Goal: Task Accomplishment & Management: Manage account settings

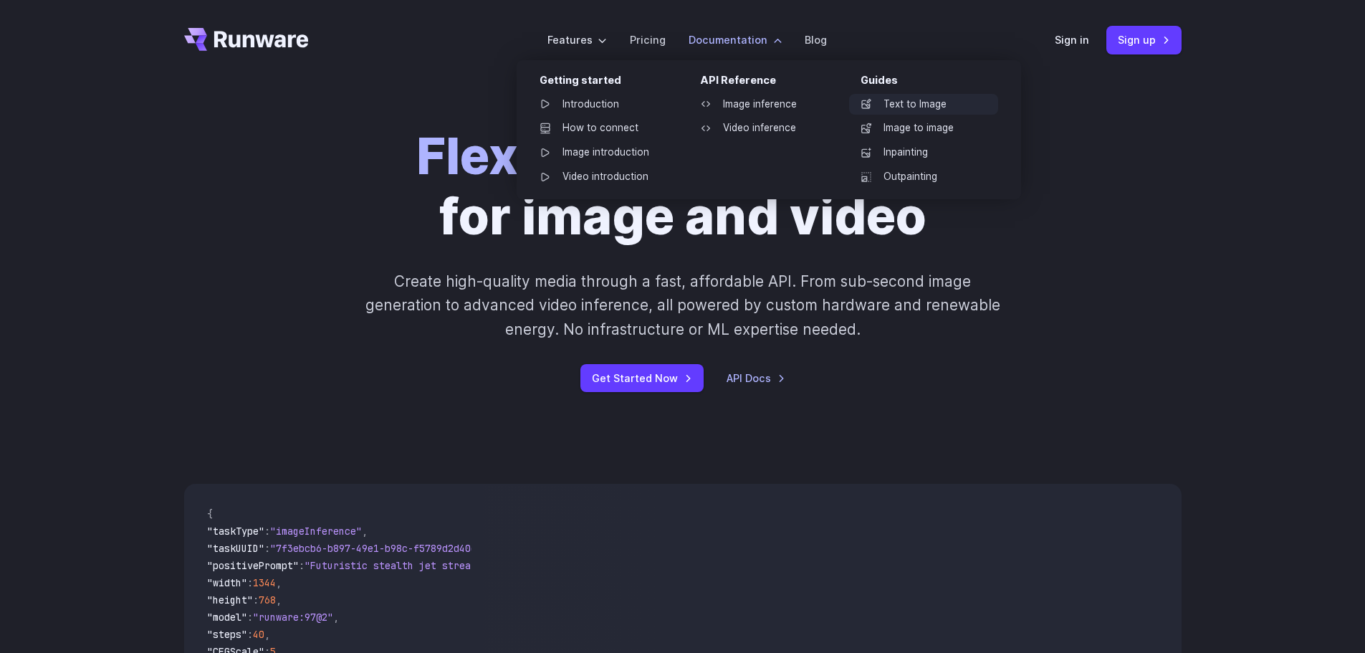
click at [941, 104] on link "Text to Image" at bounding box center [923, 104] width 149 height 21
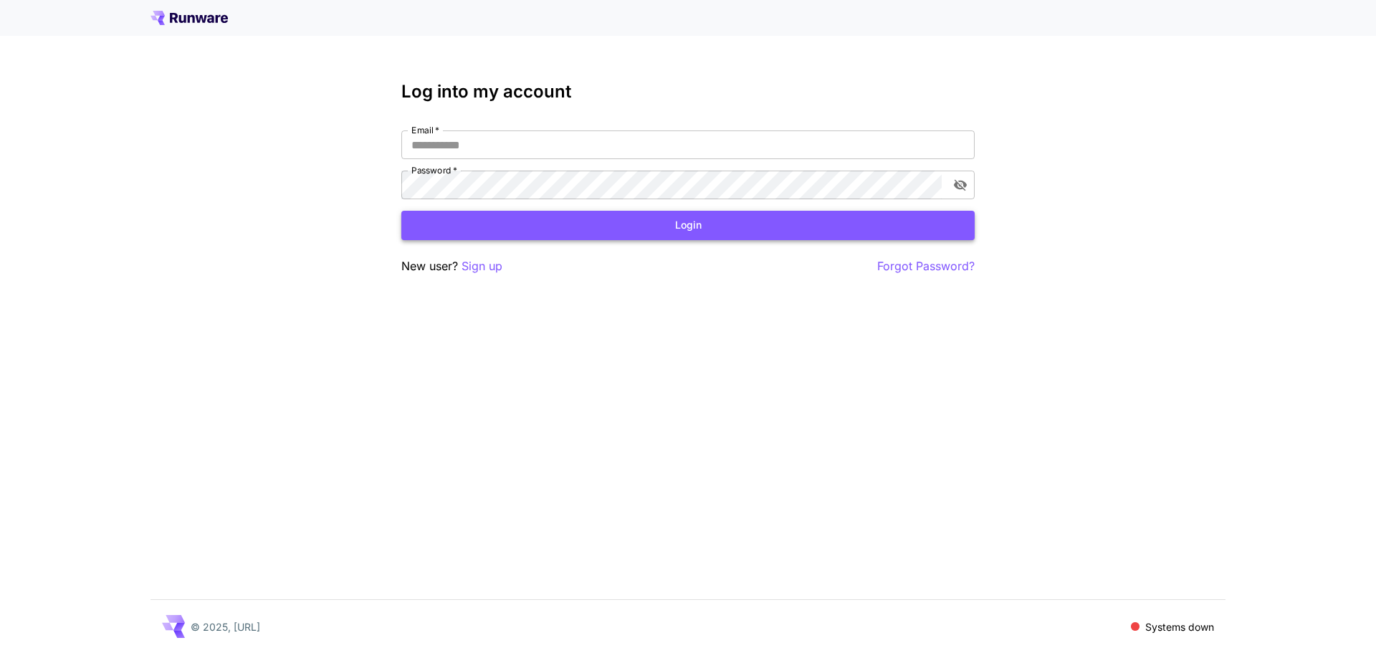
type input "**********"
click at [694, 230] on button "Login" at bounding box center [687, 225] width 573 height 29
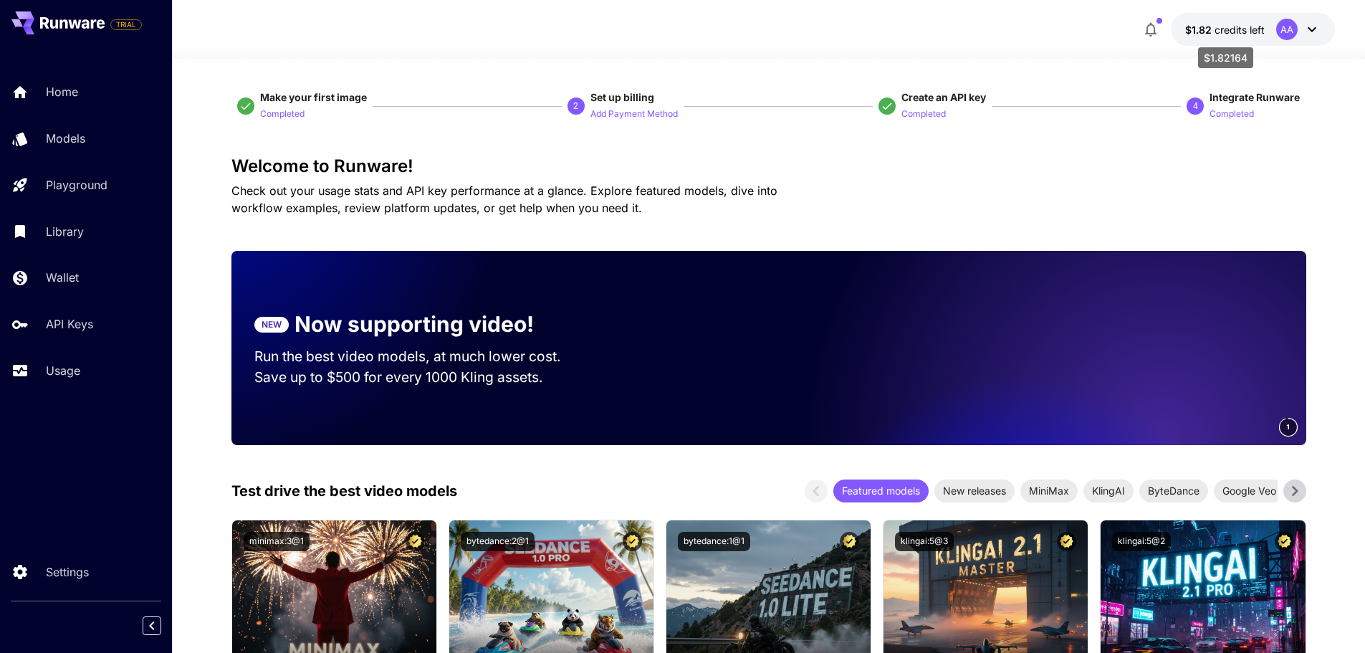
click at [1227, 26] on span "credits left" at bounding box center [1240, 30] width 50 height 12
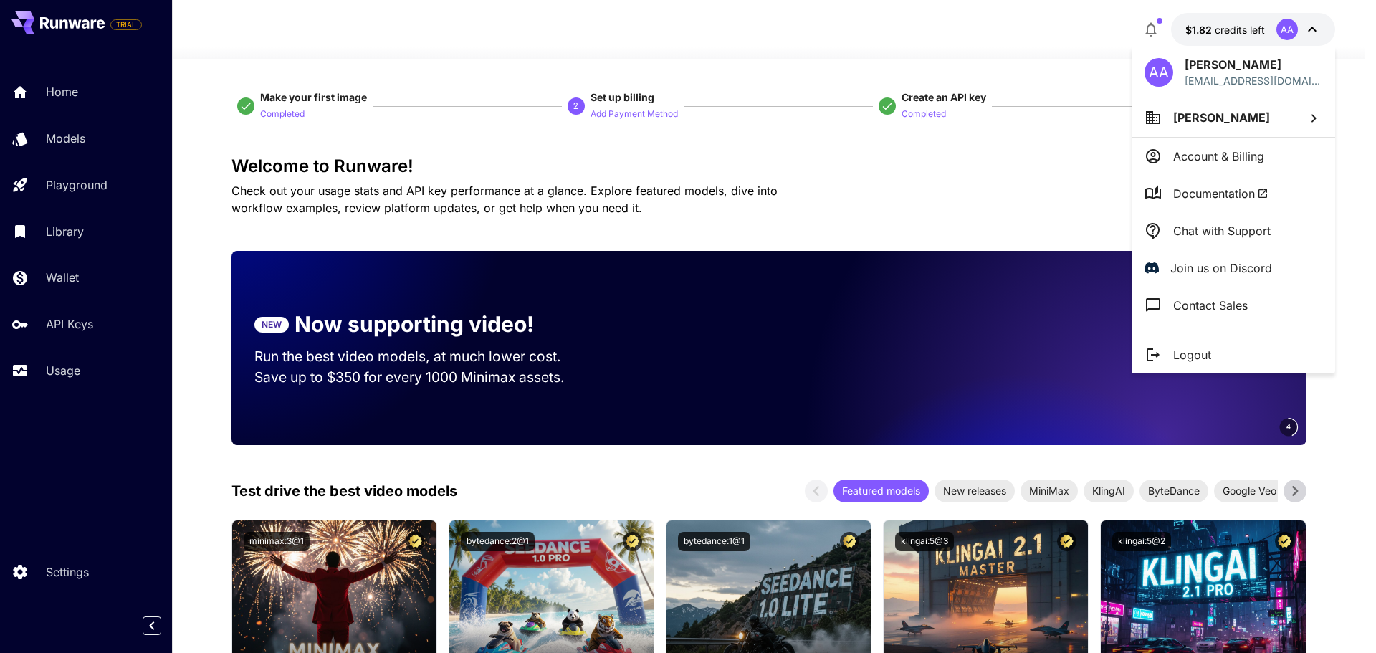
click at [54, 374] on div at bounding box center [688, 326] width 1376 height 653
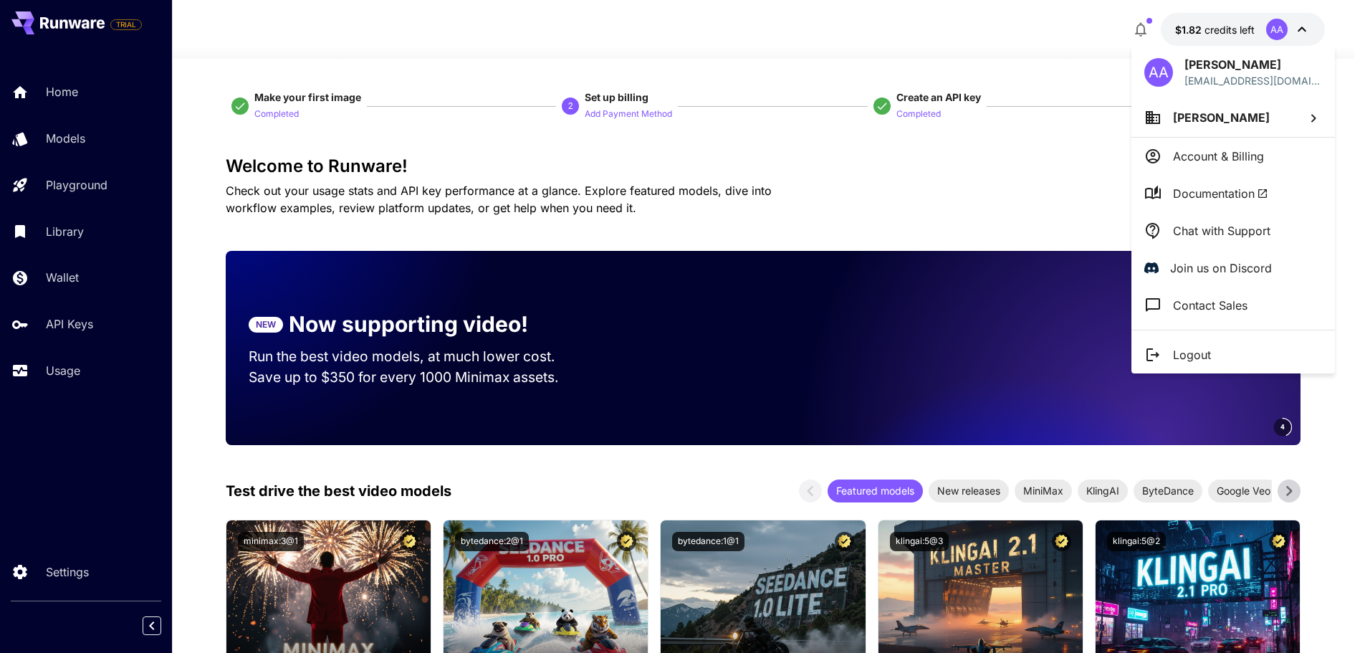
click at [54, 374] on div at bounding box center [682, 326] width 1365 height 653
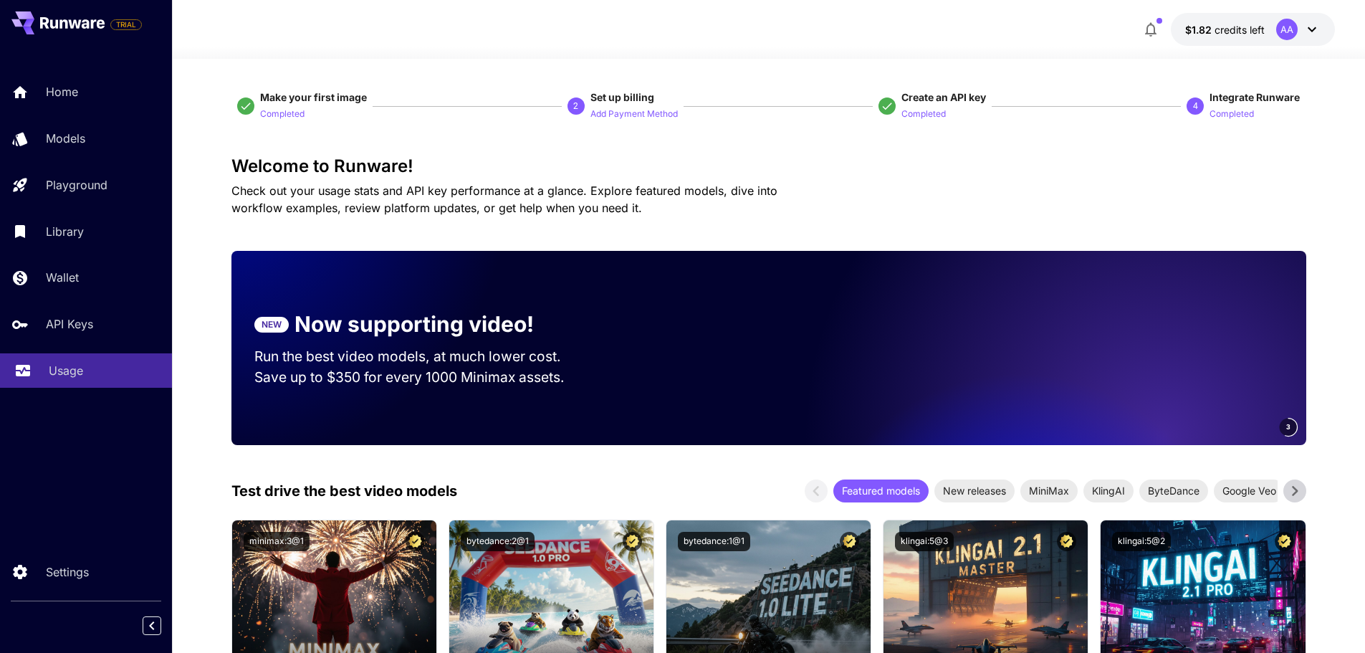
click at [63, 371] on p "Usage" at bounding box center [66, 370] width 34 height 17
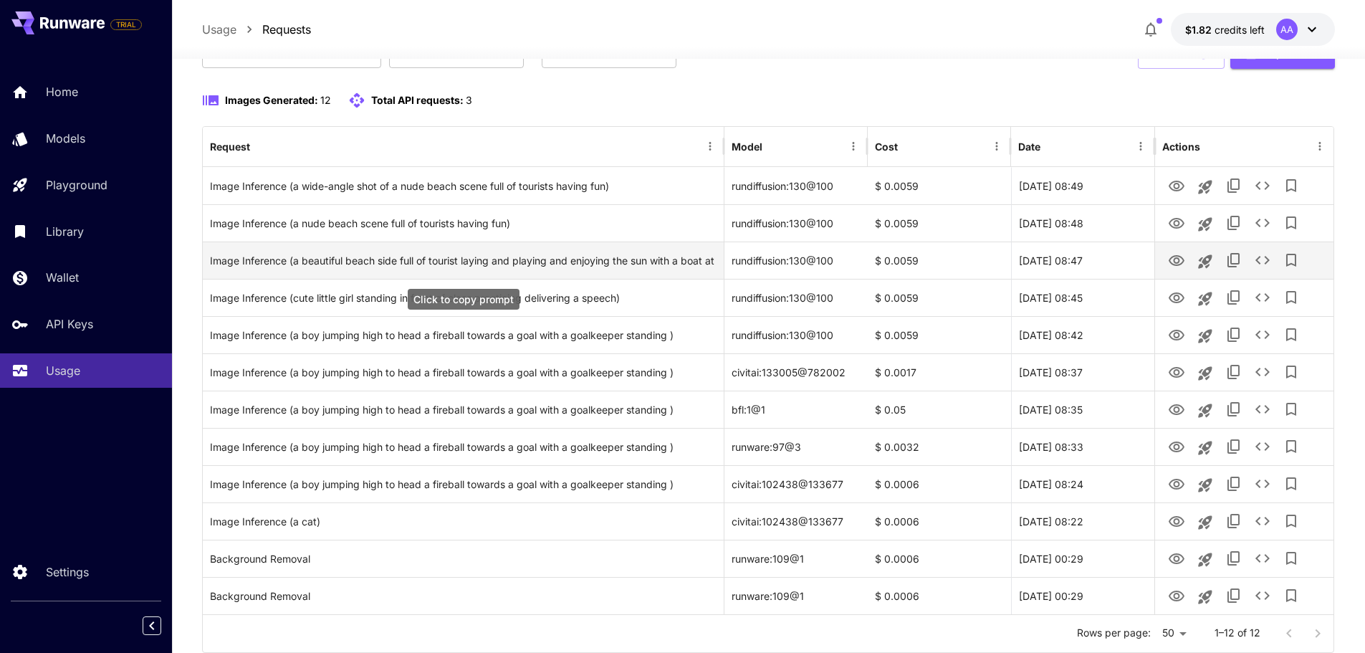
scroll to position [120, 0]
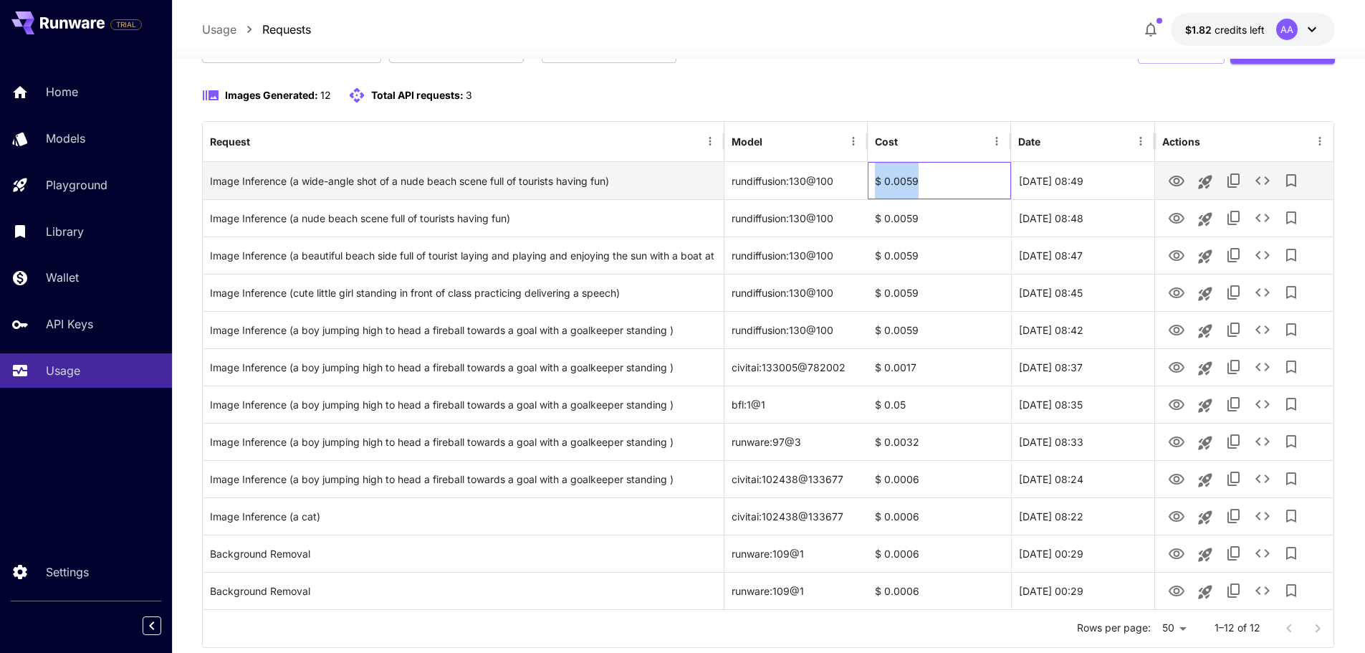
drag, startPoint x: 960, startPoint y: 181, endPoint x: 871, endPoint y: 182, distance: 88.9
click at [871, 182] on div "$ 0.0059" at bounding box center [939, 180] width 143 height 37
drag, startPoint x: 841, startPoint y: 186, endPoint x: 728, endPoint y: 186, distance: 112.5
click at [728, 186] on div "rundiffusion:130@100" at bounding box center [795, 180] width 143 height 37
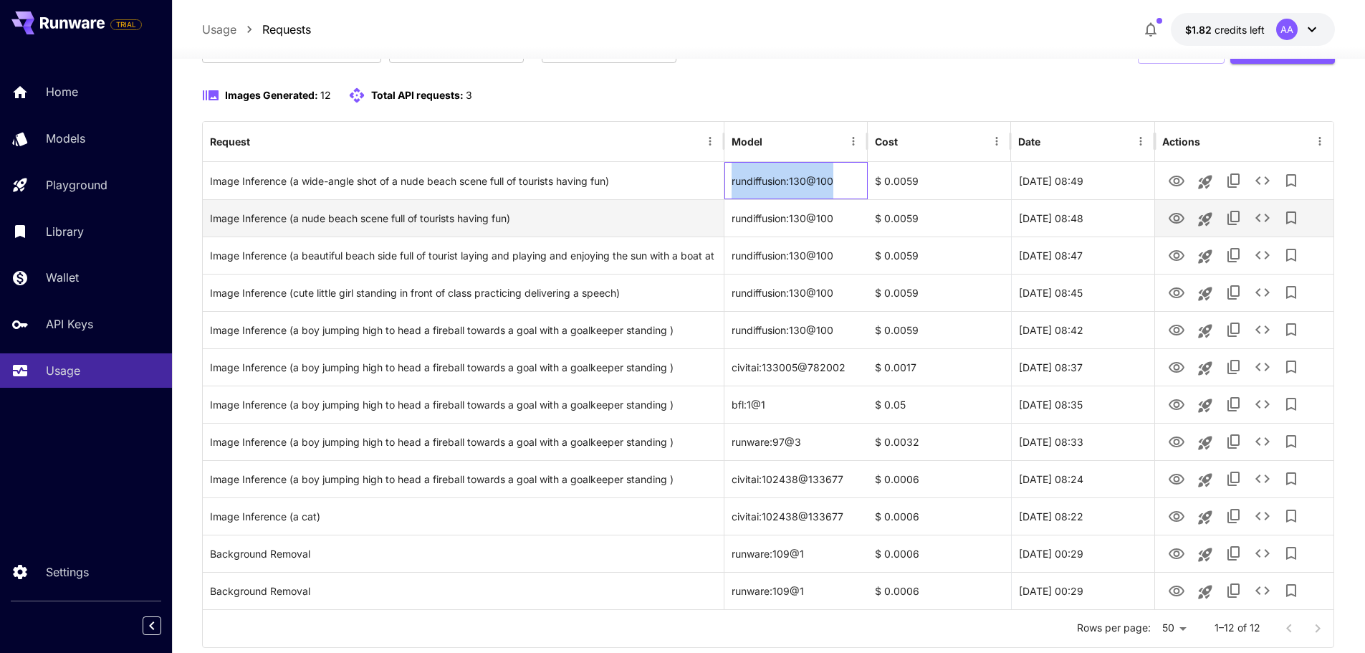
copy div "rundiffusion:130@100"
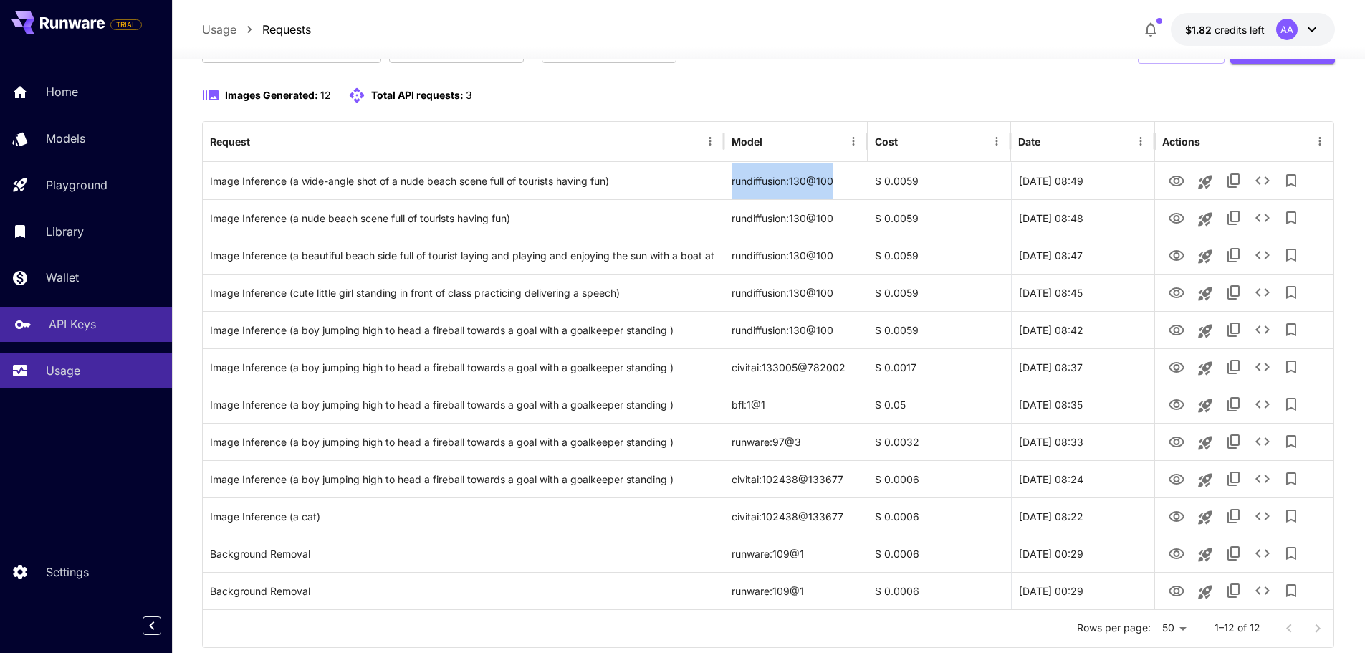
click at [101, 325] on div "API Keys" at bounding box center [105, 323] width 112 height 17
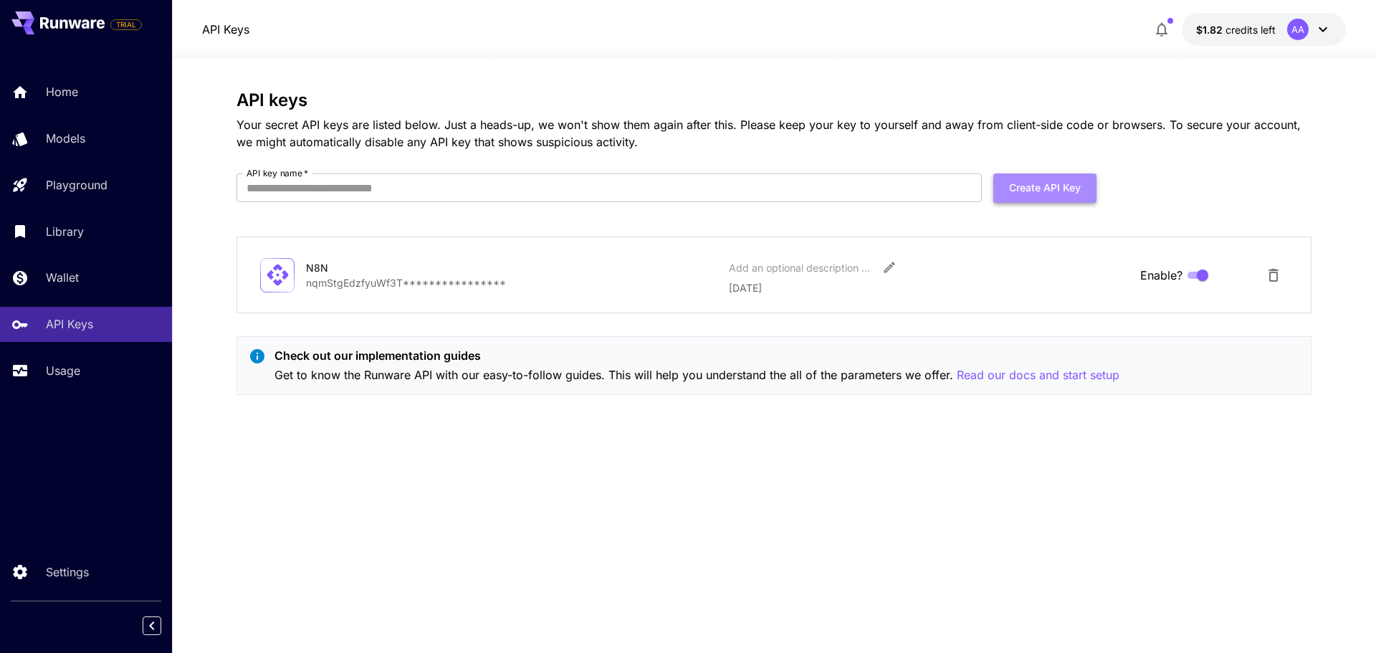
click at [1055, 183] on button "Create API Key" at bounding box center [1044, 187] width 103 height 29
click at [485, 189] on input "API key name   *" at bounding box center [608, 187] width 745 height 29
type input "*********"
click at [1072, 179] on button "Create API Key" at bounding box center [1044, 187] width 103 height 29
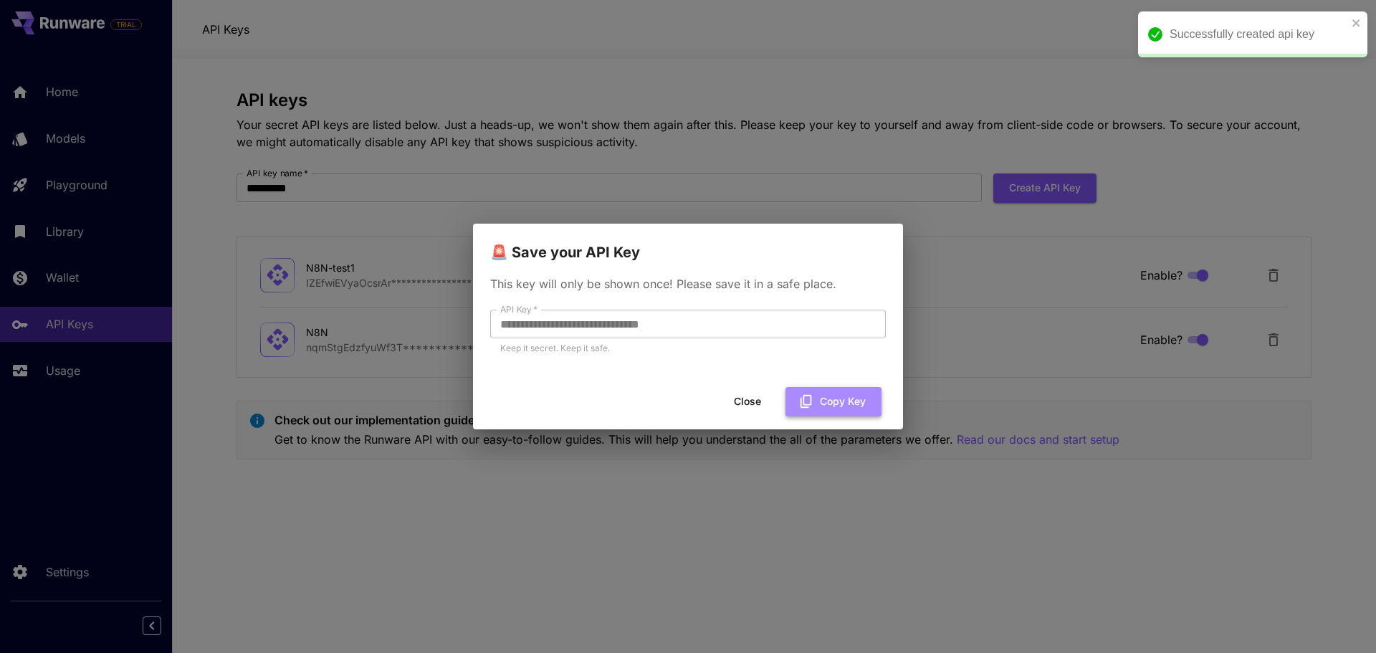
click at [809, 388] on button "Copy Key" at bounding box center [833, 401] width 96 height 29
click at [757, 403] on button "Close" at bounding box center [759, 401] width 64 height 29
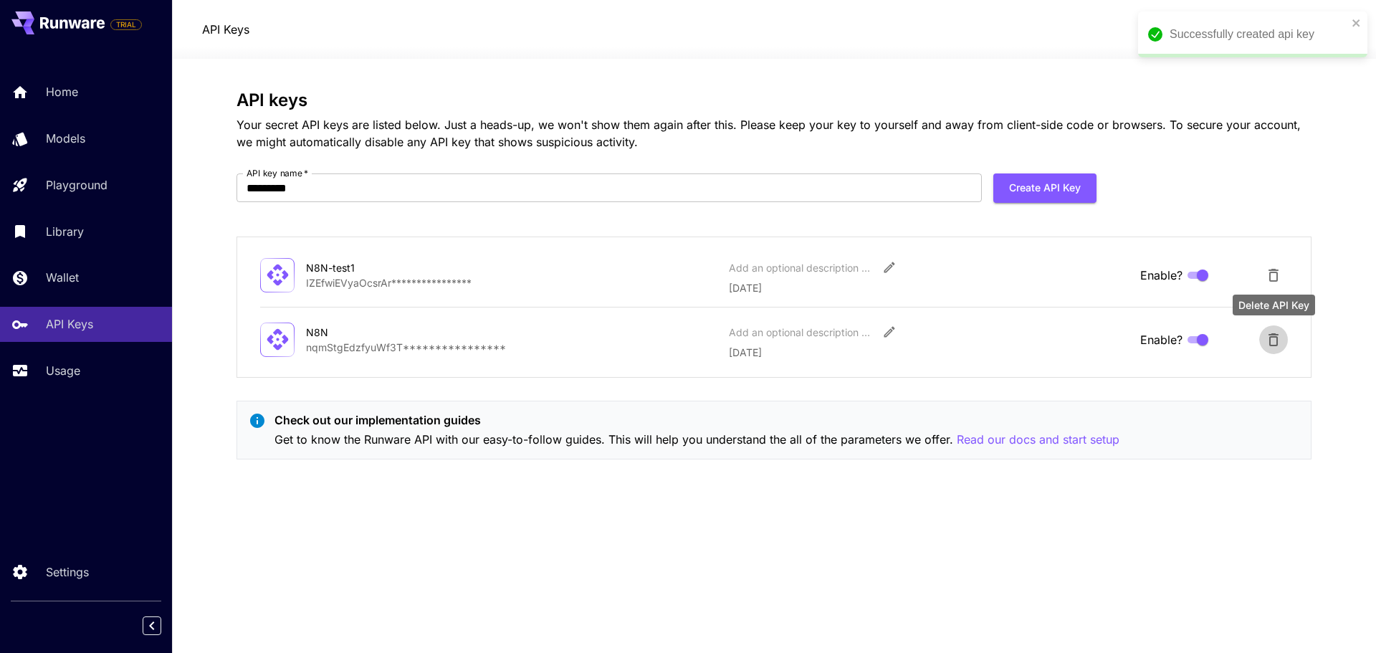
click at [1275, 344] on icon "Delete API Key" at bounding box center [1273, 339] width 17 height 17
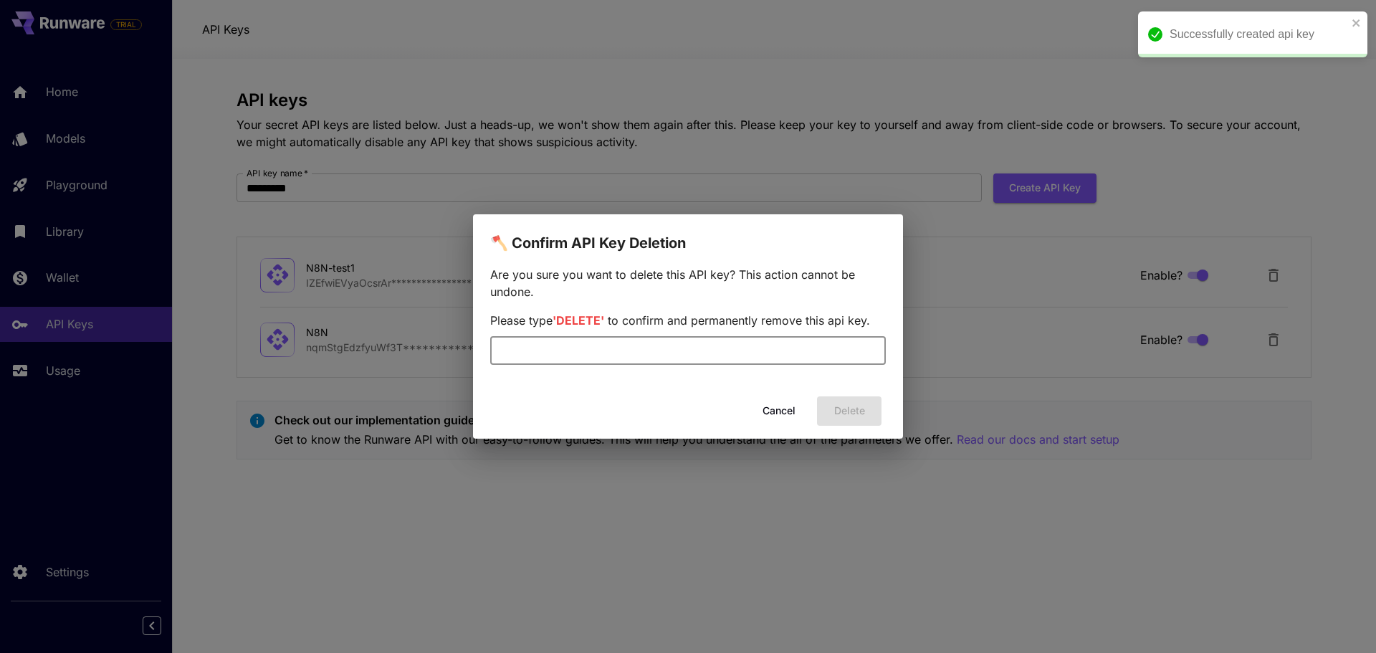
click at [674, 337] on input "text" at bounding box center [688, 350] width 396 height 29
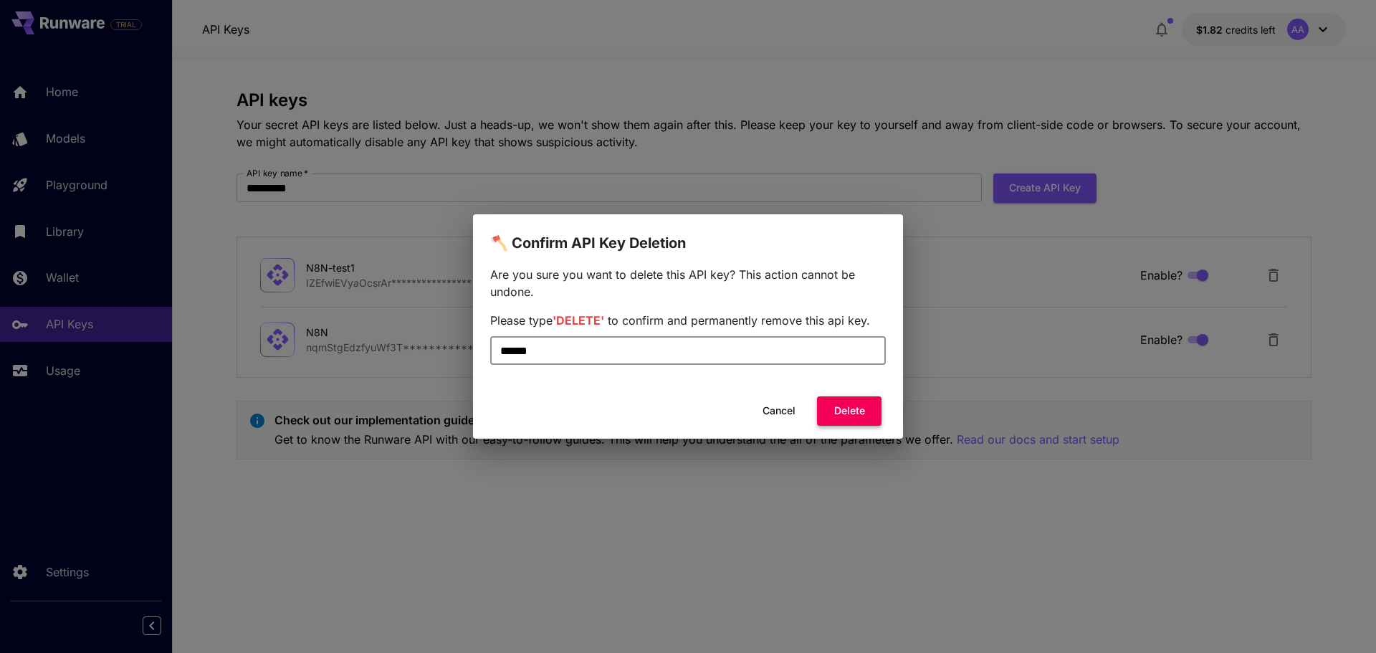
type input "******"
click at [843, 416] on button "Delete" at bounding box center [849, 410] width 64 height 29
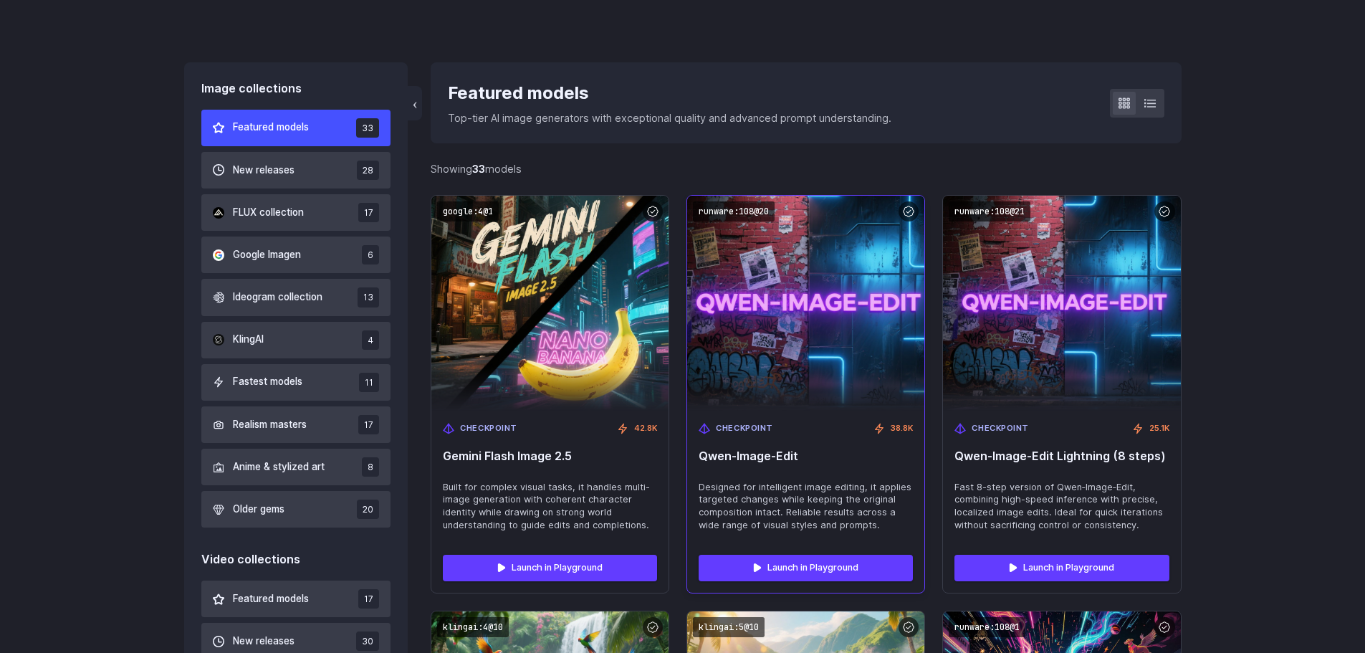
scroll to position [358, 0]
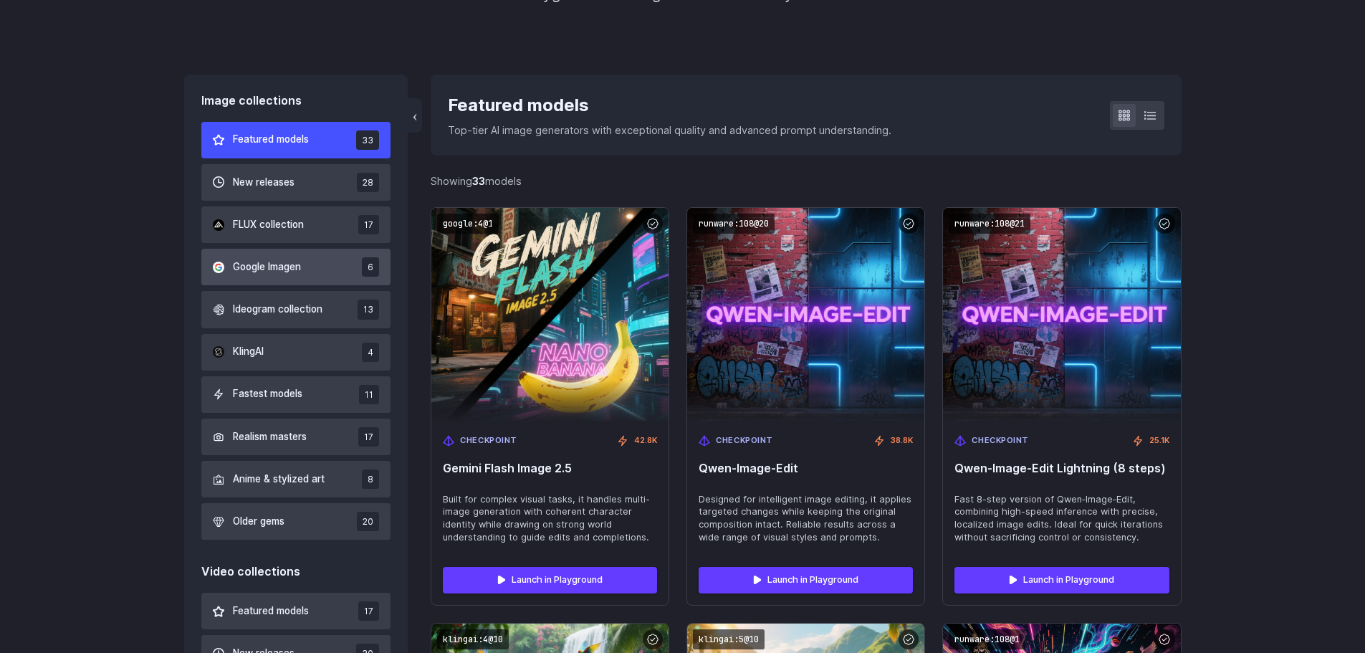
click at [274, 272] on span "Google Imagen" at bounding box center [267, 267] width 68 height 16
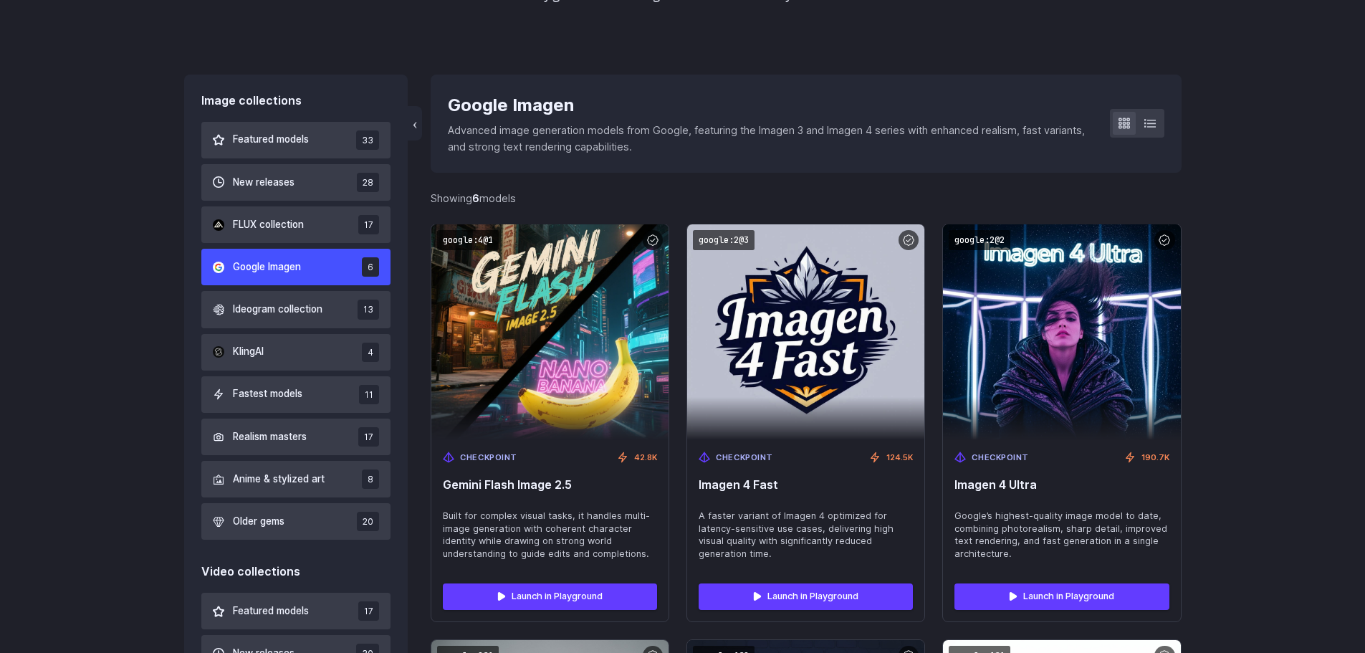
scroll to position [342, 0]
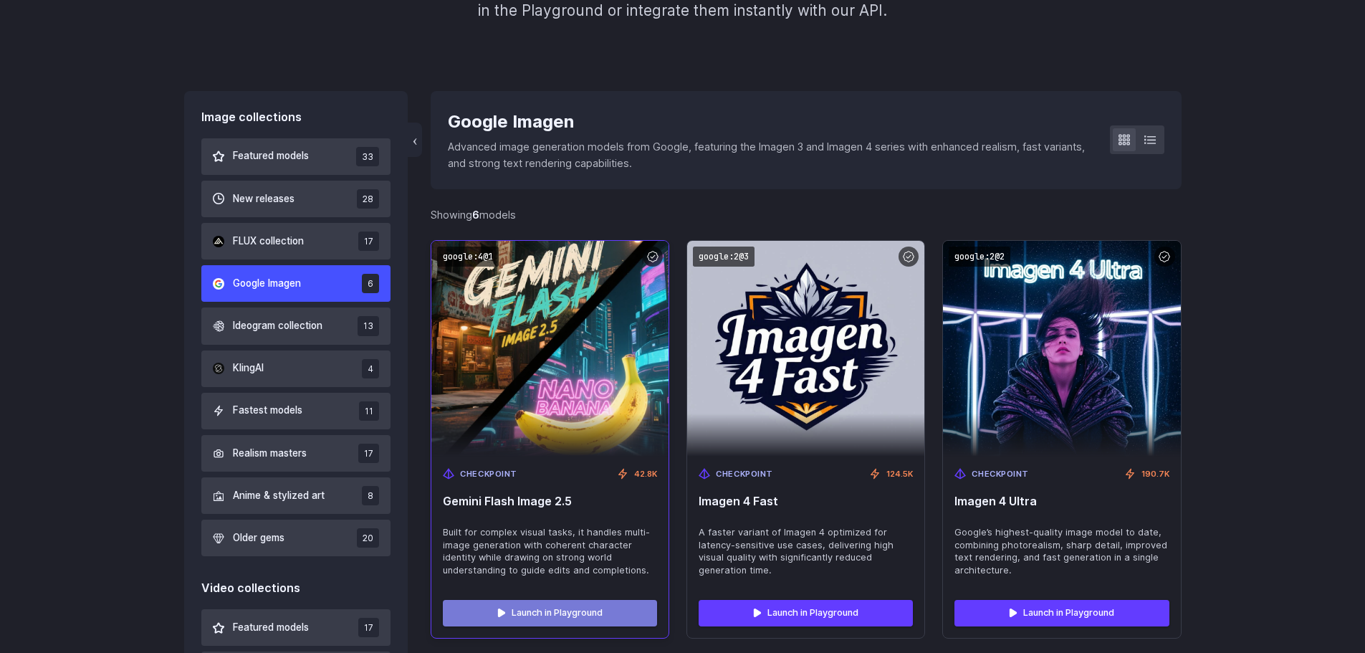
click at [584, 625] on link "Launch in Playground" at bounding box center [550, 613] width 214 height 26
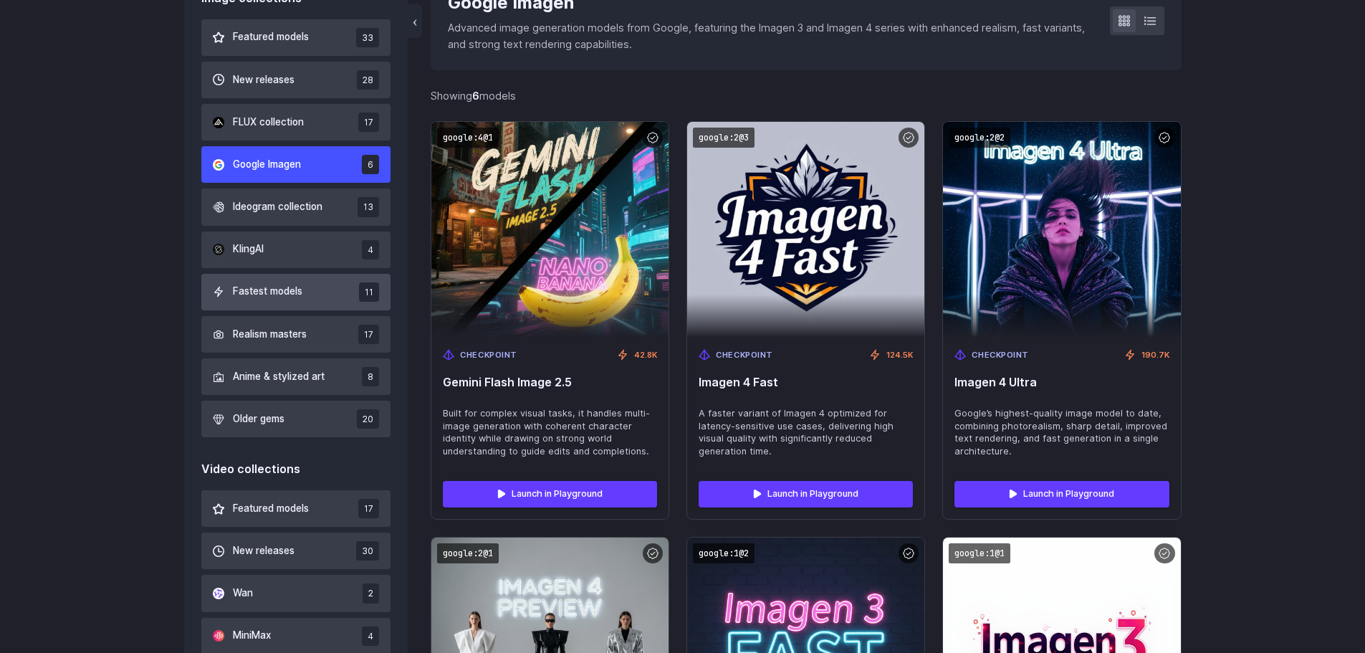
click at [253, 293] on span "Fastest models" at bounding box center [268, 292] width 70 height 16
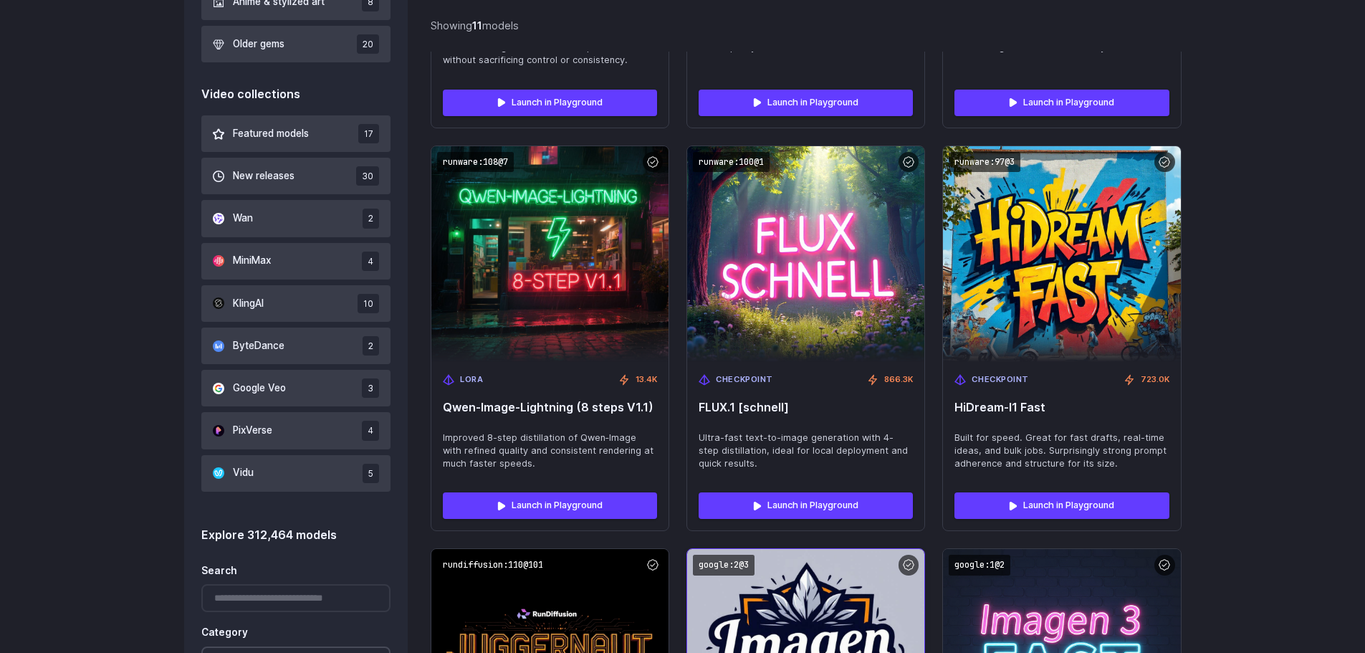
scroll to position [819, 0]
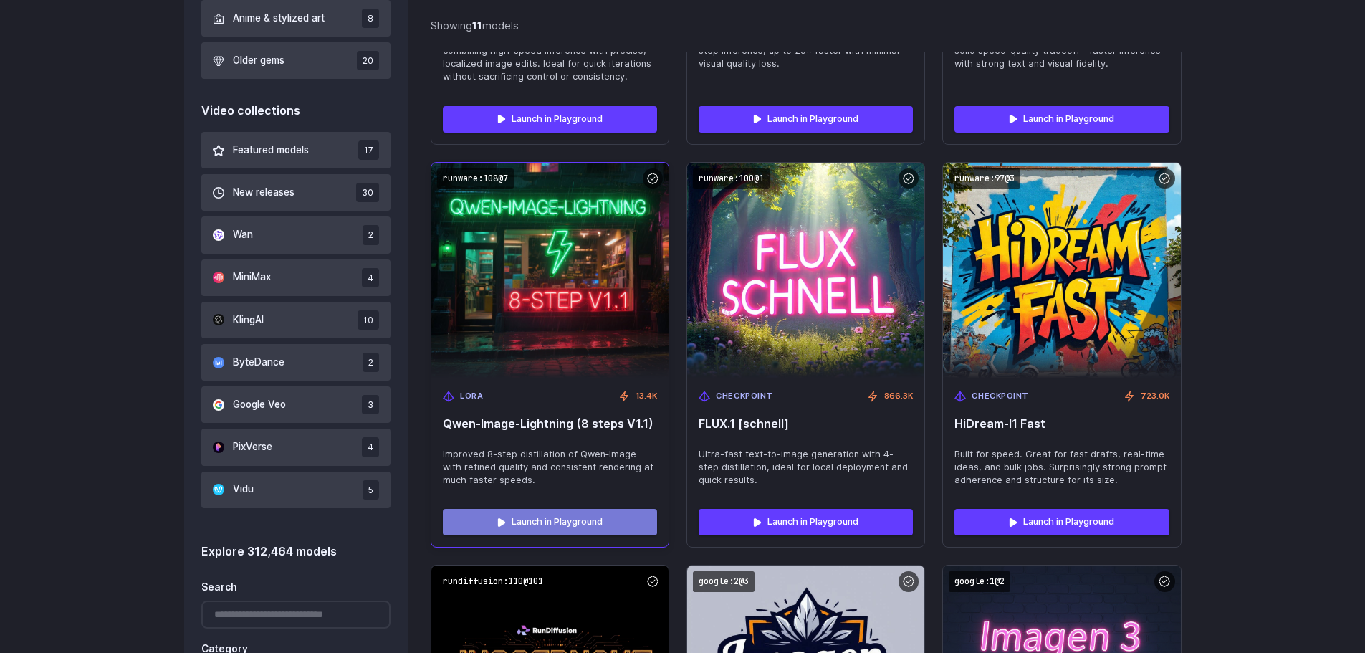
click at [565, 525] on link "Launch in Playground" at bounding box center [550, 522] width 214 height 26
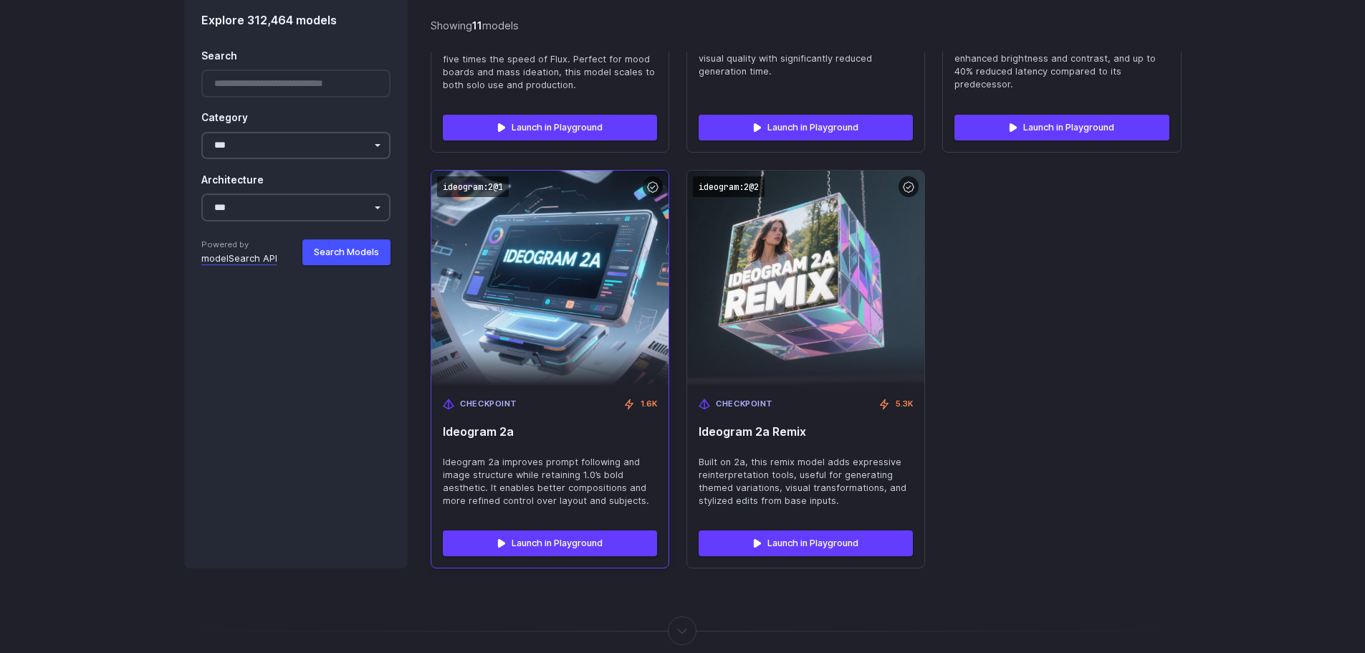
scroll to position [1655, 0]
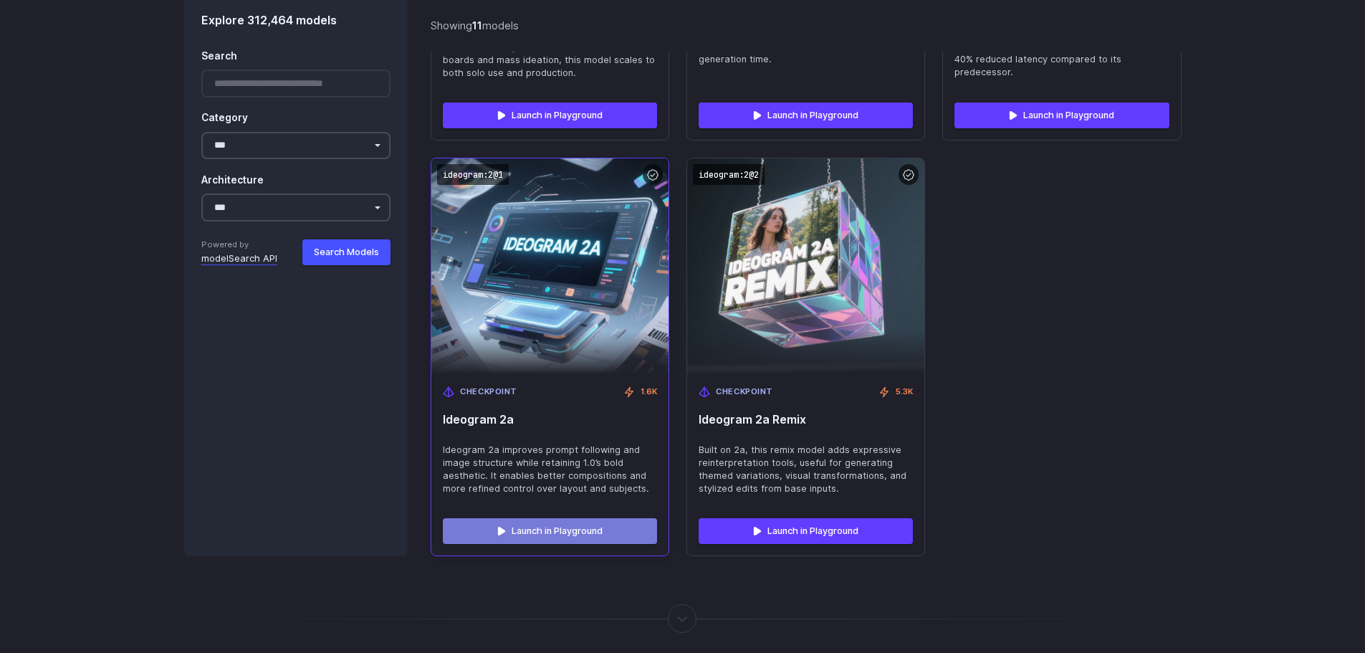
click at [575, 526] on link "Launch in Playground" at bounding box center [550, 531] width 214 height 26
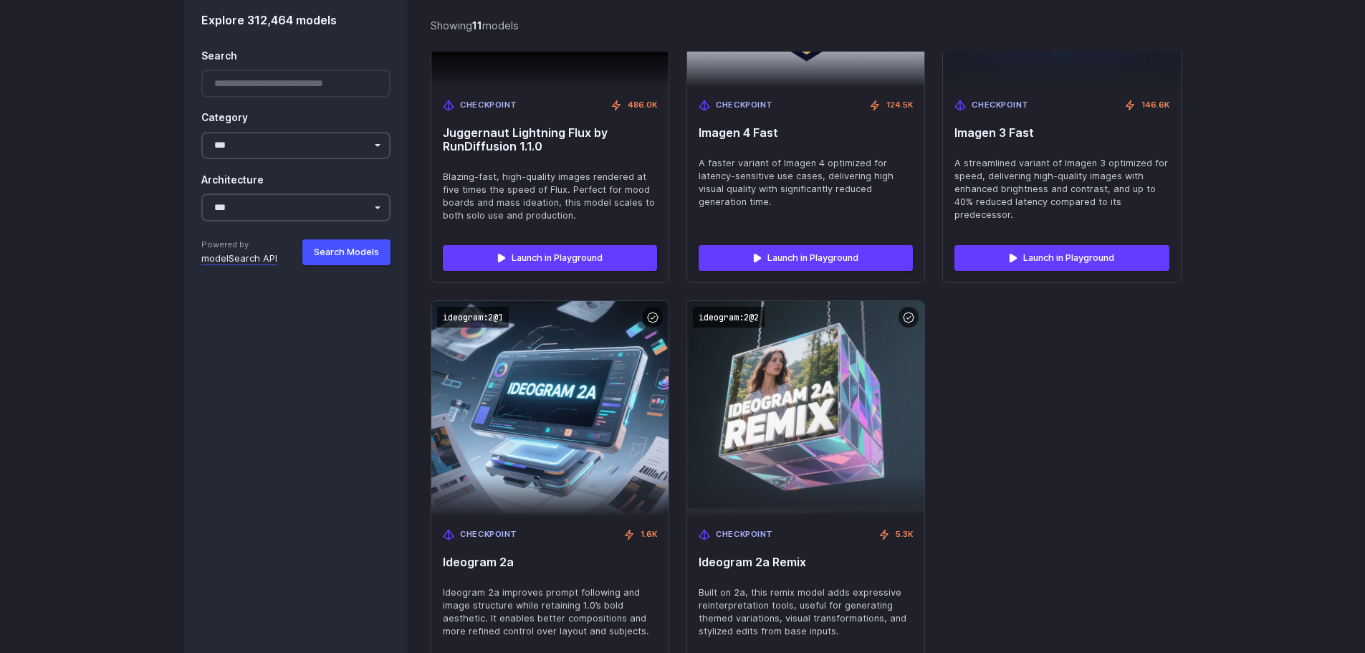
scroll to position [1297, 0]
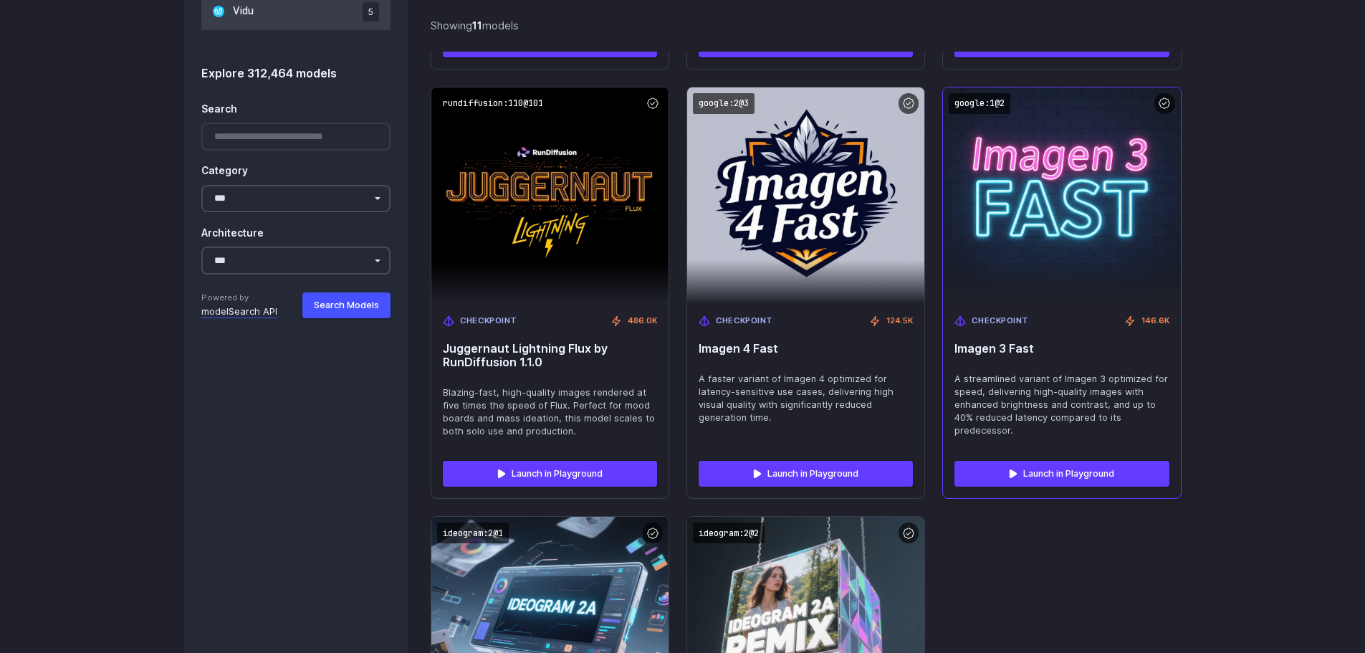
click at [1032, 488] on div "Launch in Playground" at bounding box center [1061, 473] width 237 height 49
click at [1028, 479] on link "Launch in Playground" at bounding box center [1061, 474] width 214 height 26
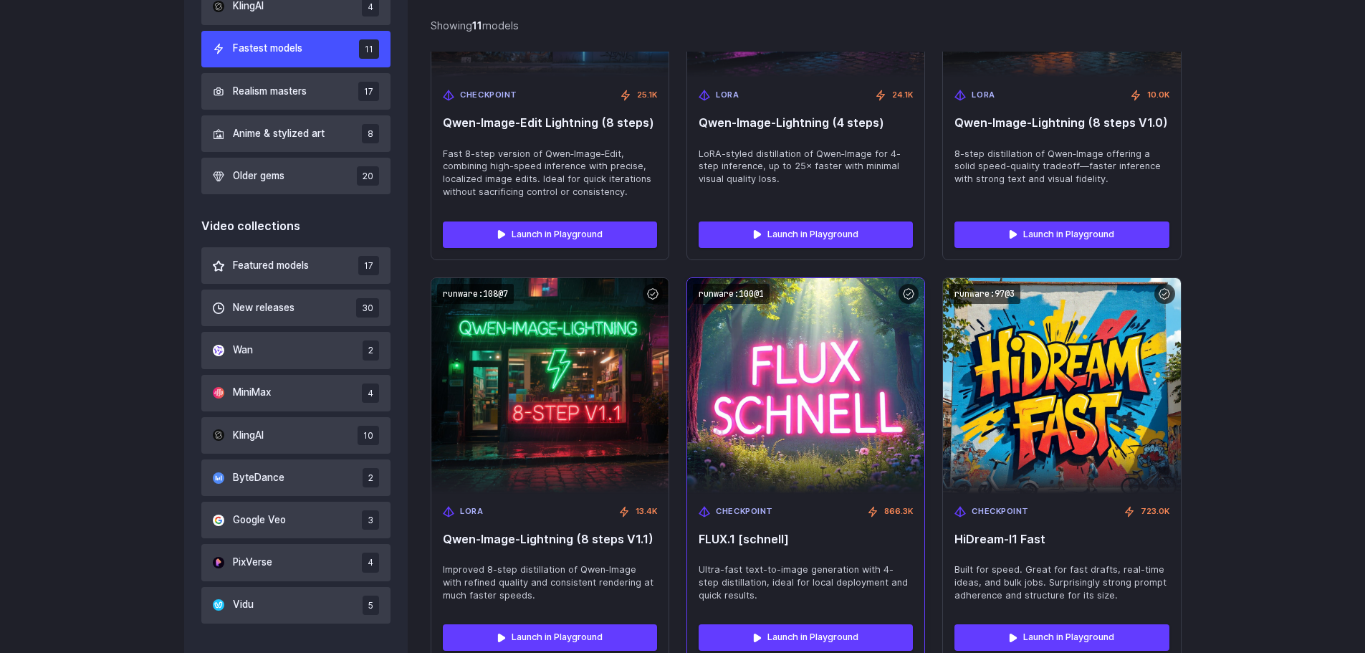
scroll to position [700, 0]
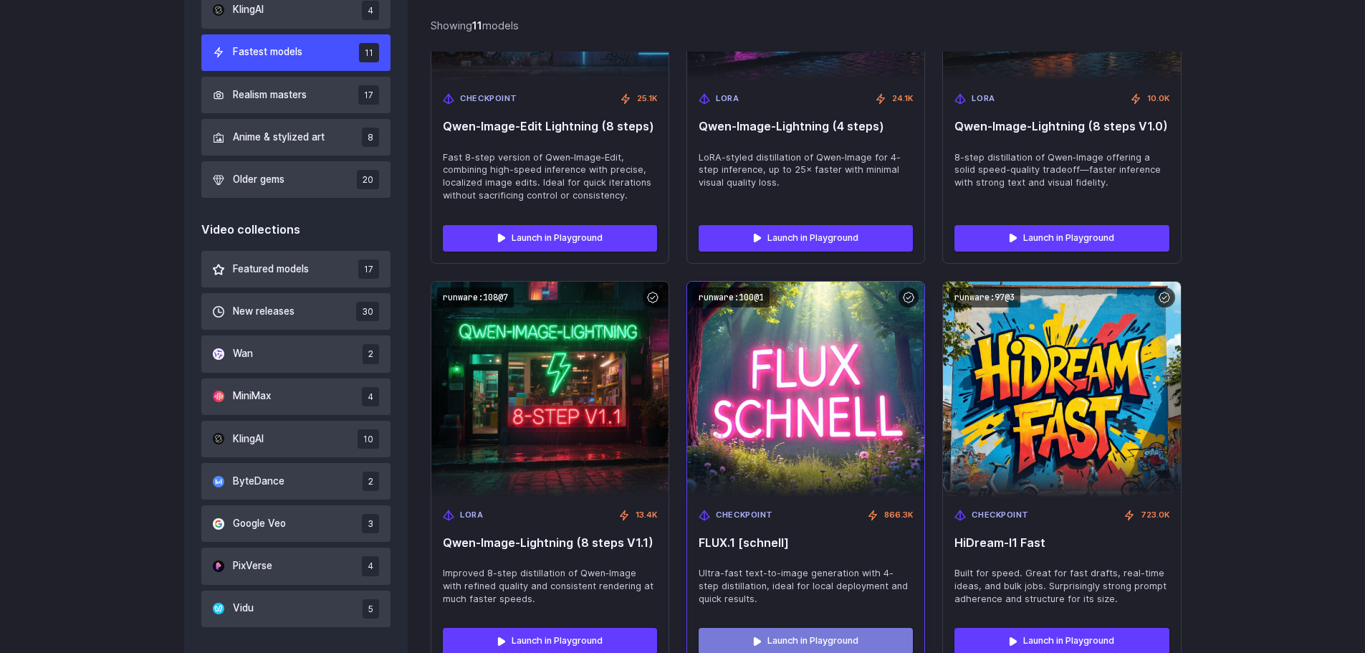
click at [797, 634] on link "Launch in Playground" at bounding box center [806, 641] width 214 height 26
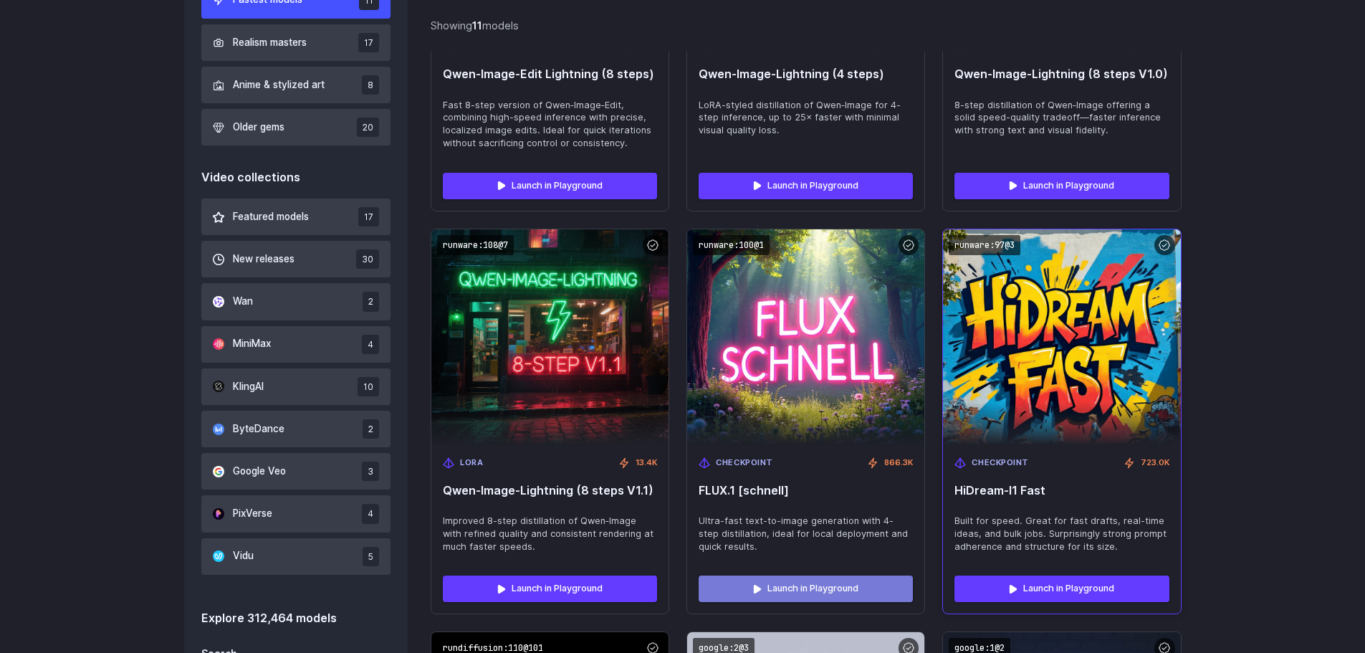
scroll to position [939, 0]
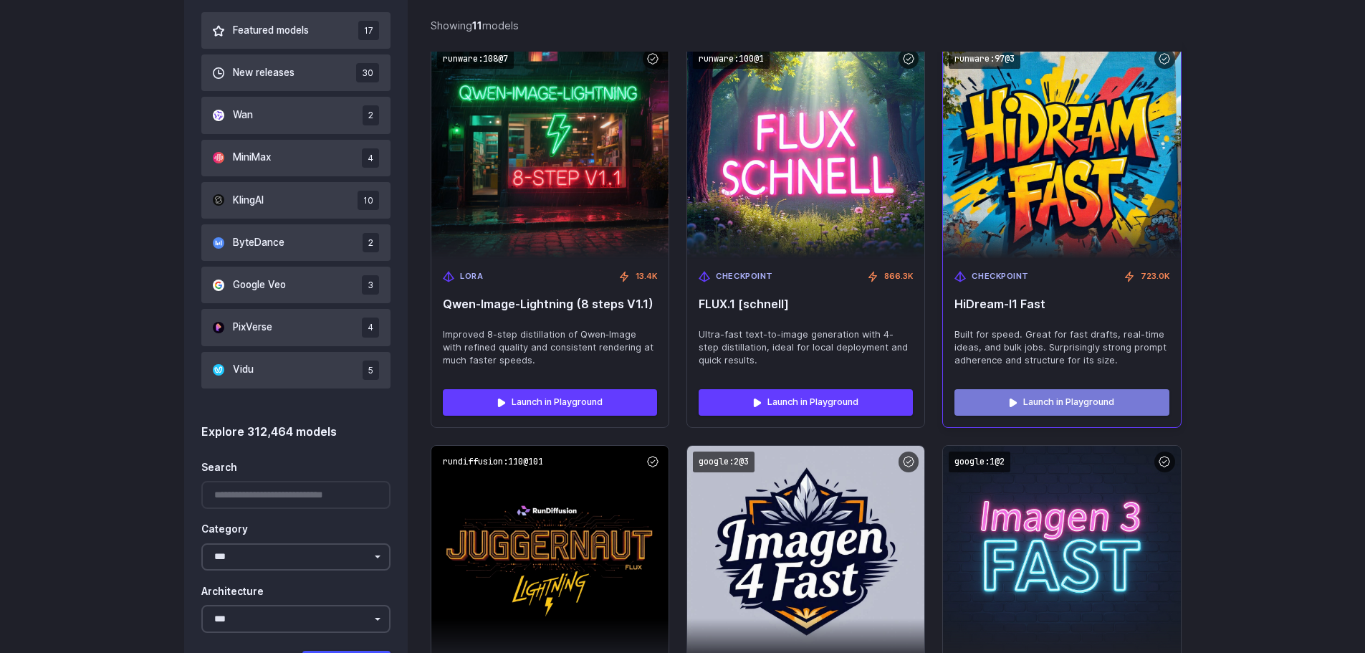
click at [1086, 407] on link "Launch in Playground" at bounding box center [1061, 402] width 214 height 26
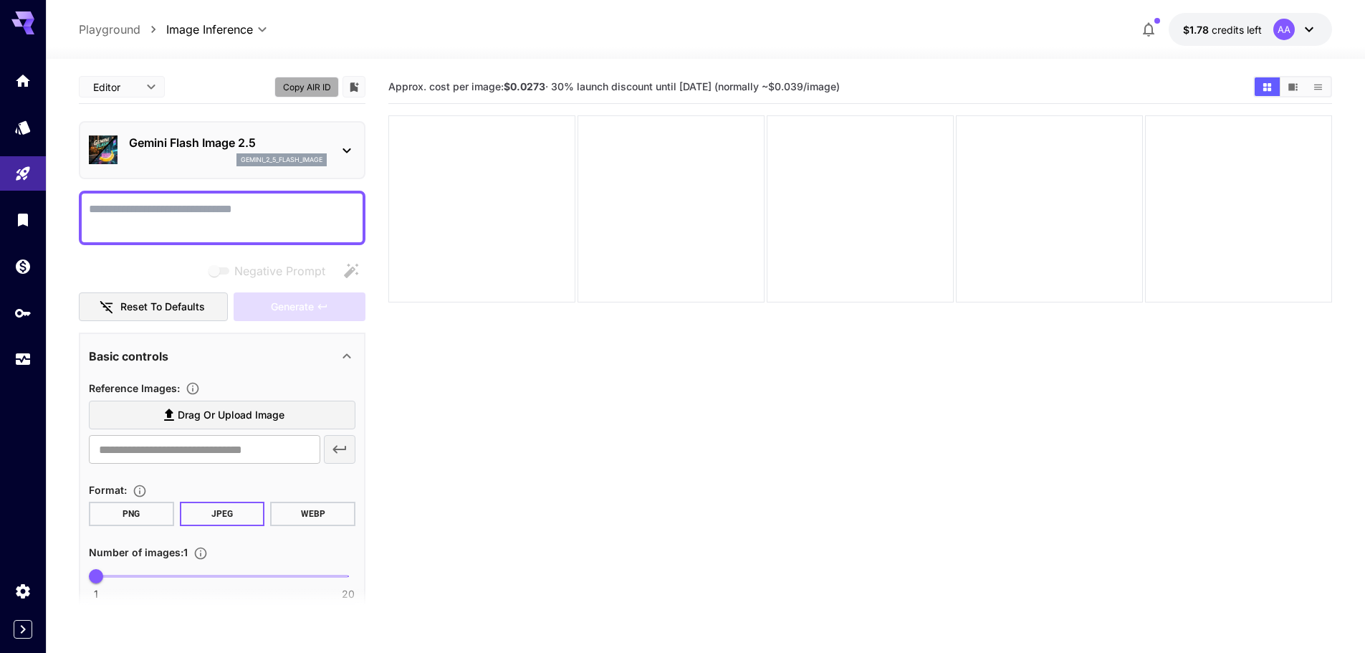
click at [306, 79] on button "Copy AIR ID" at bounding box center [306, 87] width 64 height 21
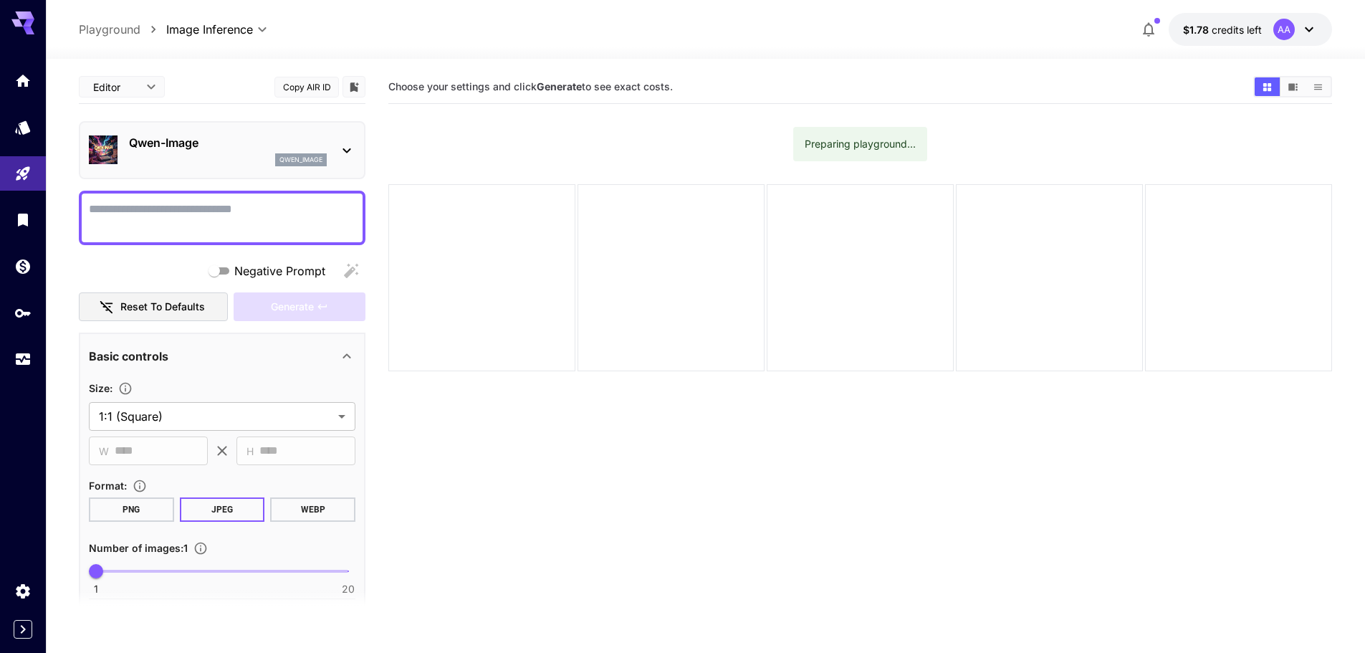
click at [295, 88] on button "Copy AIR ID" at bounding box center [306, 87] width 64 height 21
click at [251, 410] on body "**********" at bounding box center [688, 383] width 1376 height 766
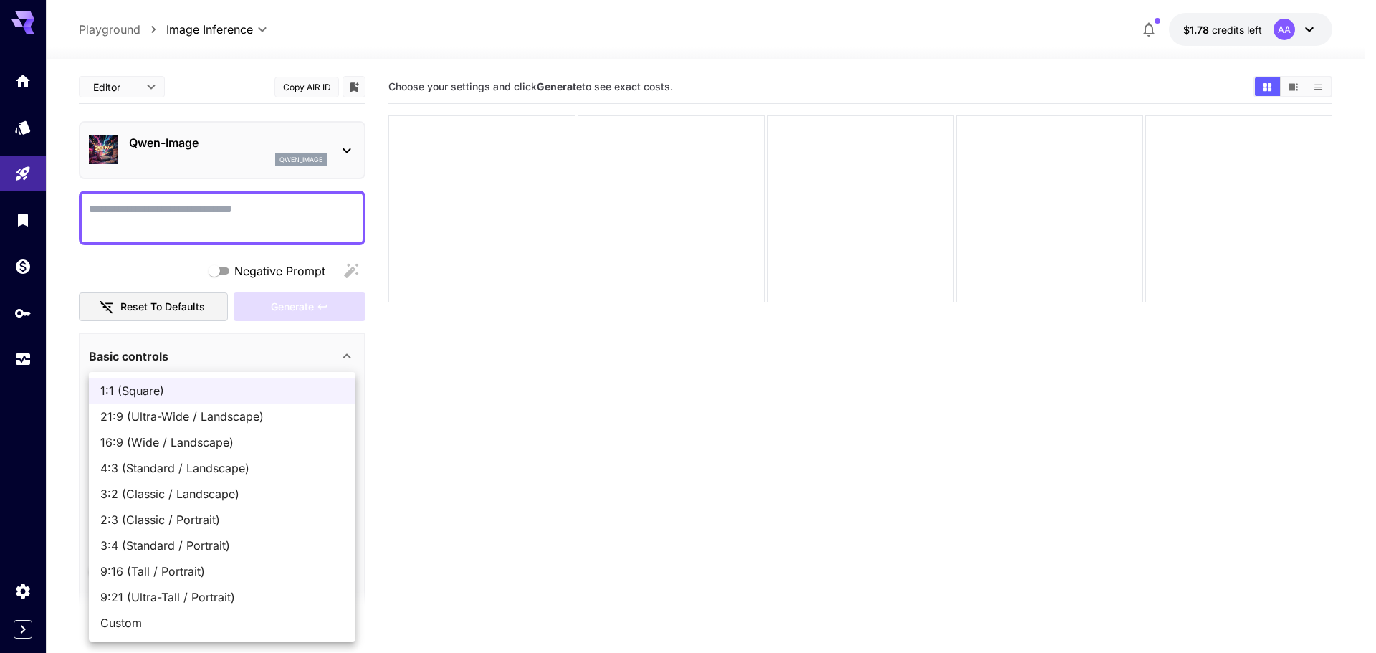
click at [423, 448] on div at bounding box center [688, 326] width 1376 height 653
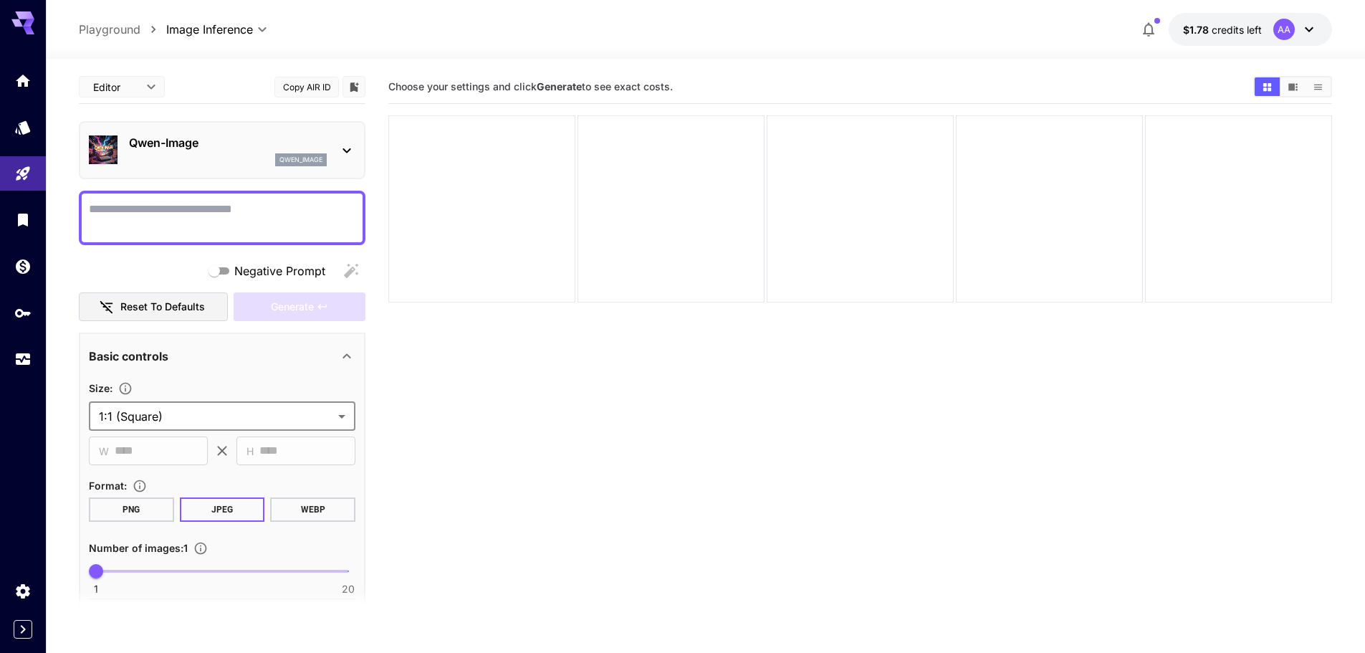
click at [1202, 32] on span "$1.78" at bounding box center [1197, 30] width 29 height 12
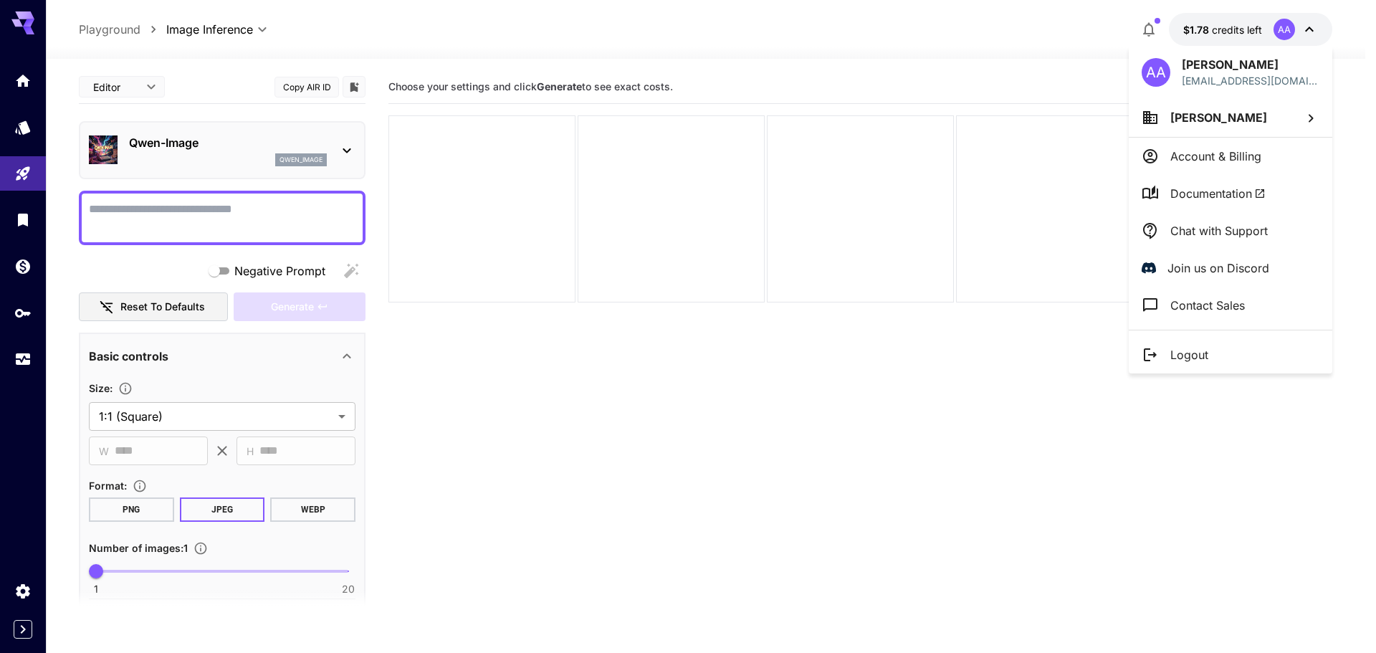
drag, startPoint x: 9, startPoint y: 621, endPoint x: 19, endPoint y: 636, distance: 17.5
click at [9, 626] on div at bounding box center [688, 326] width 1376 height 653
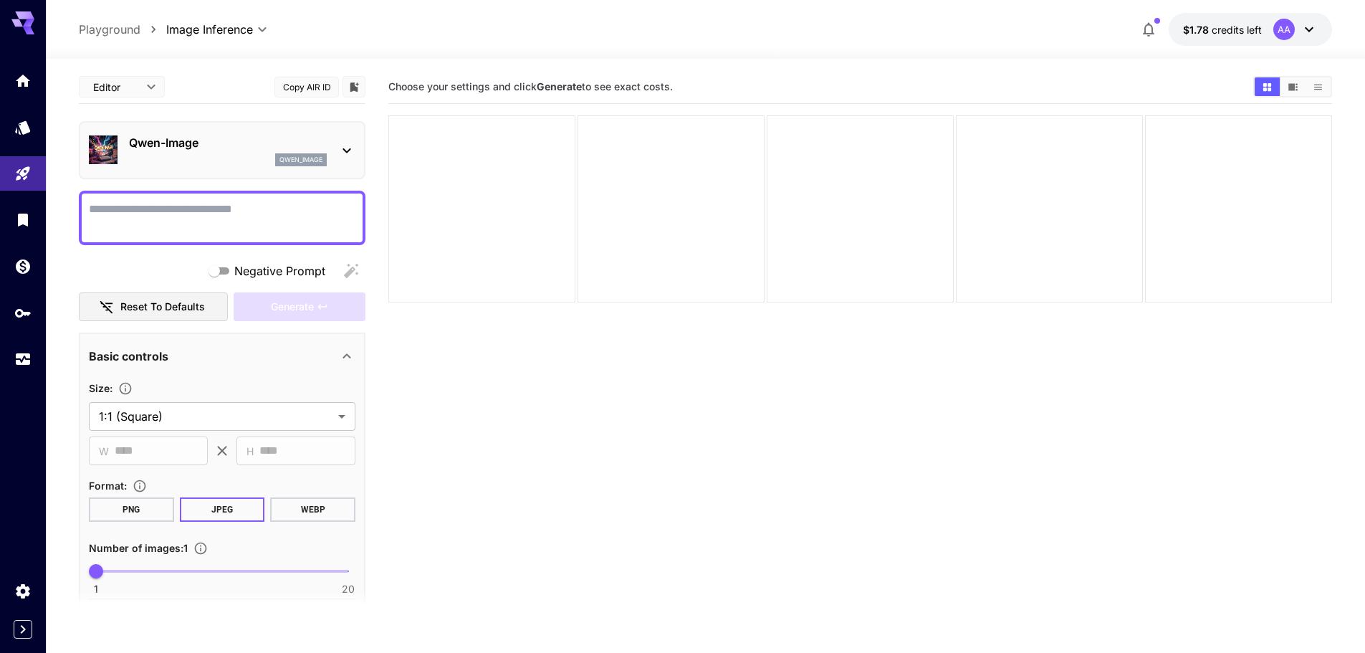
click at [19, 636] on div "AA Abdallah Alqarni admin@englishtopgoal.com Abdallah Alqarni Account & Billing…" at bounding box center [114, 326] width 229 height 653
click at [24, 633] on icon "Expand sidebar" at bounding box center [22, 629] width 17 height 17
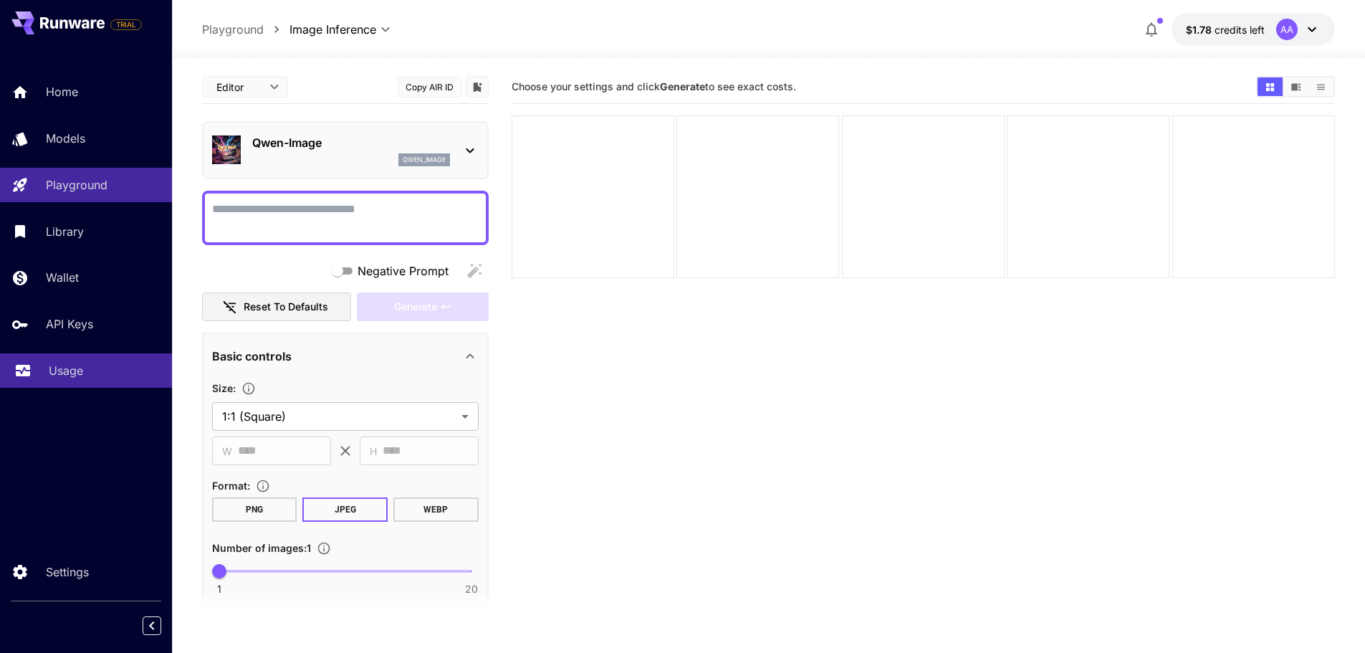
click at [79, 378] on p "Usage" at bounding box center [66, 370] width 34 height 17
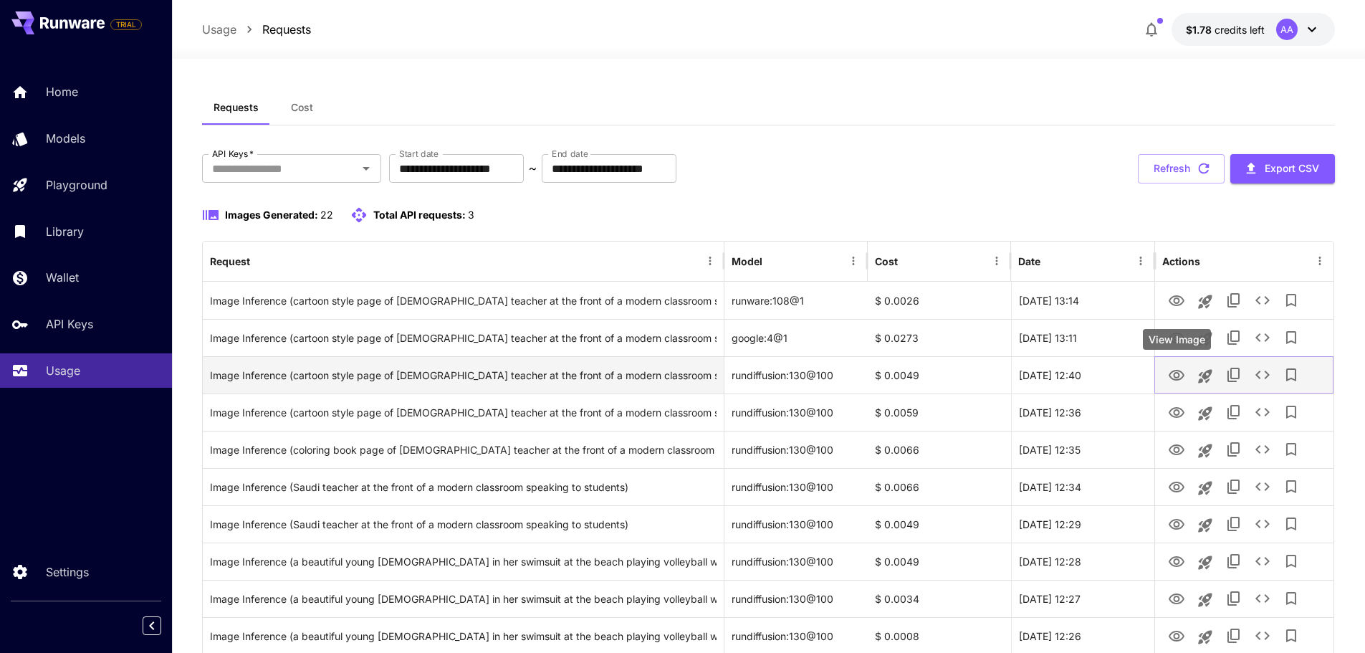
click at [1184, 383] on icon "View Image" at bounding box center [1176, 375] width 17 height 17
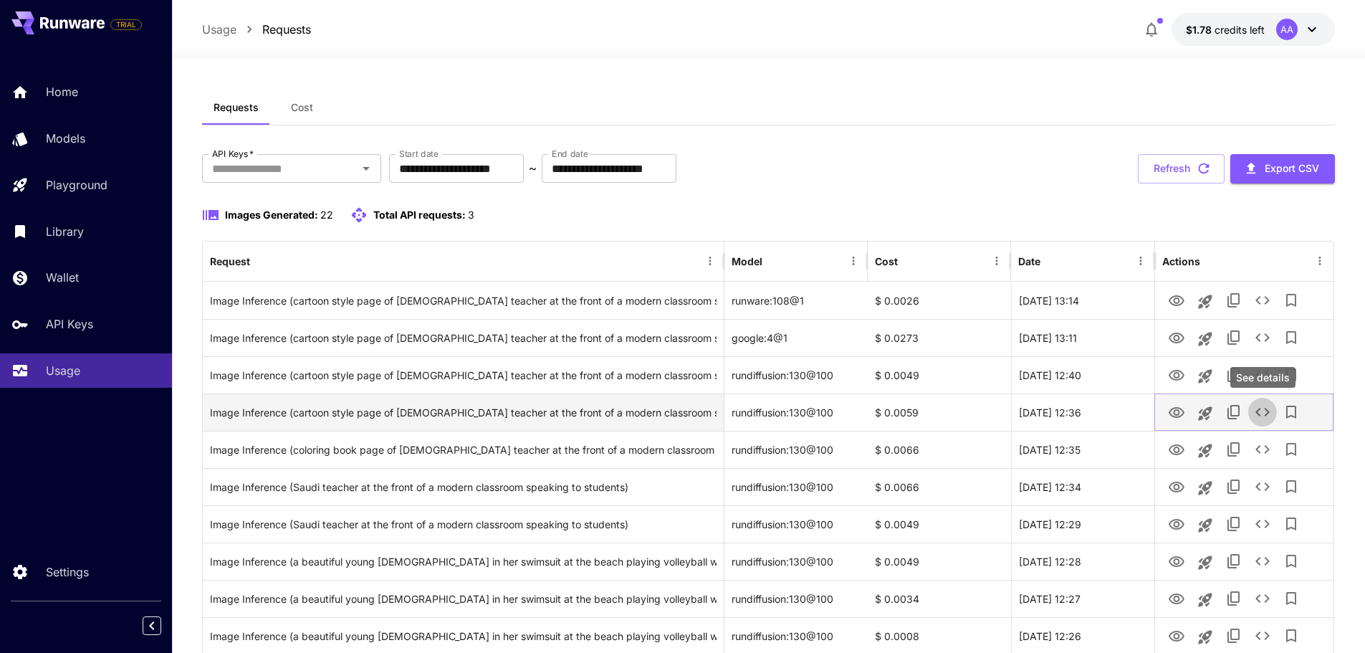
click at [1263, 417] on icon "See details" at bounding box center [1262, 411] width 17 height 17
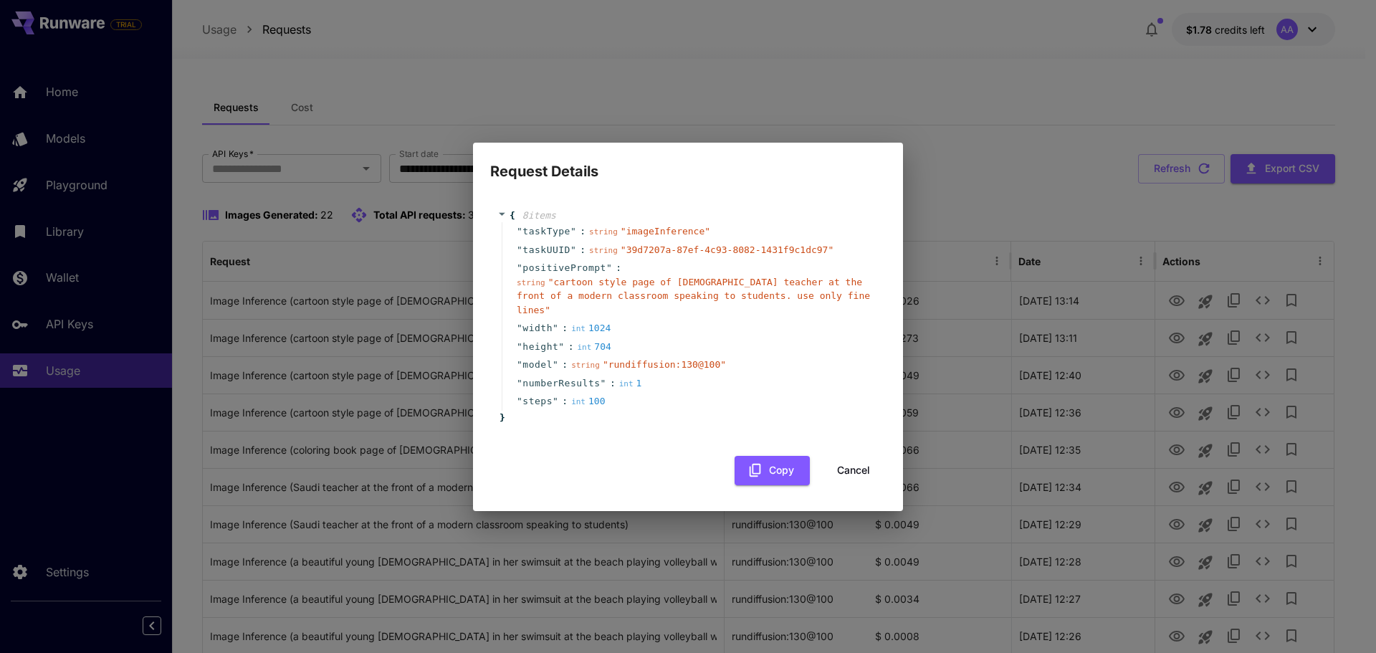
click at [851, 102] on div "Request Details { 8 item s " taskType " : string " imageInference " " taskUUID …" at bounding box center [688, 326] width 1376 height 653
click at [871, 473] on button "Cancel" at bounding box center [853, 470] width 64 height 29
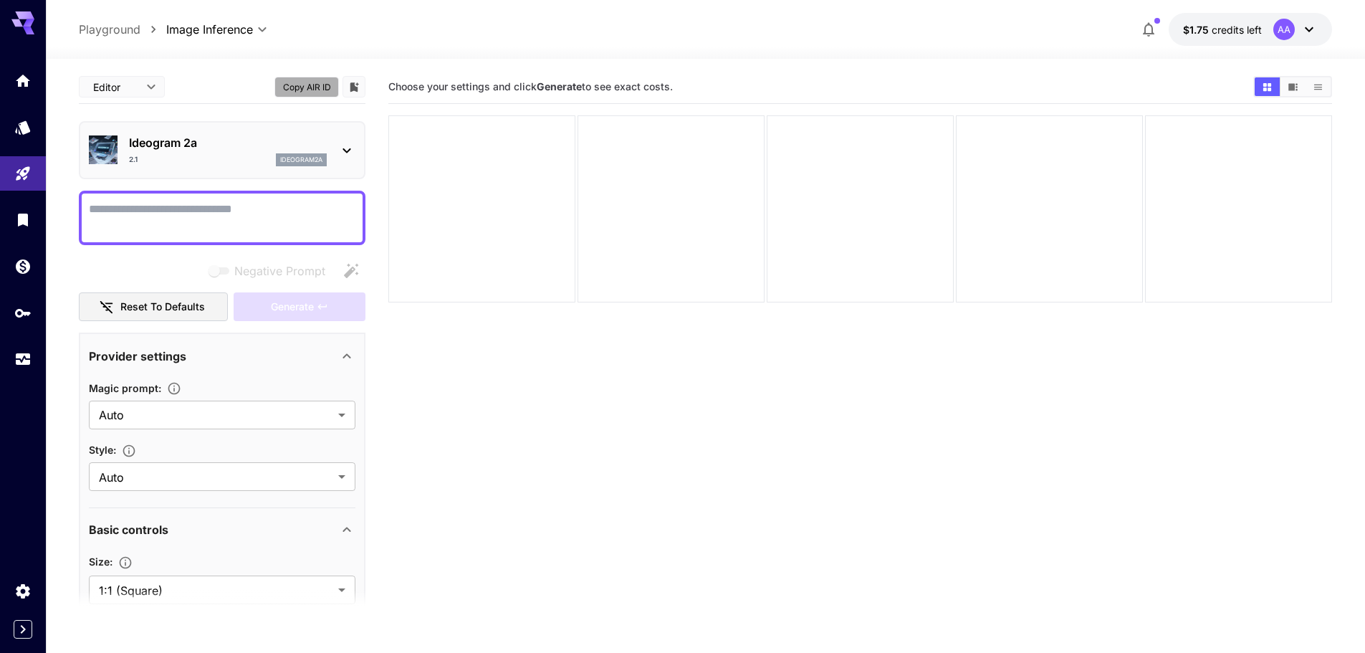
click at [299, 84] on button "Copy AIR ID" at bounding box center [306, 87] width 64 height 21
click at [107, 45] on div at bounding box center [705, 50] width 1319 height 17
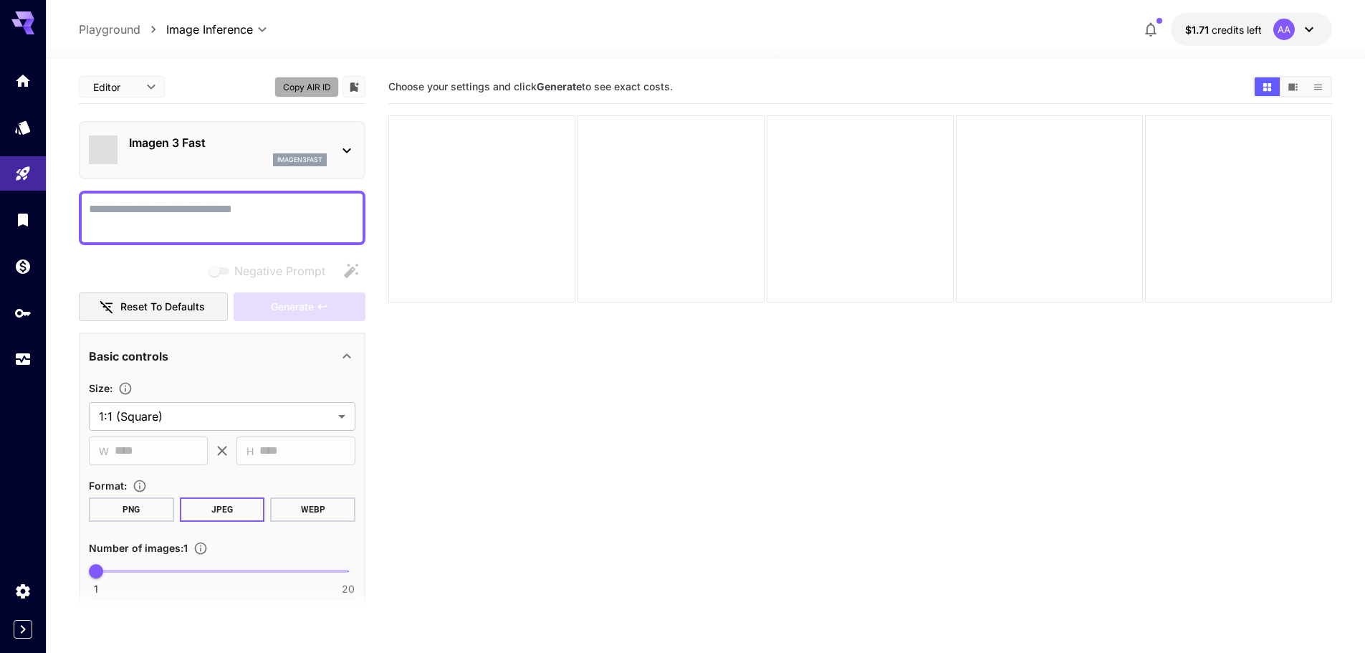
click at [317, 92] on button "Copy AIR ID" at bounding box center [306, 87] width 64 height 21
click at [118, 29] on p "Playground" at bounding box center [110, 29] width 62 height 17
click at [292, 86] on button "Copy AIR ID" at bounding box center [306, 87] width 64 height 21
click at [116, 33] on p "Playground" at bounding box center [110, 29] width 62 height 17
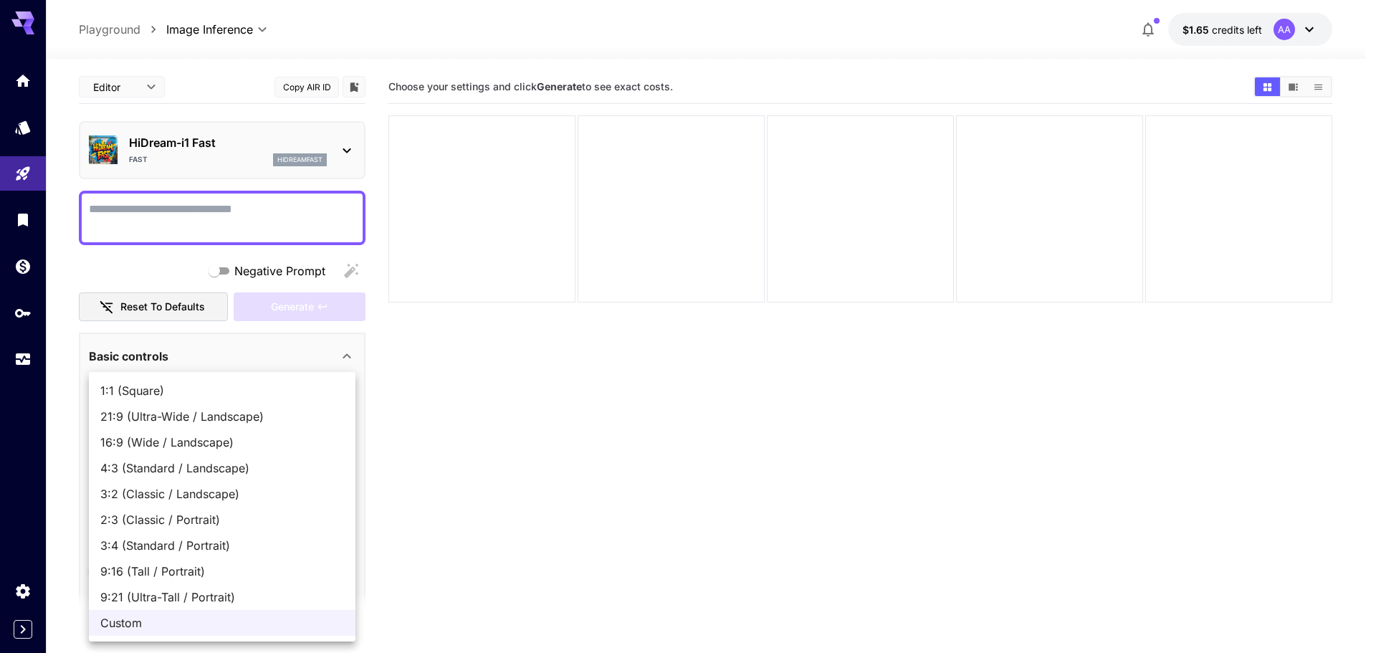
click at [171, 421] on body "**********" at bounding box center [688, 383] width 1376 height 766
click at [232, 499] on span "3:2 (Classic / Landscape)" at bounding box center [222, 493] width 244 height 17
type input "**********"
type input "****"
type input "***"
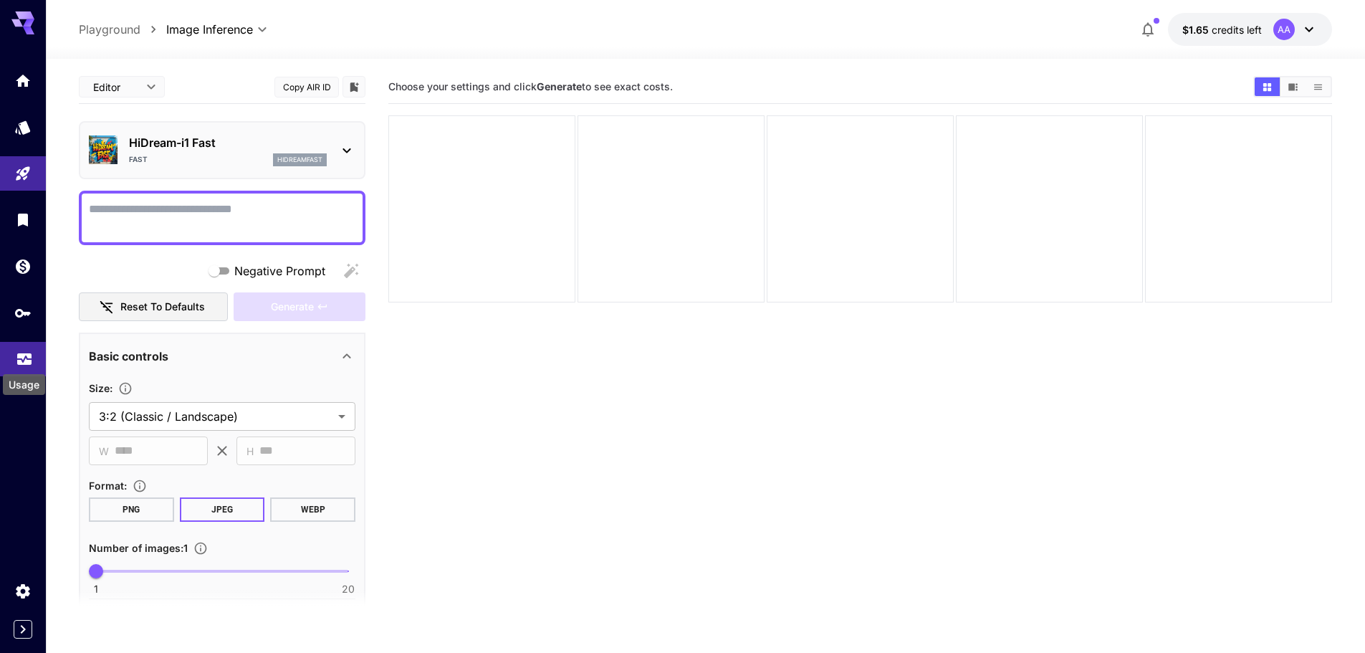
click at [23, 358] on icon "Usage" at bounding box center [24, 355] width 17 height 17
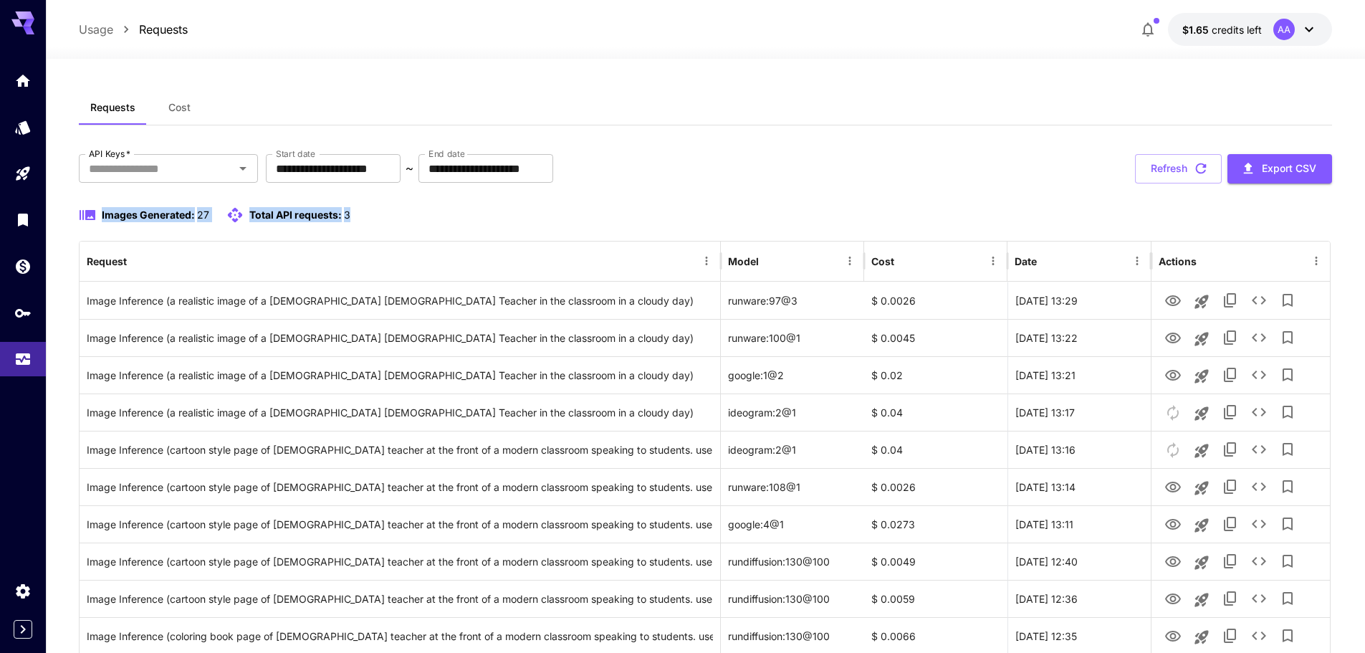
drag, startPoint x: 363, startPoint y: 217, endPoint x: 146, endPoint y: 221, distance: 217.2
click at [378, 212] on div "Images Generated: 27 Total API requests: 3" at bounding box center [705, 214] width 1253 height 17
drag, startPoint x: 101, startPoint y: 217, endPoint x: 441, endPoint y: 214, distance: 339.7
click at [441, 214] on div "Images Generated: 27 Total API requests: 3" at bounding box center [705, 214] width 1253 height 17
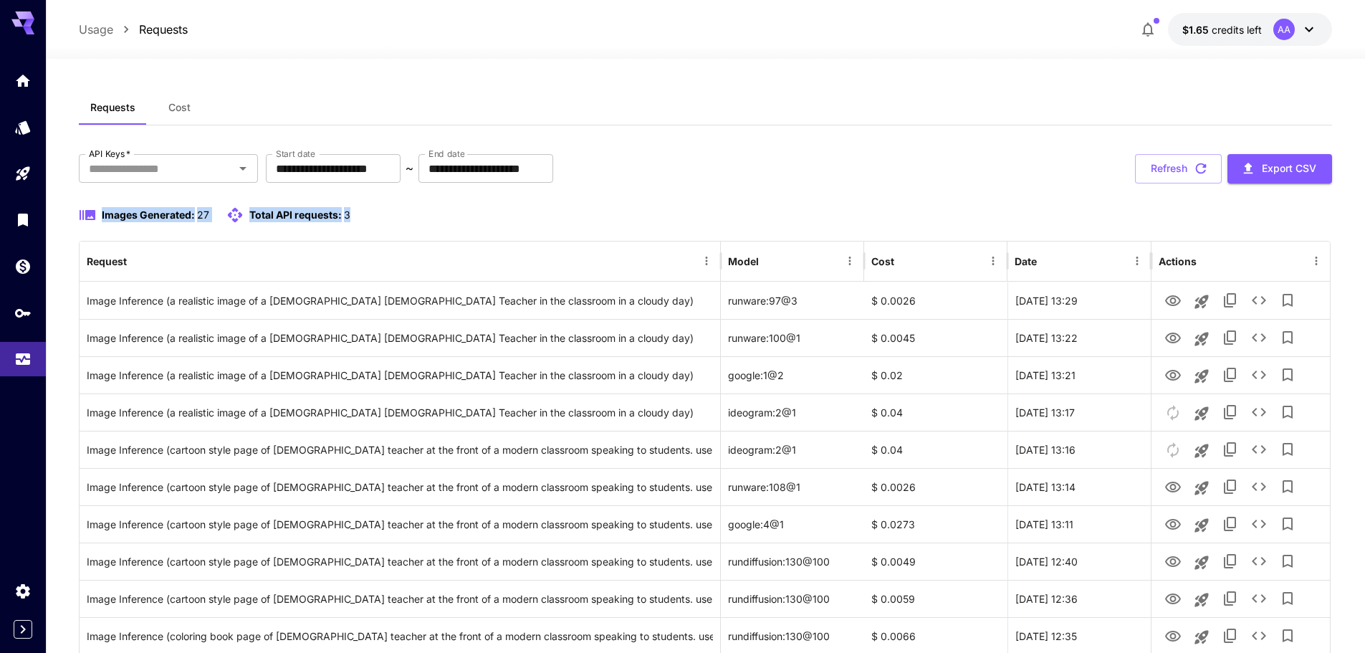
click at [441, 214] on div "Images Generated: 27 Total API requests: 3" at bounding box center [705, 214] width 1253 height 17
click at [1151, 20] on button "button" at bounding box center [1148, 29] width 29 height 29
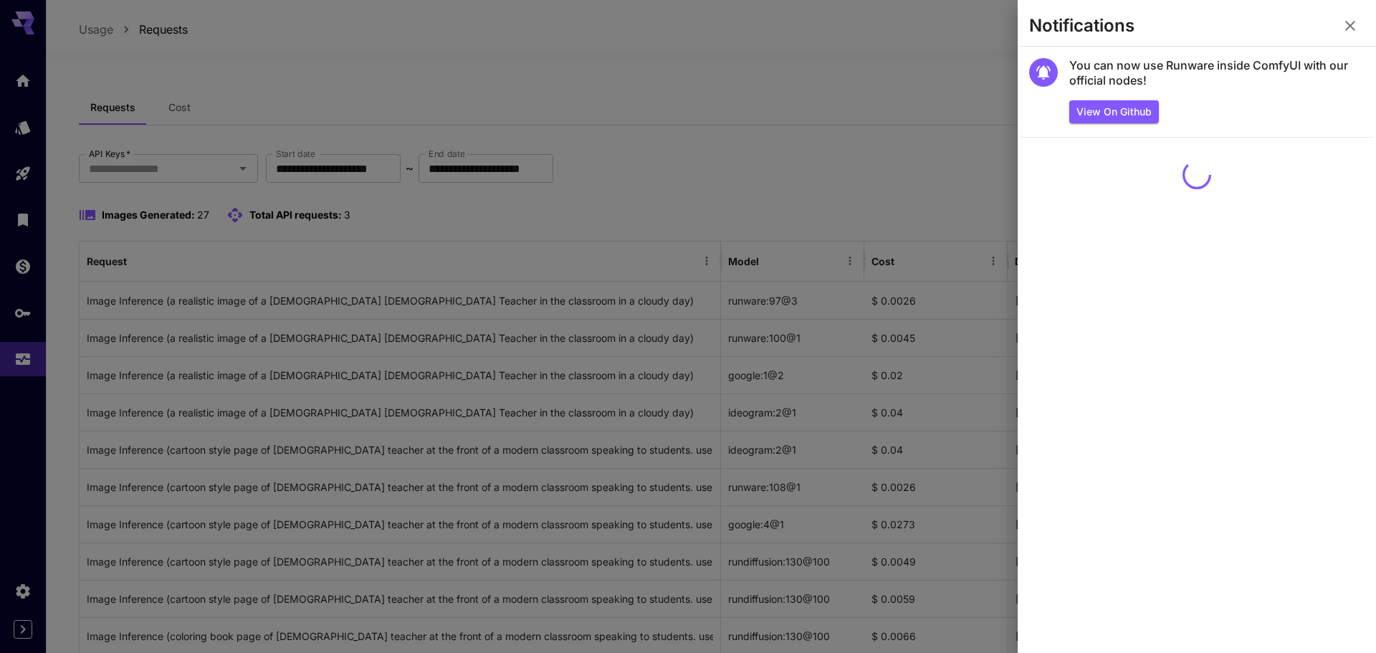
click at [1357, 24] on icon "button" at bounding box center [1349, 25] width 17 height 17
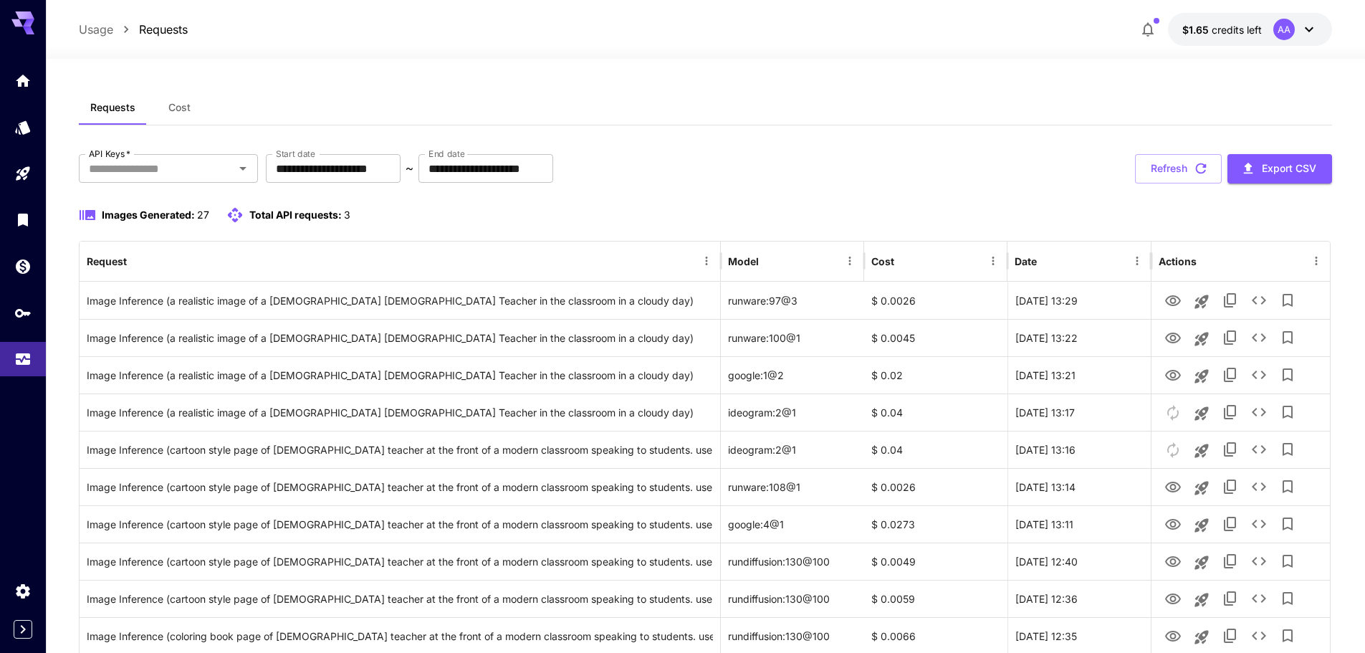
click at [345, 206] on div "Total API requests: 3" at bounding box center [288, 214] width 124 height 17
drag, startPoint x: 254, startPoint y: 217, endPoint x: 446, endPoint y: 228, distance: 192.3
click at [446, 228] on div "Images Generated: 27 Total API requests: 3" at bounding box center [705, 223] width 1253 height 34
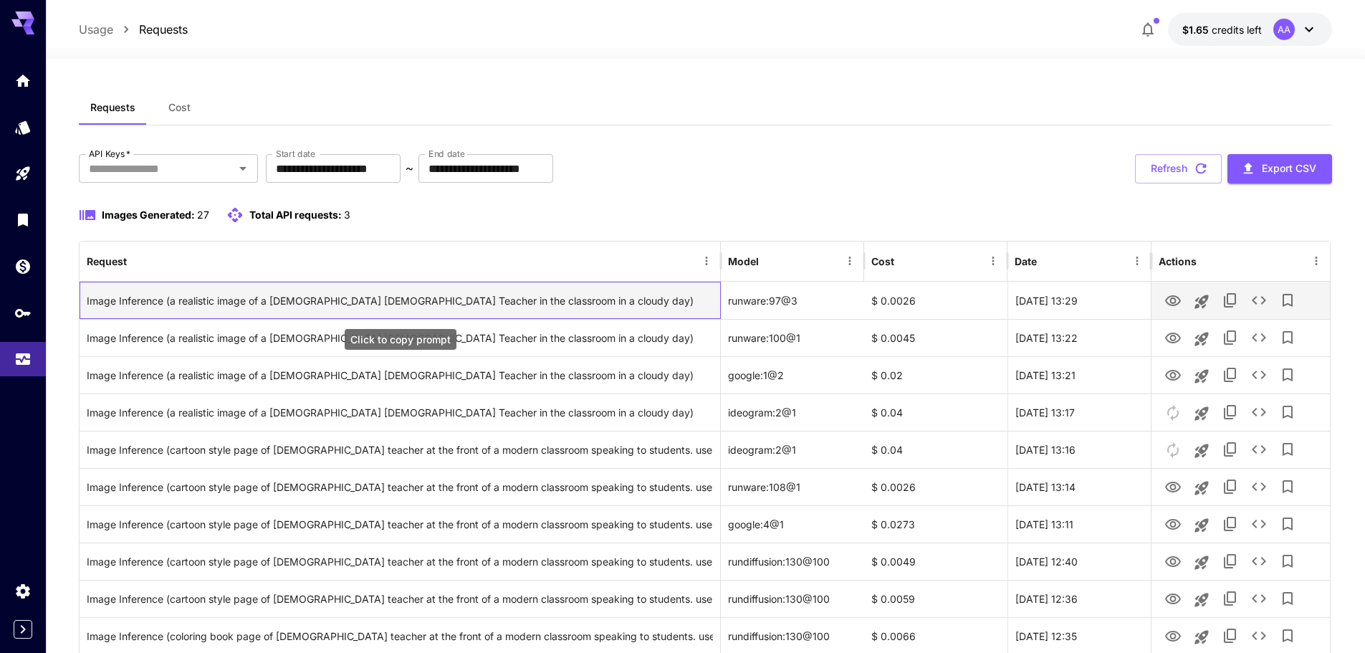
click at [160, 305] on div "Image Inference (a realistic image of a [DEMOGRAPHIC_DATA] [DEMOGRAPHIC_DATA] T…" at bounding box center [400, 300] width 626 height 37
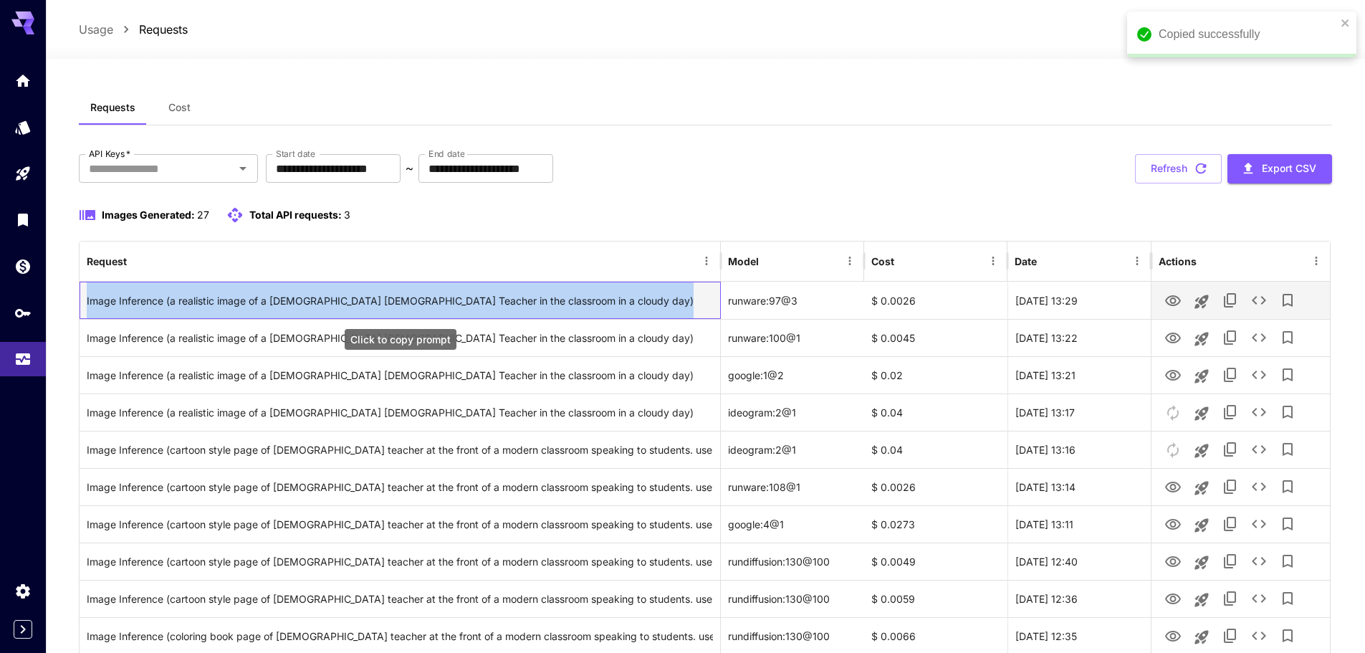
click at [160, 305] on div "Image Inference (a realistic image of a [DEMOGRAPHIC_DATA] [DEMOGRAPHIC_DATA] T…" at bounding box center [400, 300] width 626 height 37
click at [422, 300] on div "Image Inference (a realistic image of a [DEMOGRAPHIC_DATA] [DEMOGRAPHIC_DATA] T…" at bounding box center [400, 300] width 626 height 37
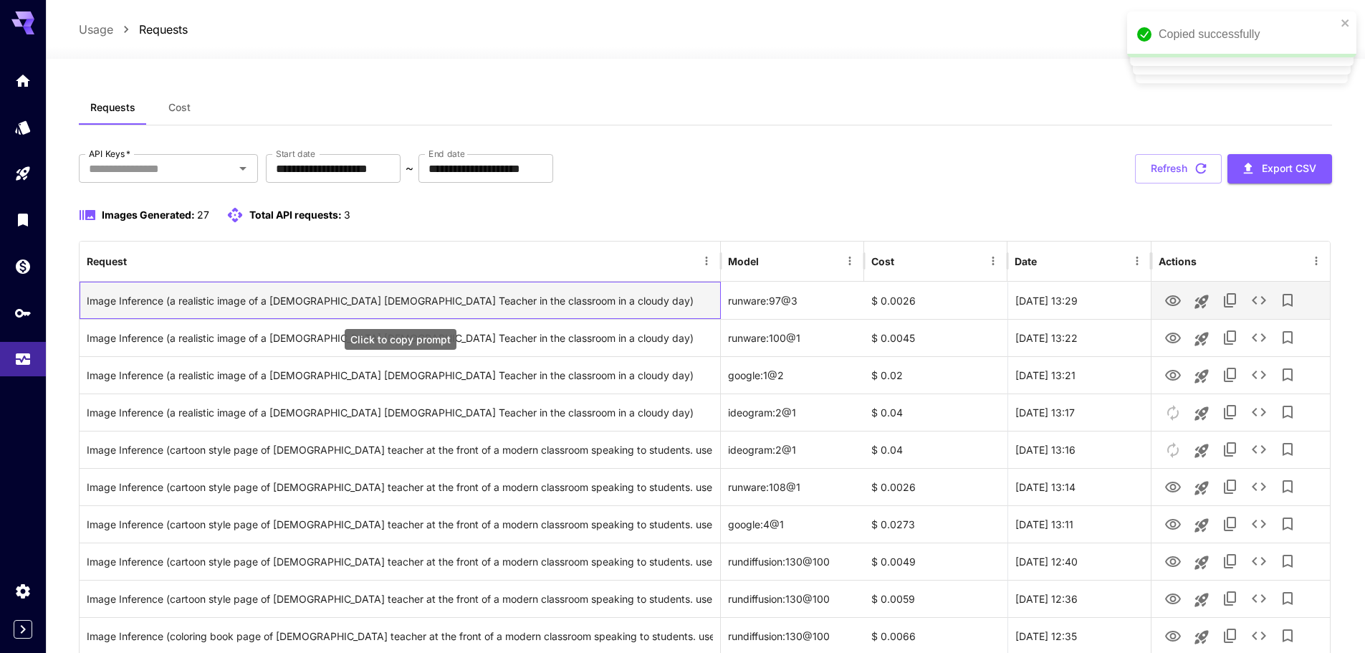
click at [545, 313] on div "Image Inference (a realistic image of a [DEMOGRAPHIC_DATA] [DEMOGRAPHIC_DATA] T…" at bounding box center [400, 300] width 626 height 37
click at [1170, 308] on icon "View Image" at bounding box center [1172, 300] width 17 height 17
click at [1290, 296] on icon "Add to library" at bounding box center [1287, 300] width 17 height 17
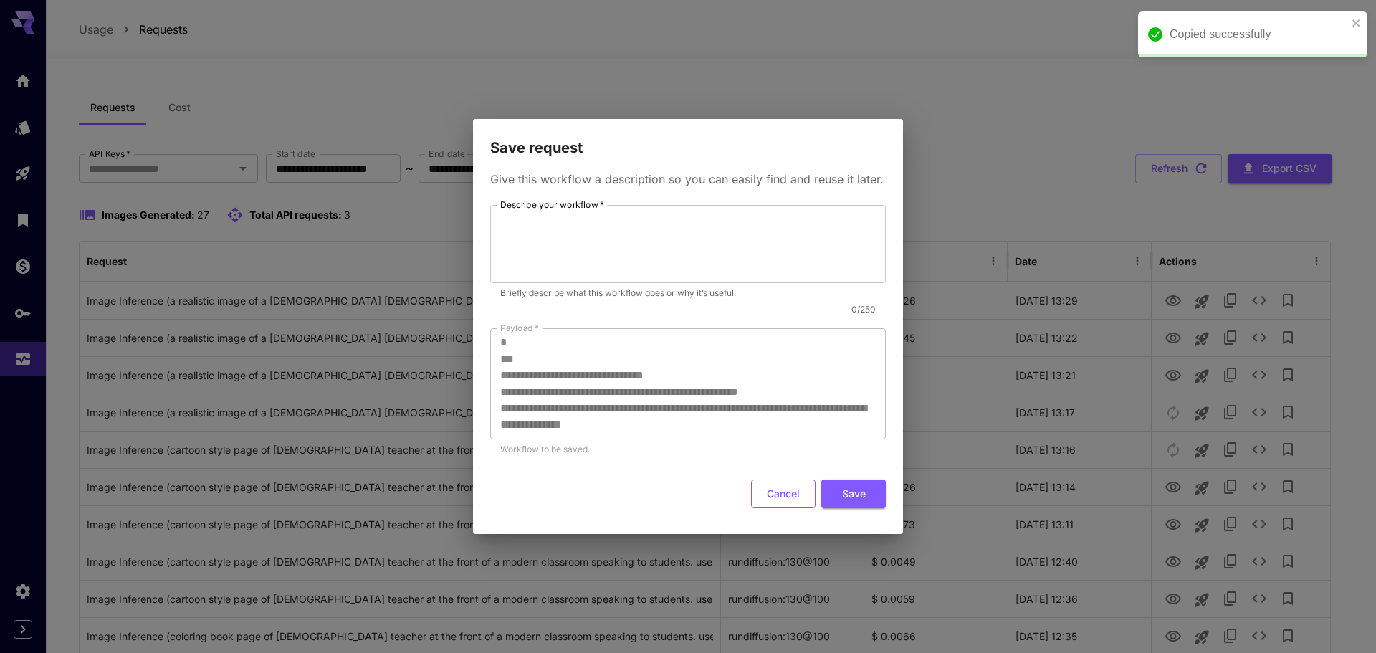
click at [768, 489] on button "Cancel" at bounding box center [783, 493] width 64 height 29
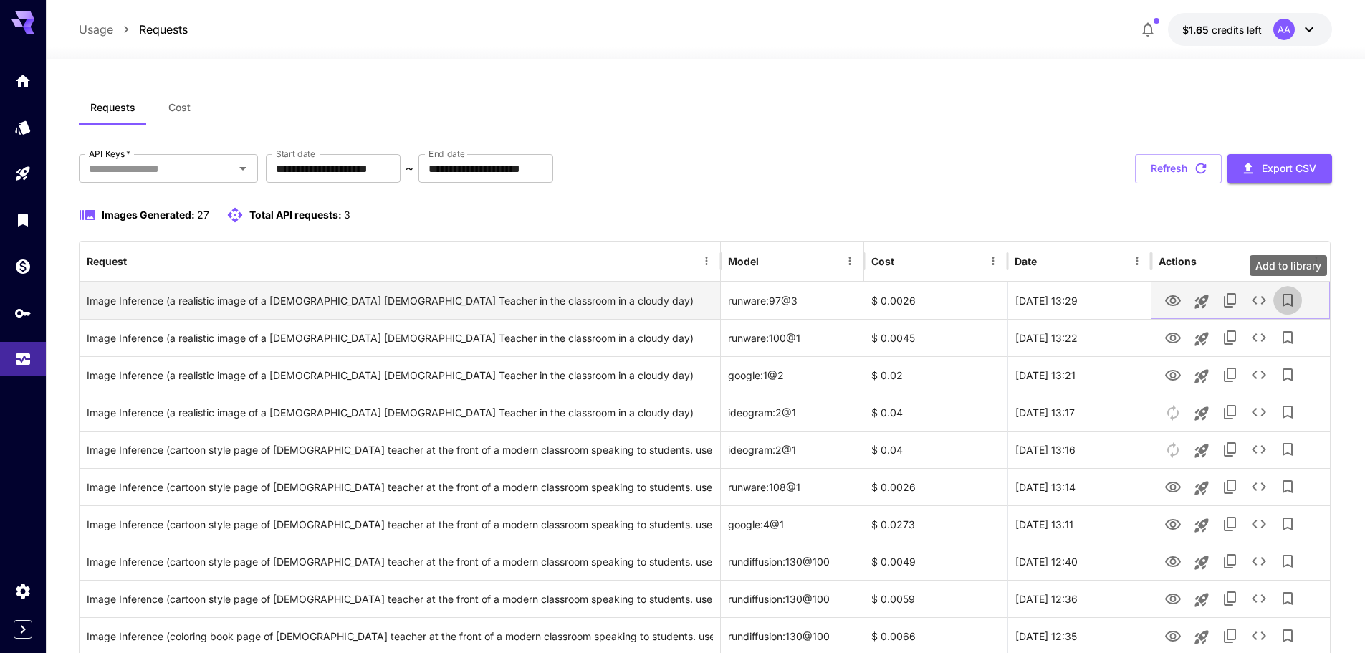
click at [1287, 300] on icon "Add to library" at bounding box center [1287, 300] width 17 height 17
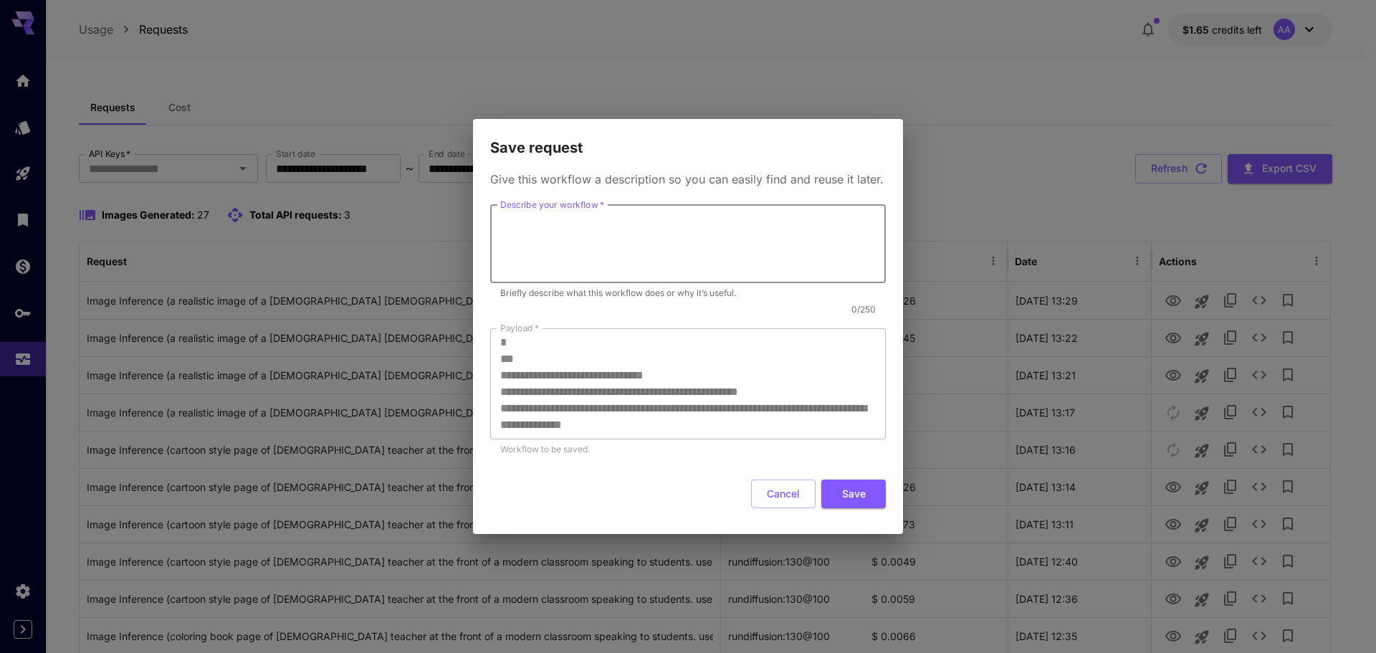
click at [607, 231] on textarea "Describe your workflow   *" at bounding box center [687, 244] width 375 height 66
type textarea "**********"
click at [842, 500] on button "Save" at bounding box center [853, 493] width 64 height 29
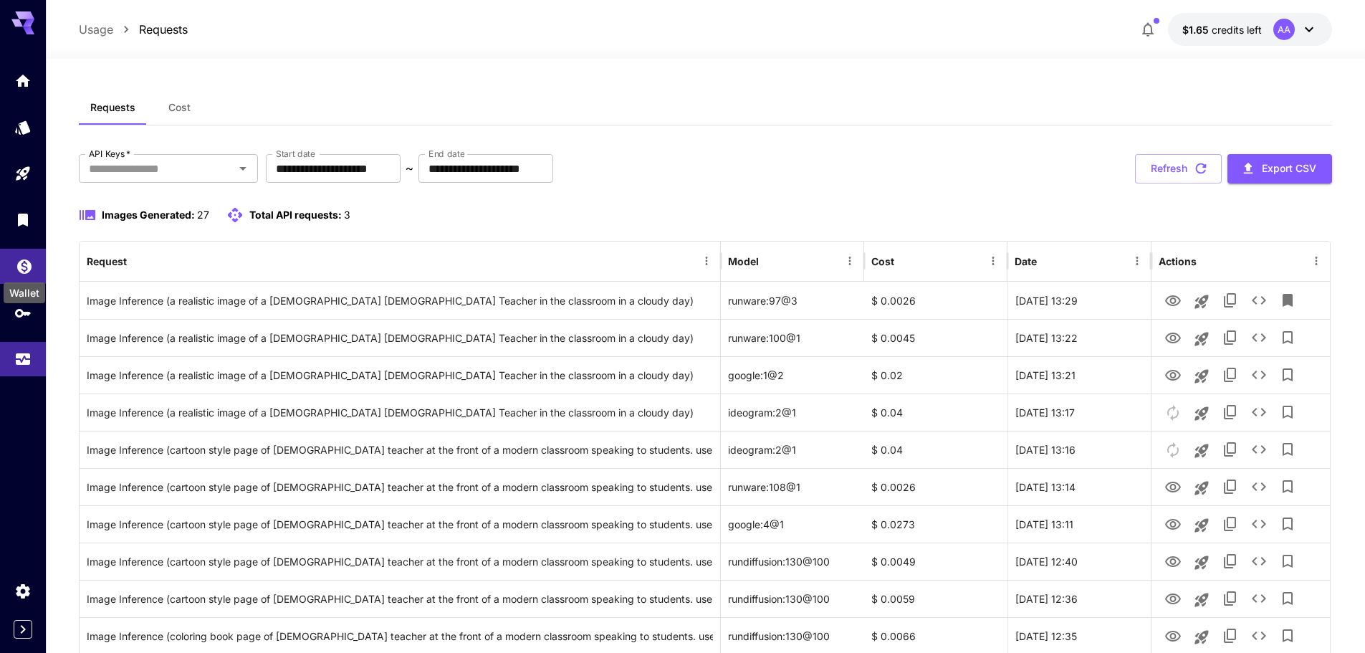
click at [16, 263] on icon "Wallet" at bounding box center [24, 262] width 17 height 17
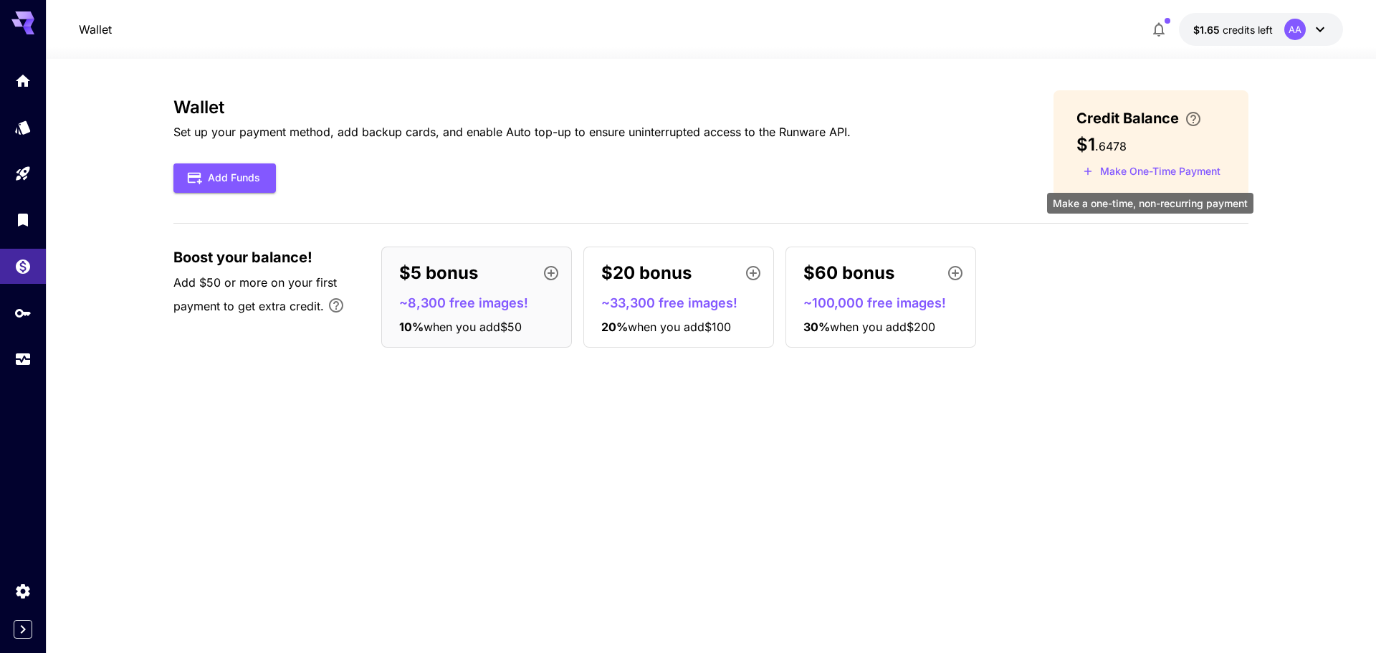
click at [1182, 170] on button "Make One-Time Payment" at bounding box center [1151, 172] width 150 height 22
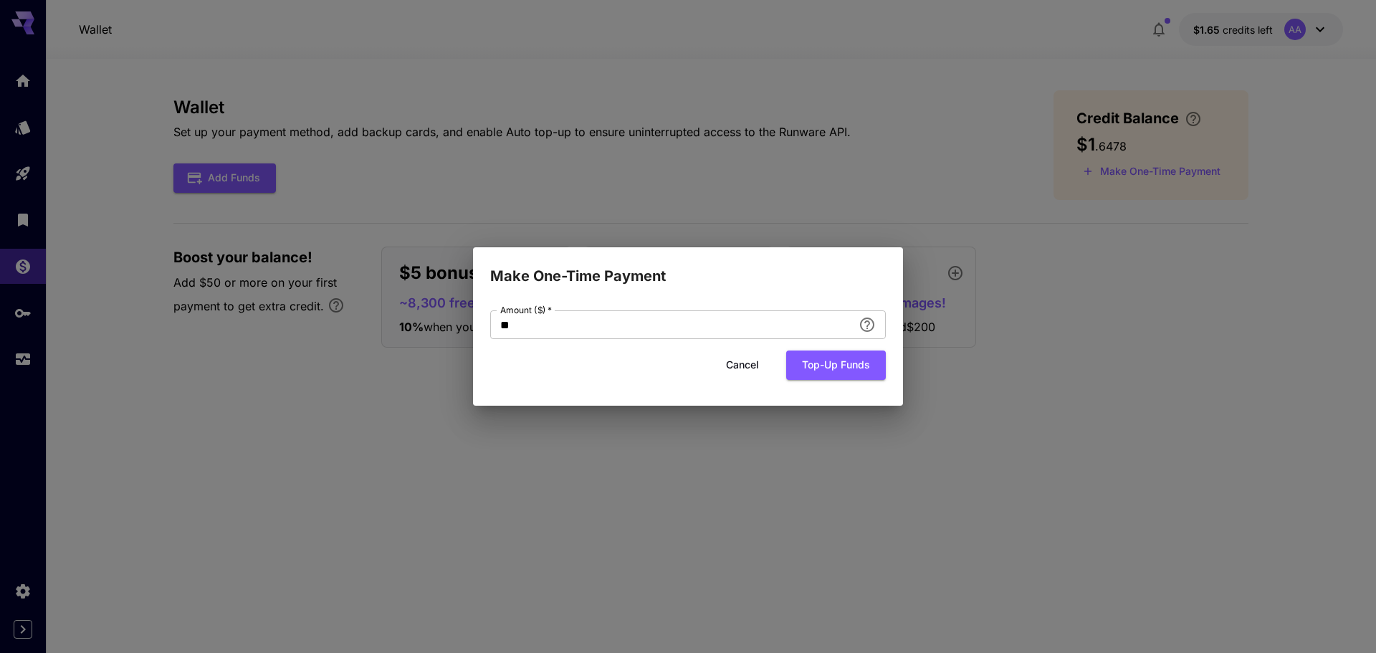
click at [742, 365] on button "Cancel" at bounding box center [742, 364] width 64 height 29
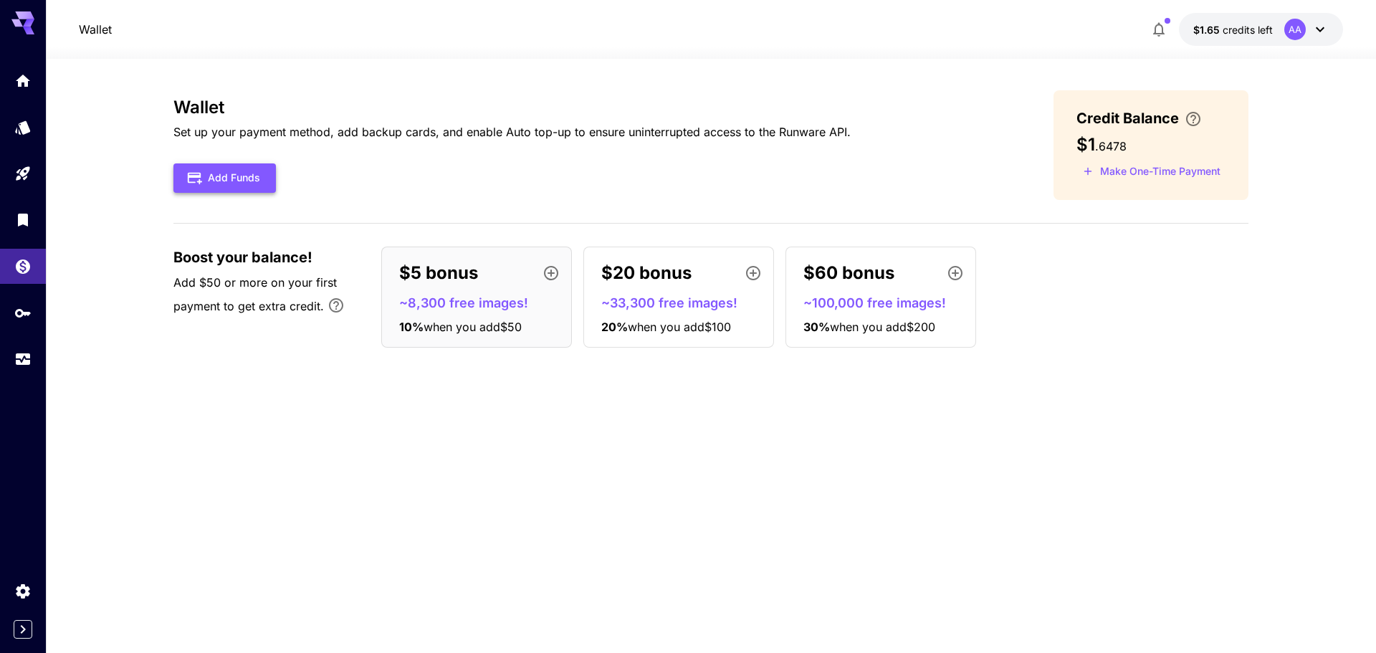
click at [226, 169] on button "Add Funds" at bounding box center [224, 177] width 102 height 29
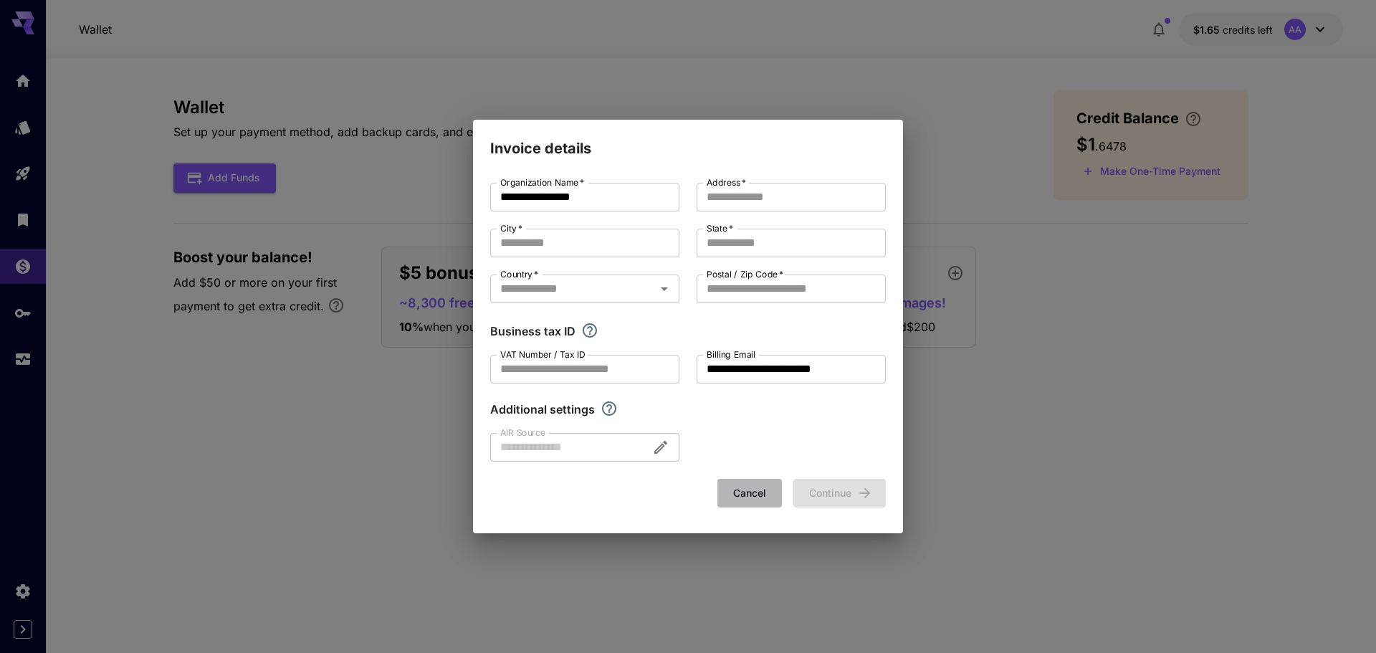
click at [766, 487] on button "Cancel" at bounding box center [749, 493] width 64 height 29
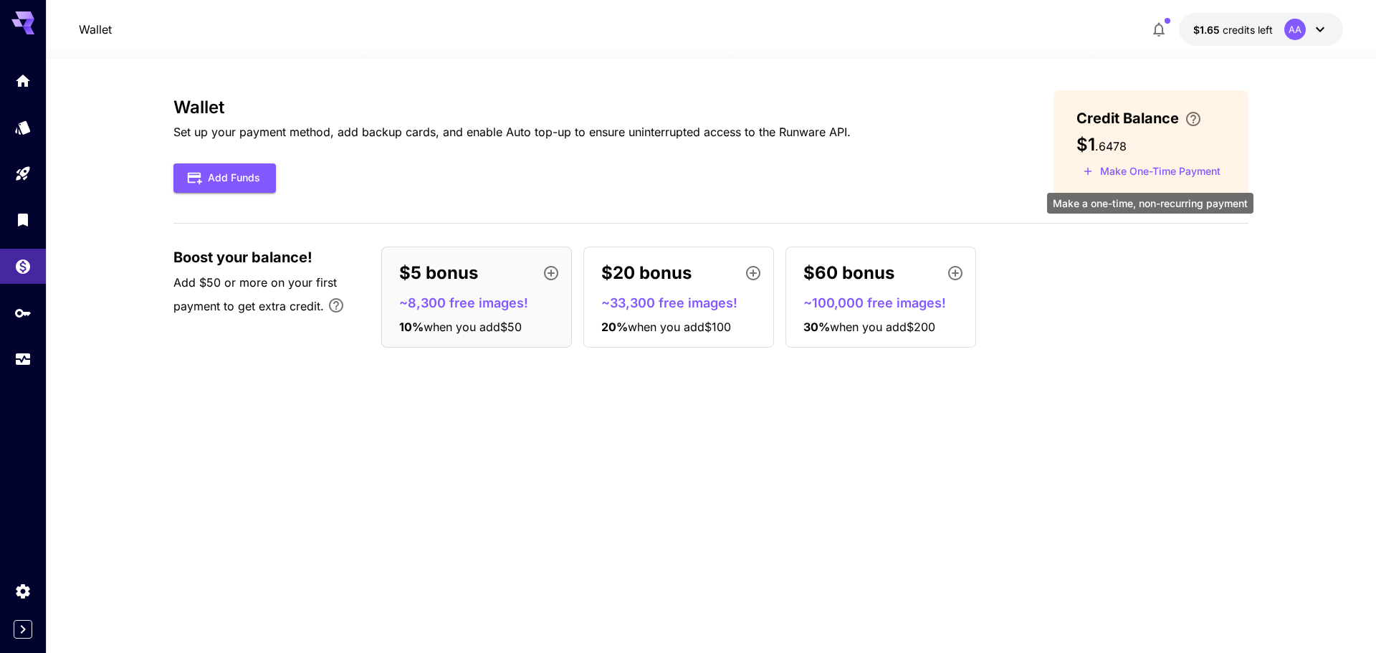
click at [1132, 170] on button "Make One-Time Payment" at bounding box center [1151, 172] width 150 height 22
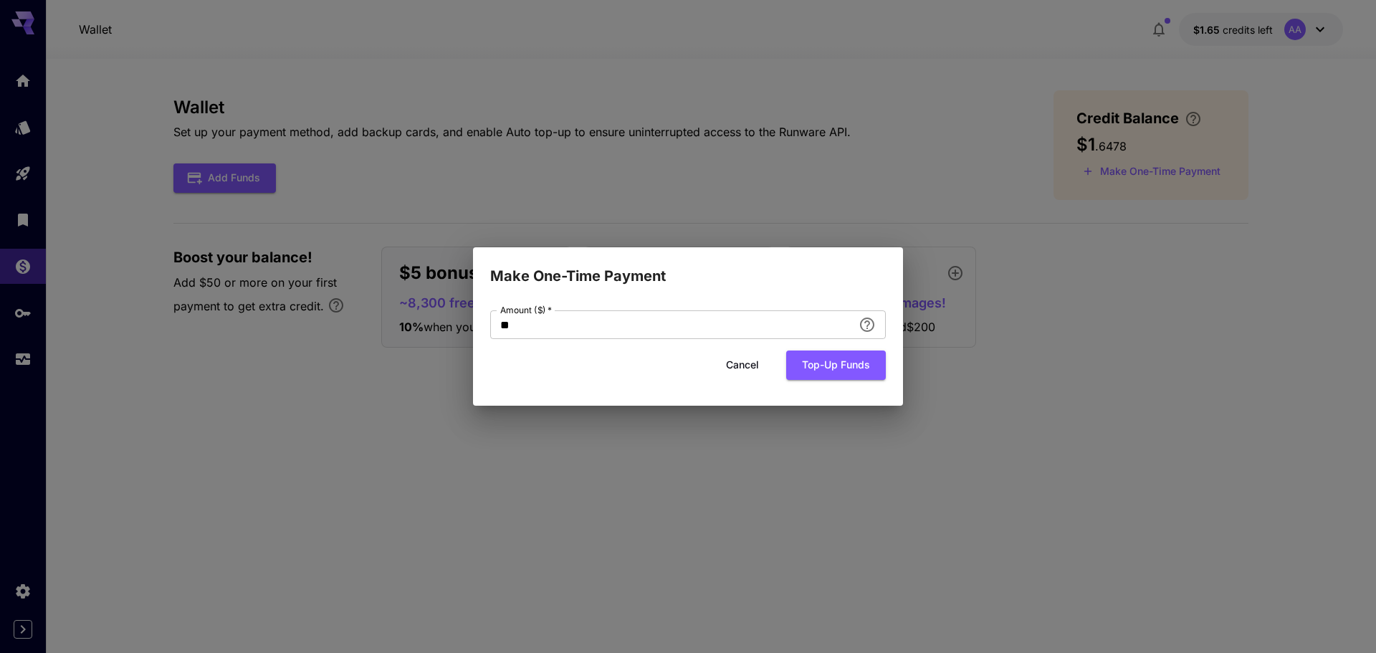
click at [540, 483] on div "Make One-Time Payment Amount ($)   * ** Amount ($)   * Cancel Top-up funds" at bounding box center [688, 326] width 1376 height 653
click at [737, 360] on button "Cancel" at bounding box center [742, 364] width 64 height 29
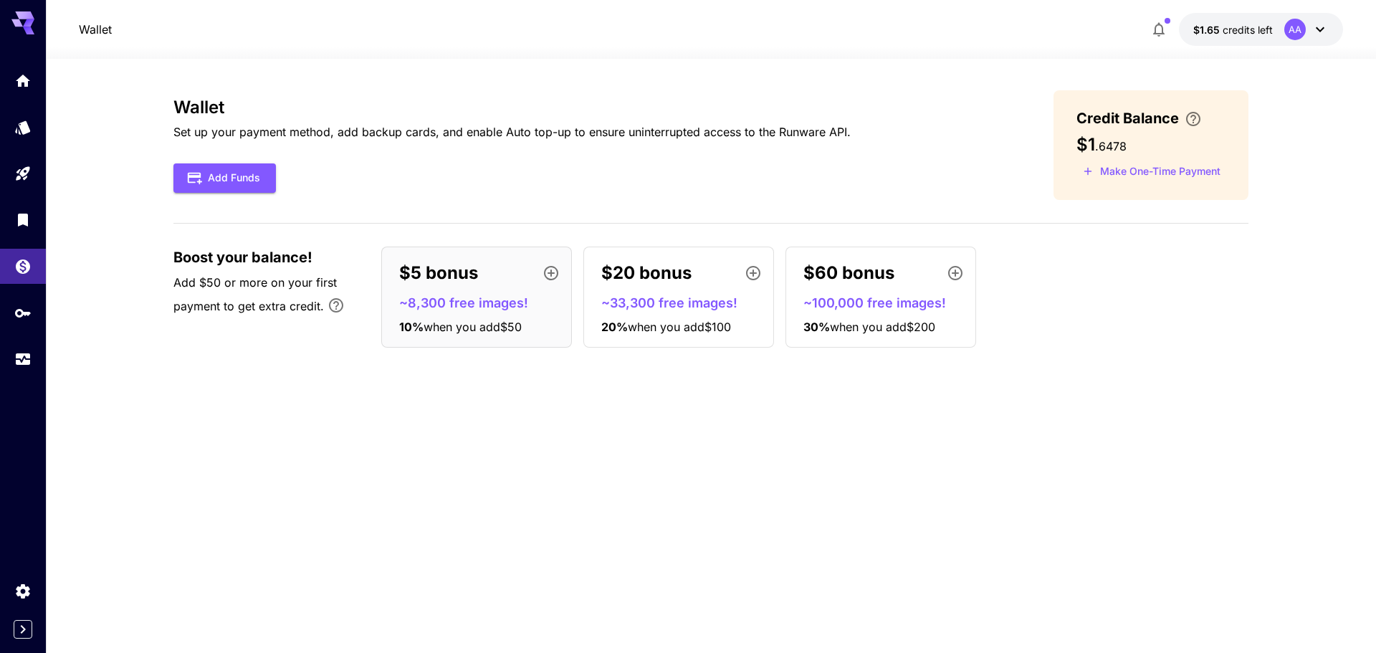
click at [494, 290] on div "$5 bonus ~8,300 free images! 10 % when you add $50" at bounding box center [476, 296] width 191 height 101
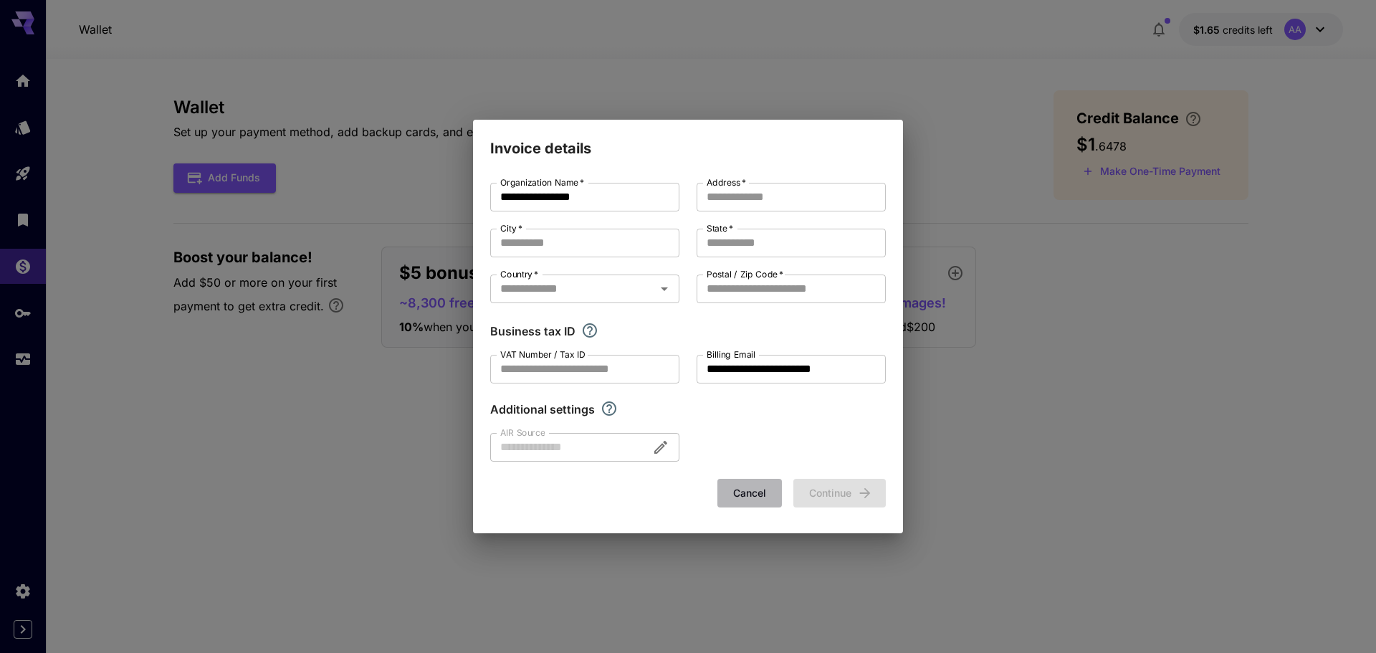
click at [742, 488] on button "Cancel" at bounding box center [749, 493] width 64 height 29
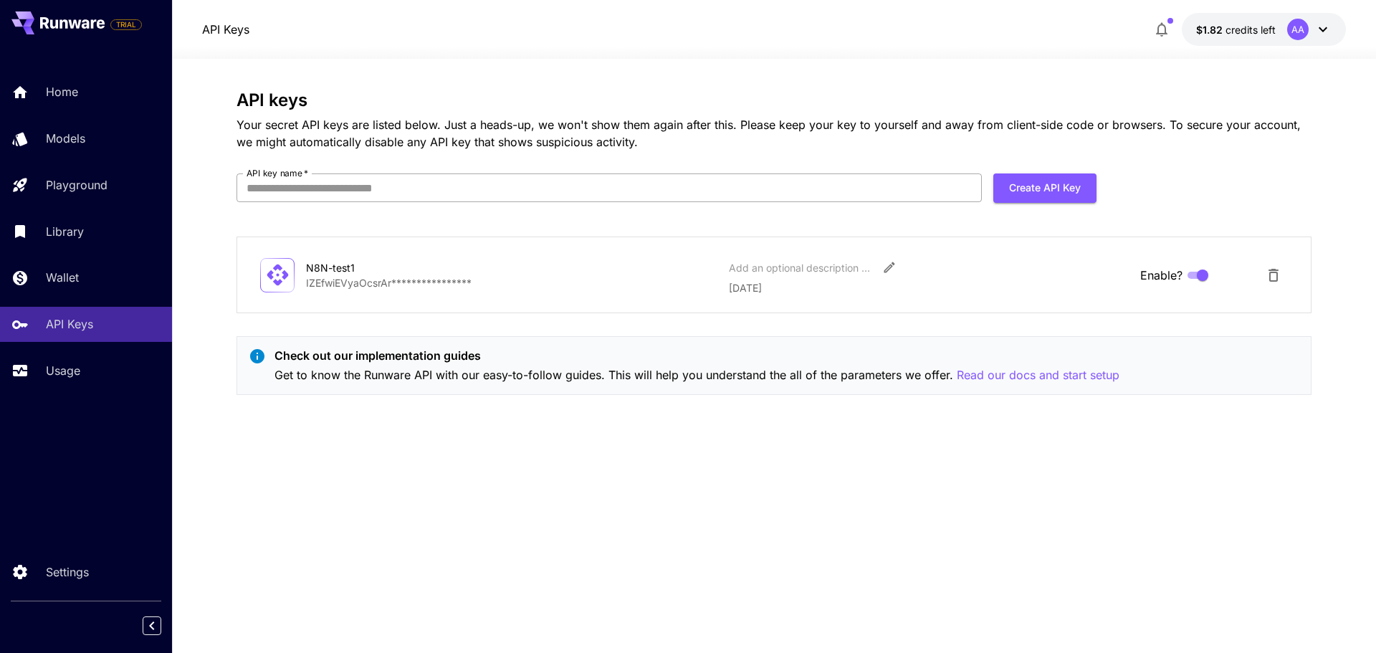
click at [338, 189] on input "API key name   *" at bounding box center [608, 187] width 745 height 29
click at [104, 373] on div "Usage" at bounding box center [105, 370] width 112 height 17
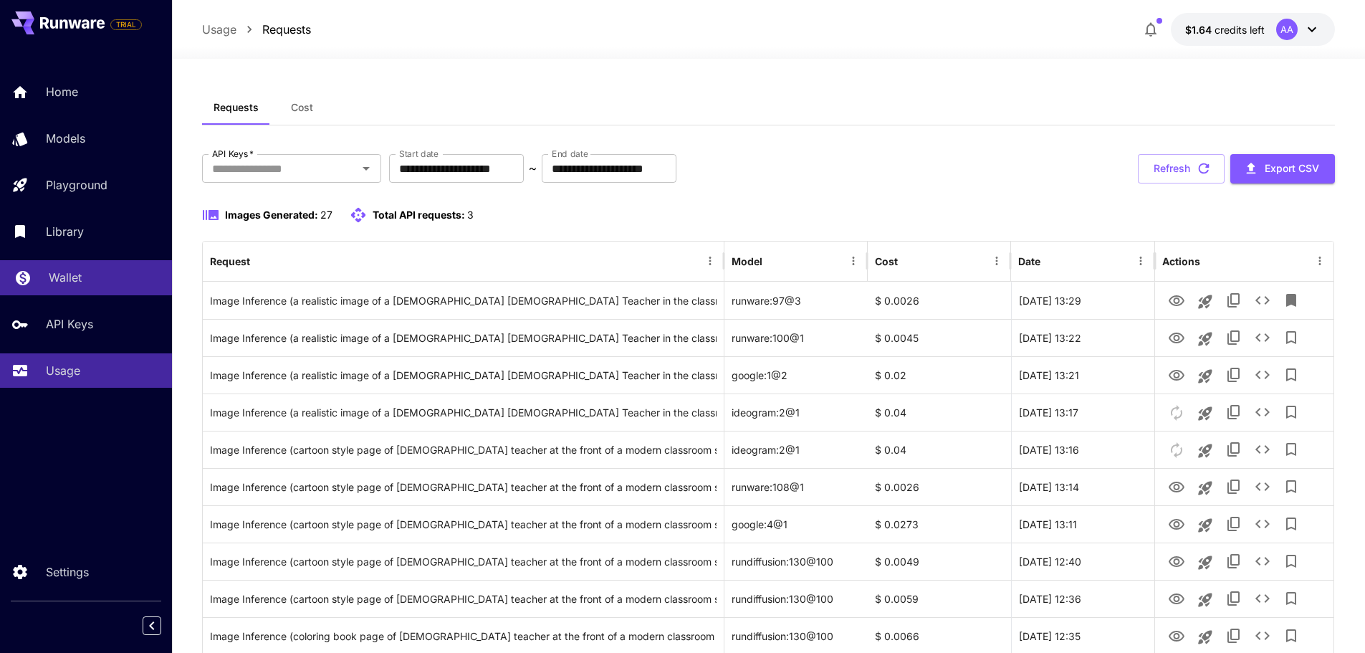
click at [95, 279] on div "Wallet" at bounding box center [105, 277] width 112 height 17
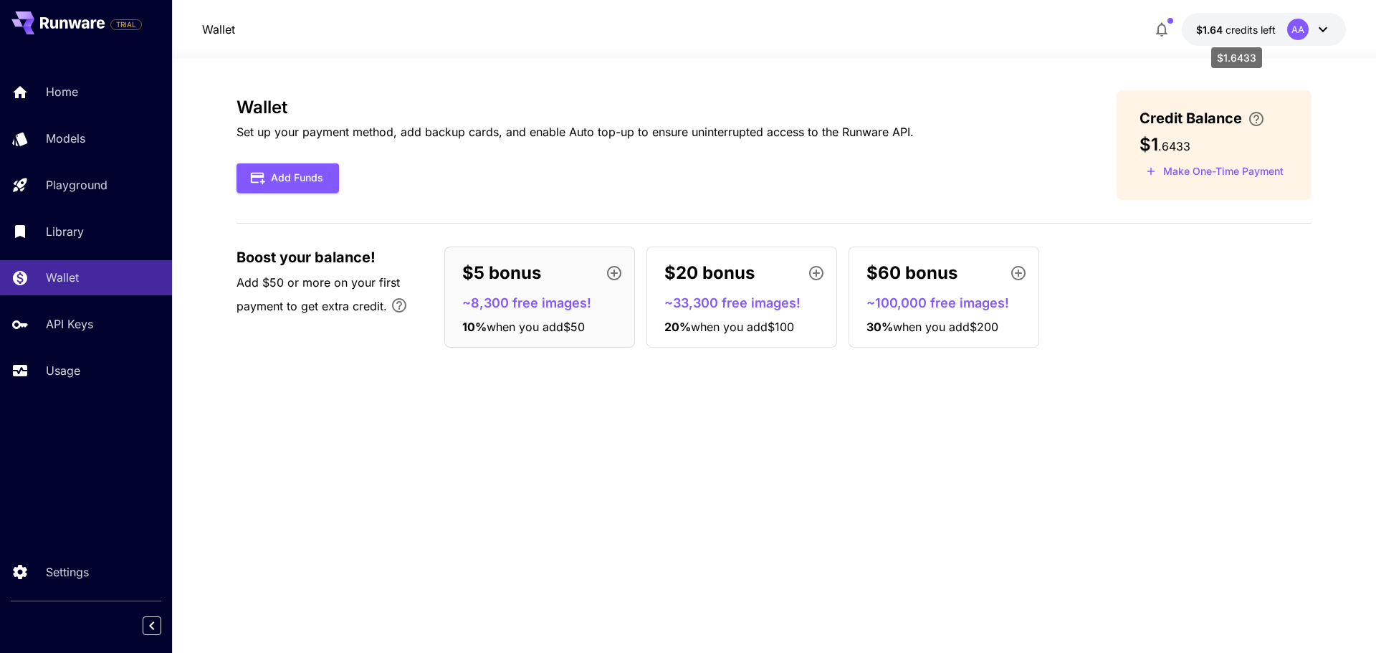
click at [1240, 35] on span "credits left" at bounding box center [1250, 30] width 50 height 12
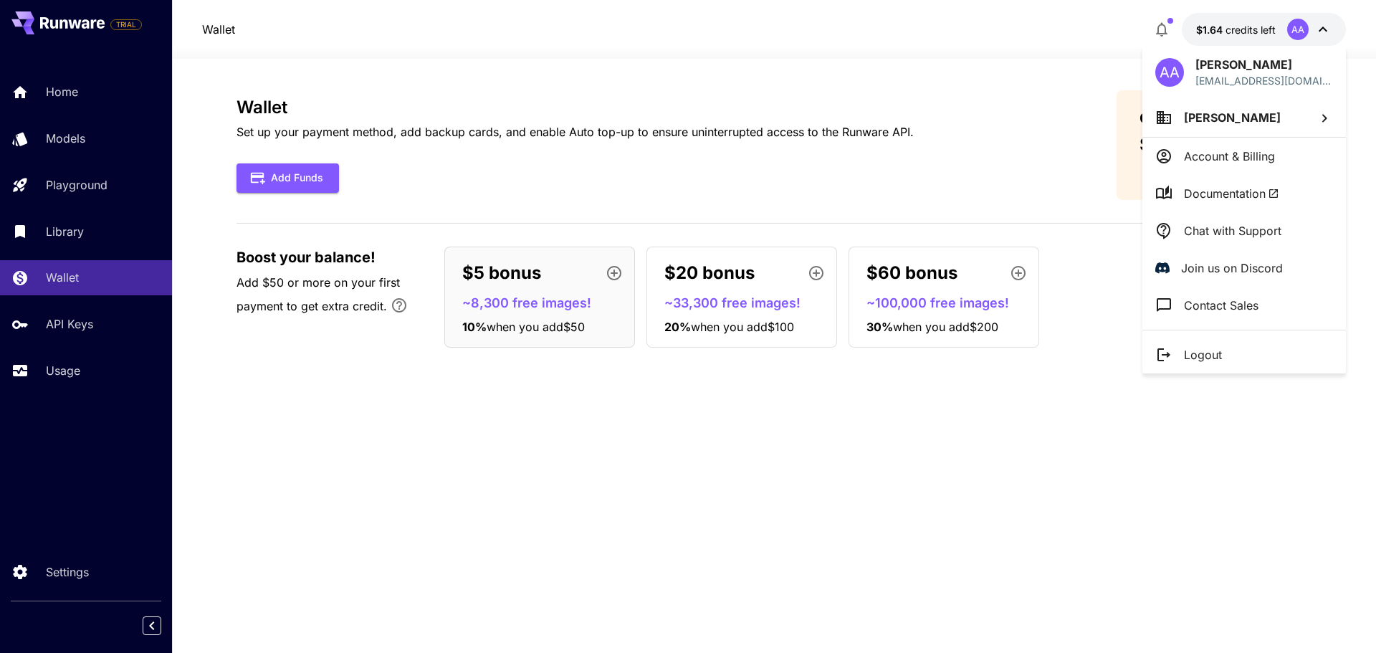
click at [896, 613] on div at bounding box center [688, 326] width 1376 height 653
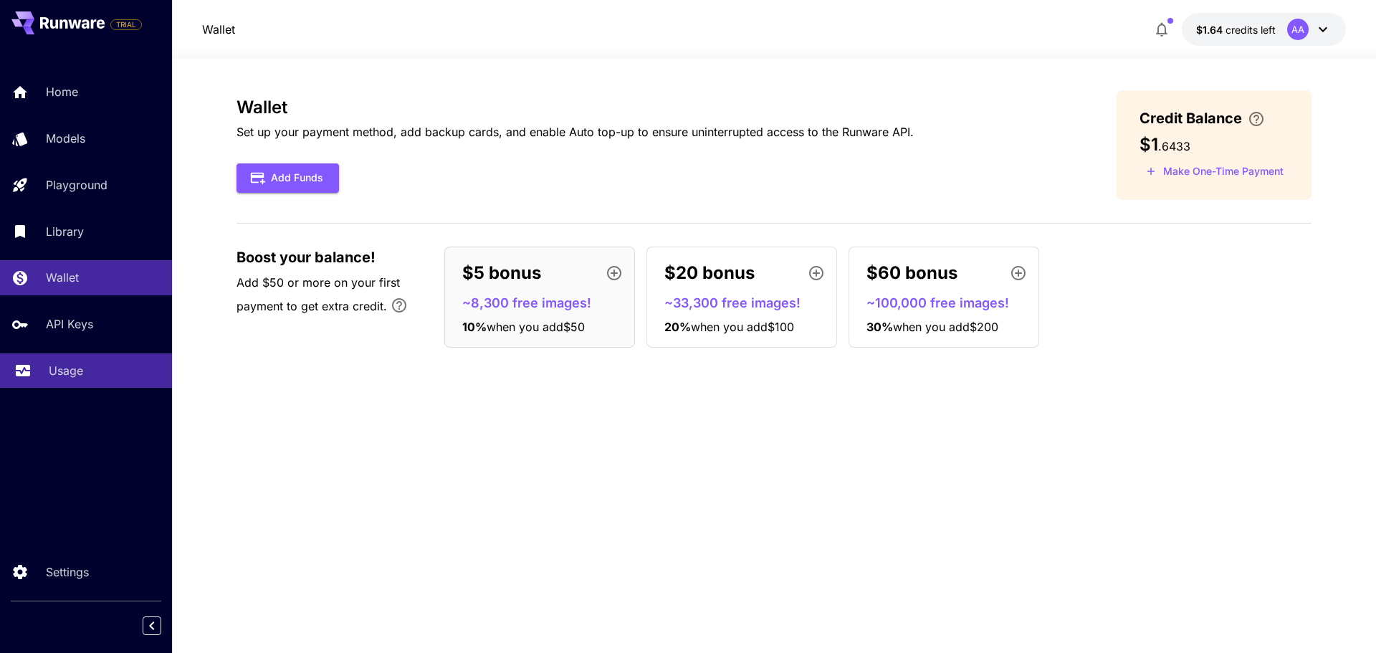
click at [55, 381] on link "Usage" at bounding box center [86, 370] width 172 height 35
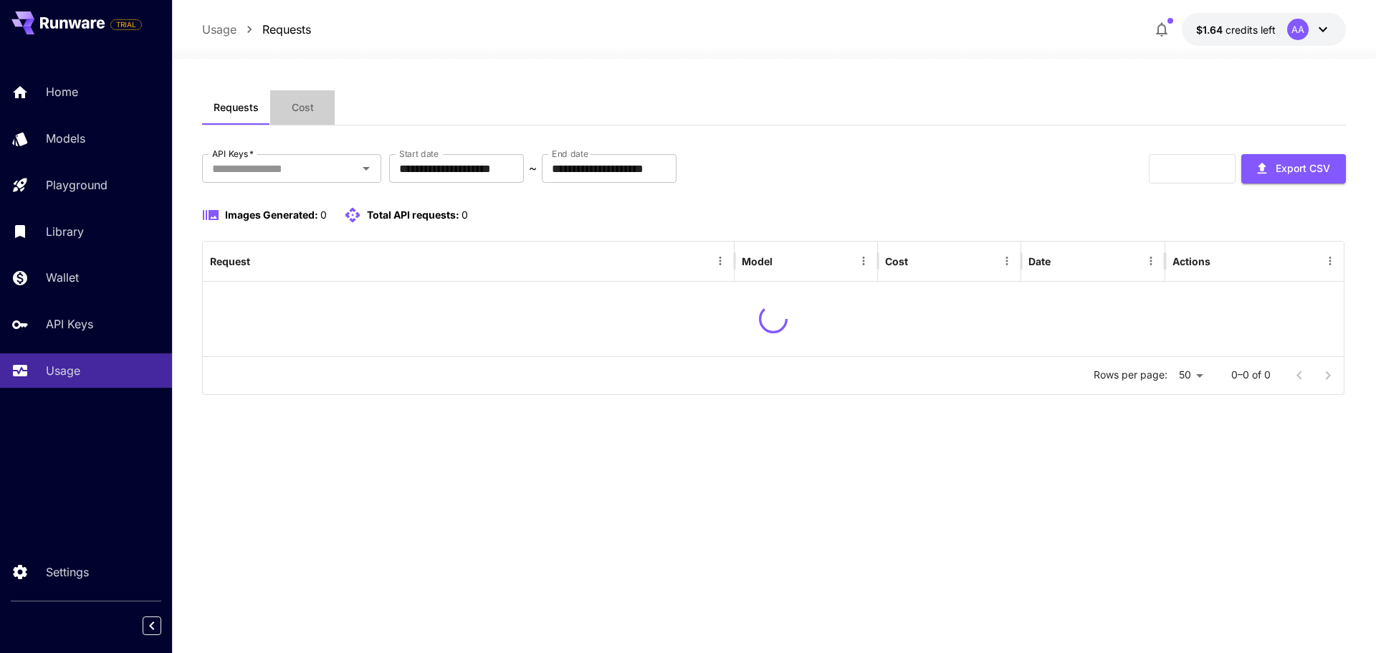
click at [315, 120] on button "Cost" at bounding box center [302, 107] width 64 height 34
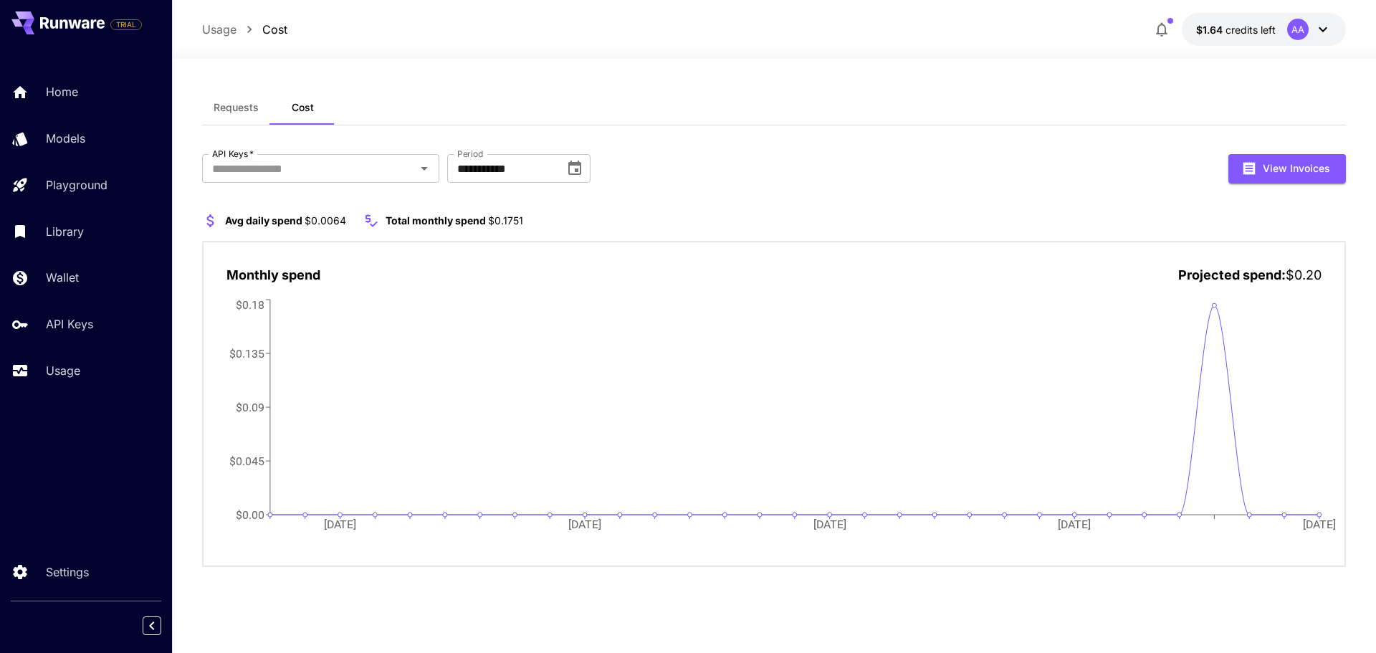
click at [211, 29] on p "Usage" at bounding box center [219, 29] width 34 height 17
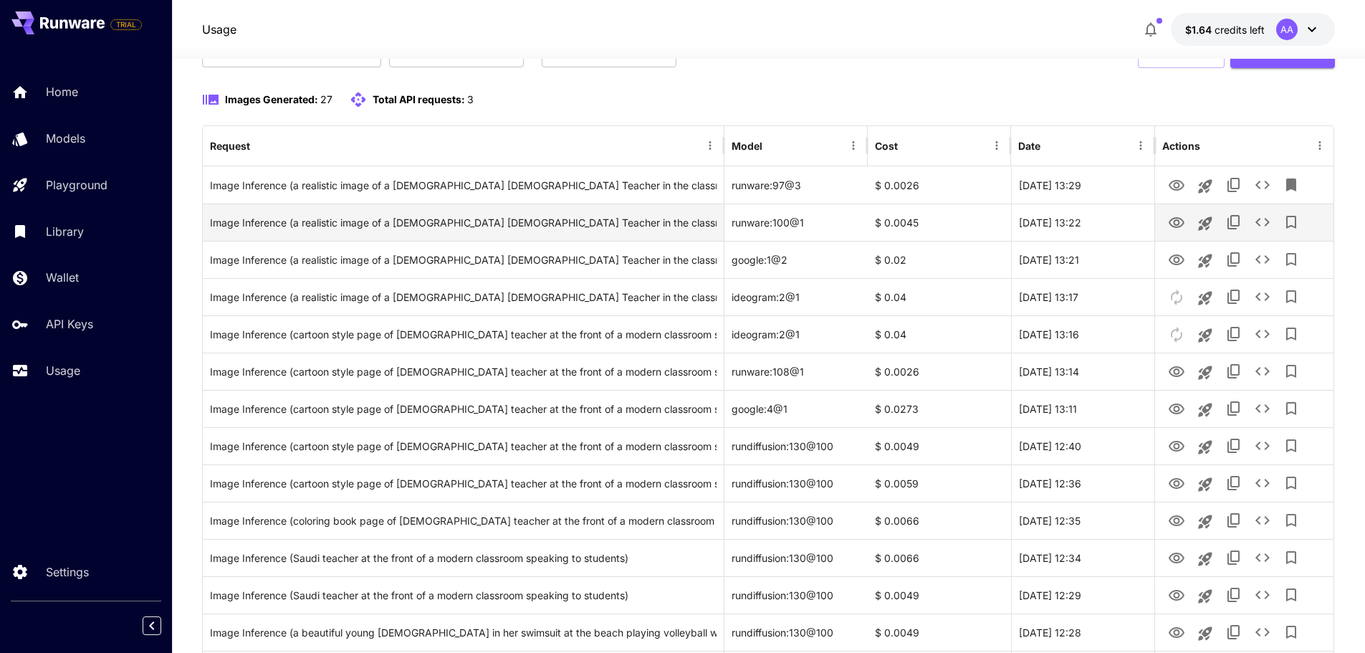
scroll to position [120, 0]
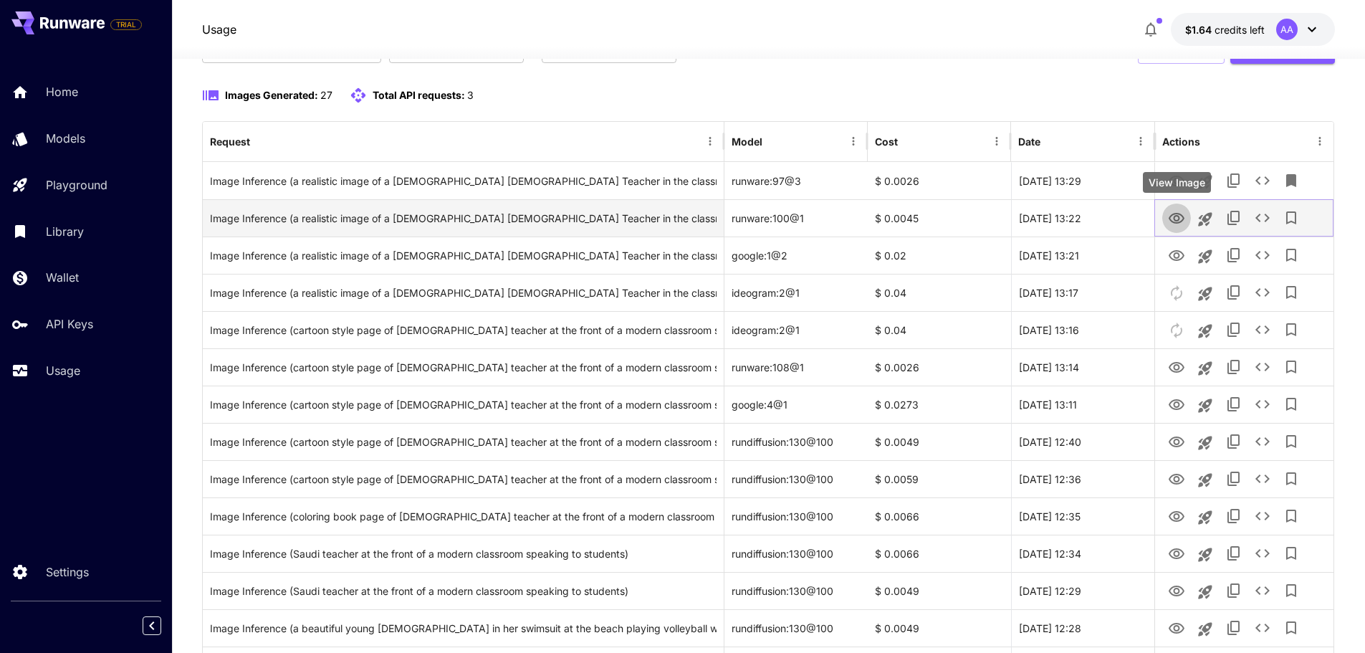
click at [1168, 213] on icon "View Image" at bounding box center [1176, 218] width 17 height 17
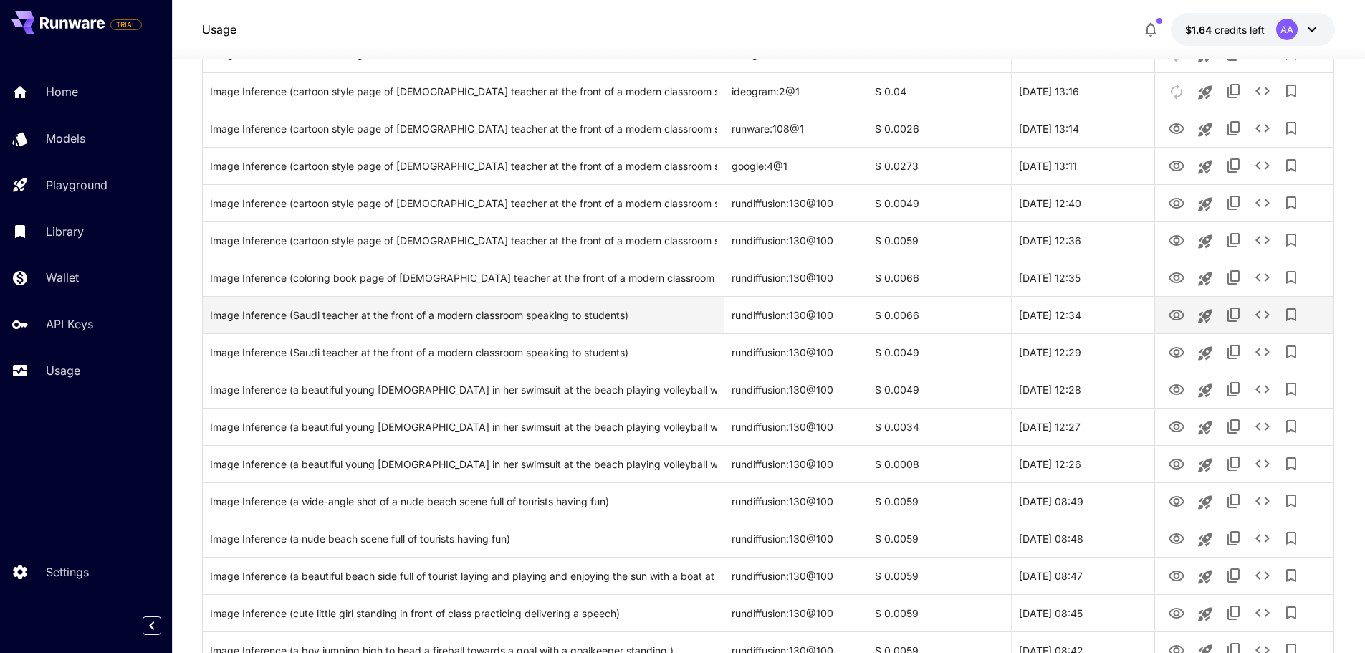
scroll to position [0, 0]
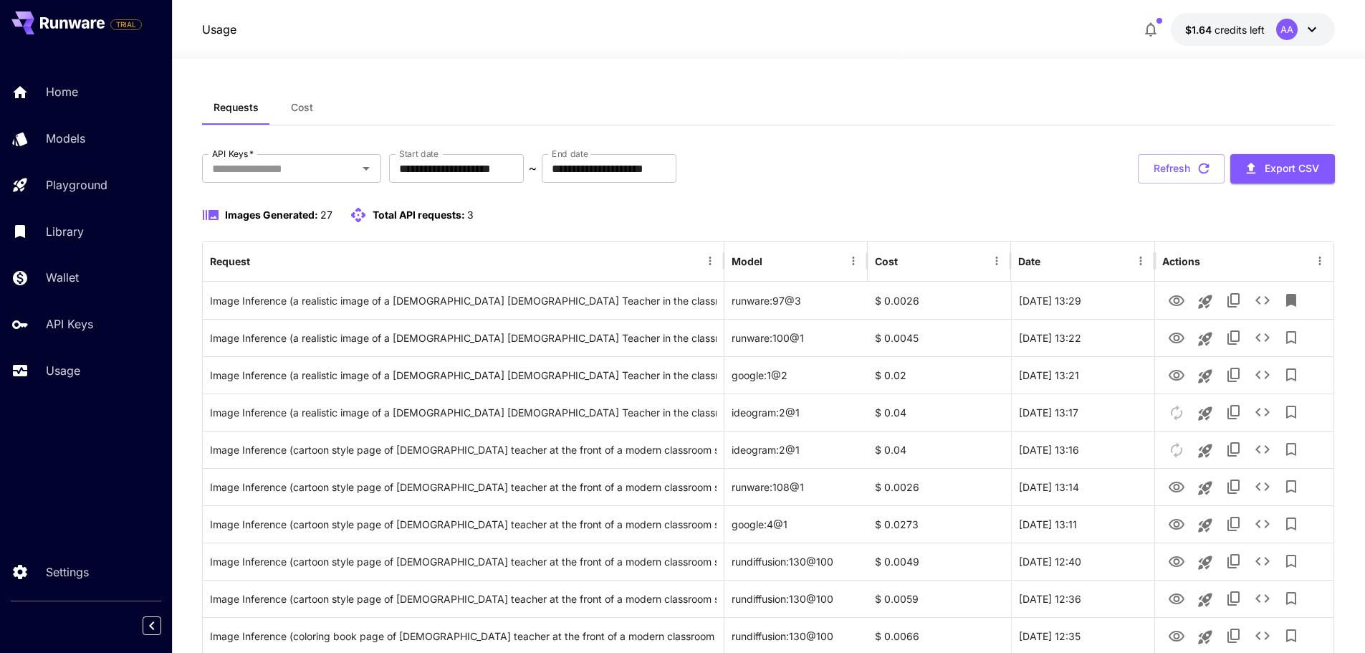
click at [297, 110] on span "Cost" at bounding box center [302, 107] width 22 height 13
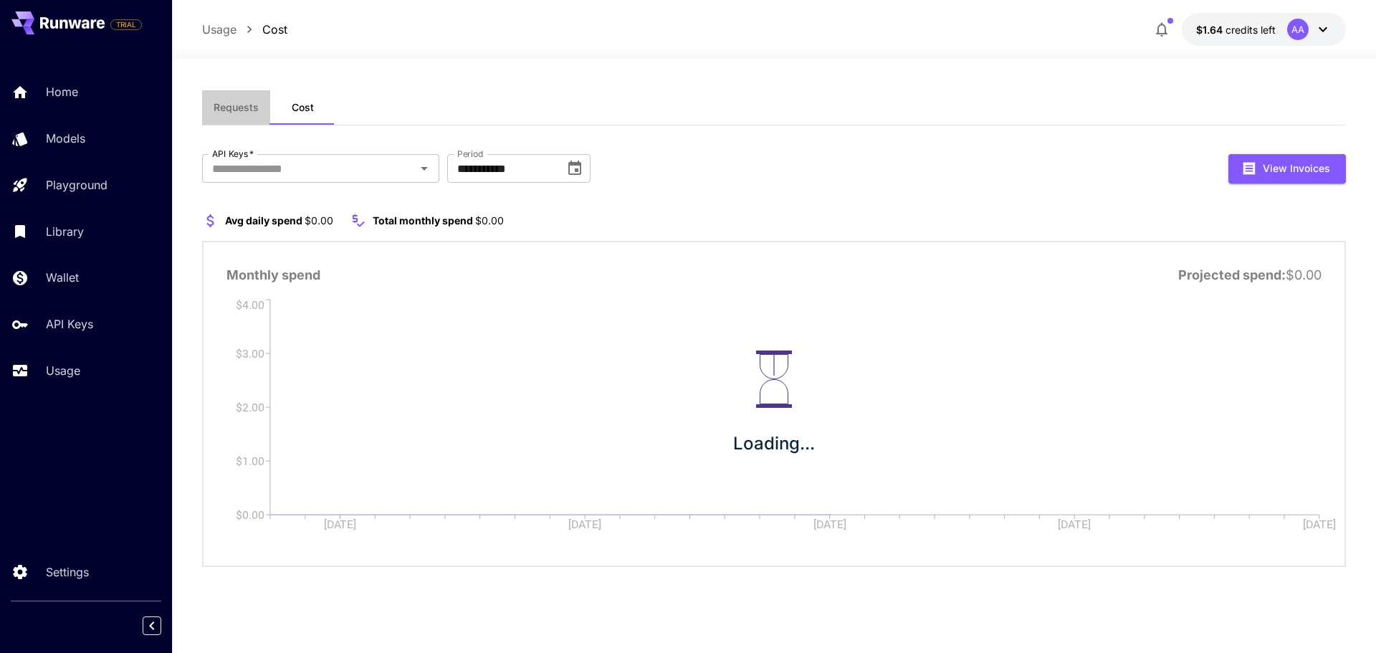
click at [219, 110] on span "Requests" at bounding box center [236, 107] width 45 height 13
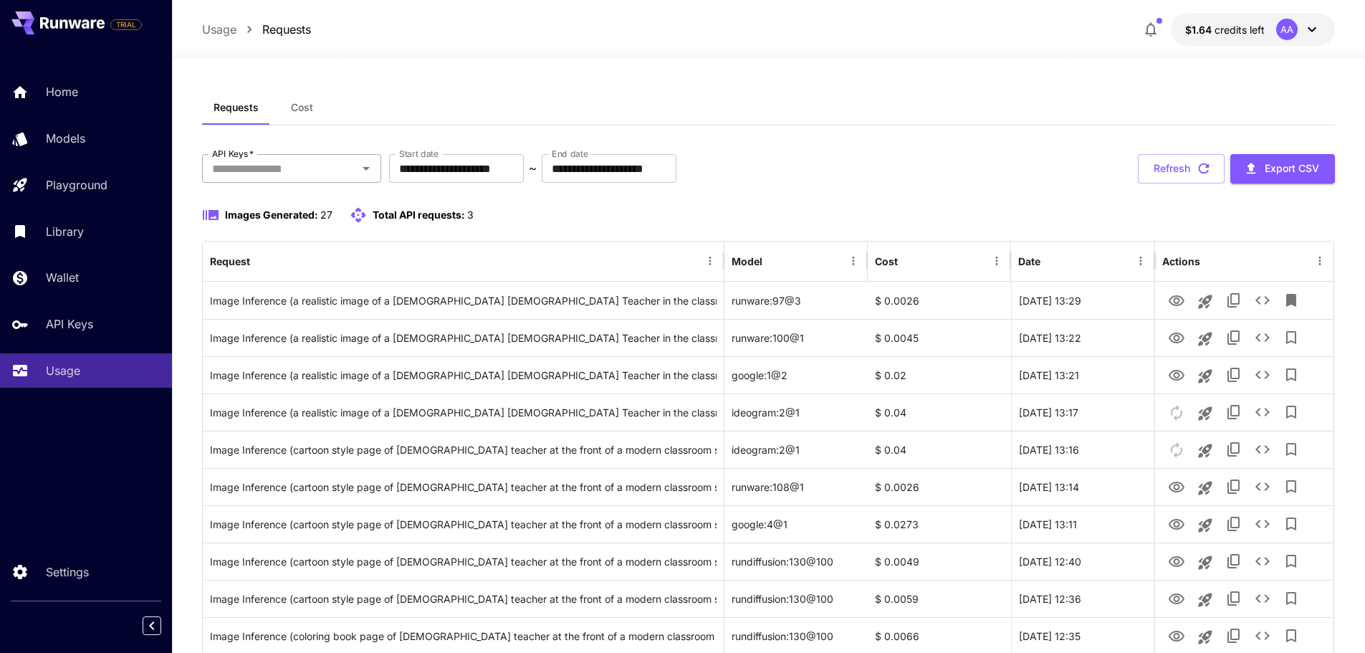
click at [356, 171] on button "Open" at bounding box center [366, 168] width 20 height 20
click at [271, 250] on li "N8N-test1" at bounding box center [291, 242] width 179 height 36
click at [300, 109] on span "Cost" at bounding box center [302, 107] width 22 height 13
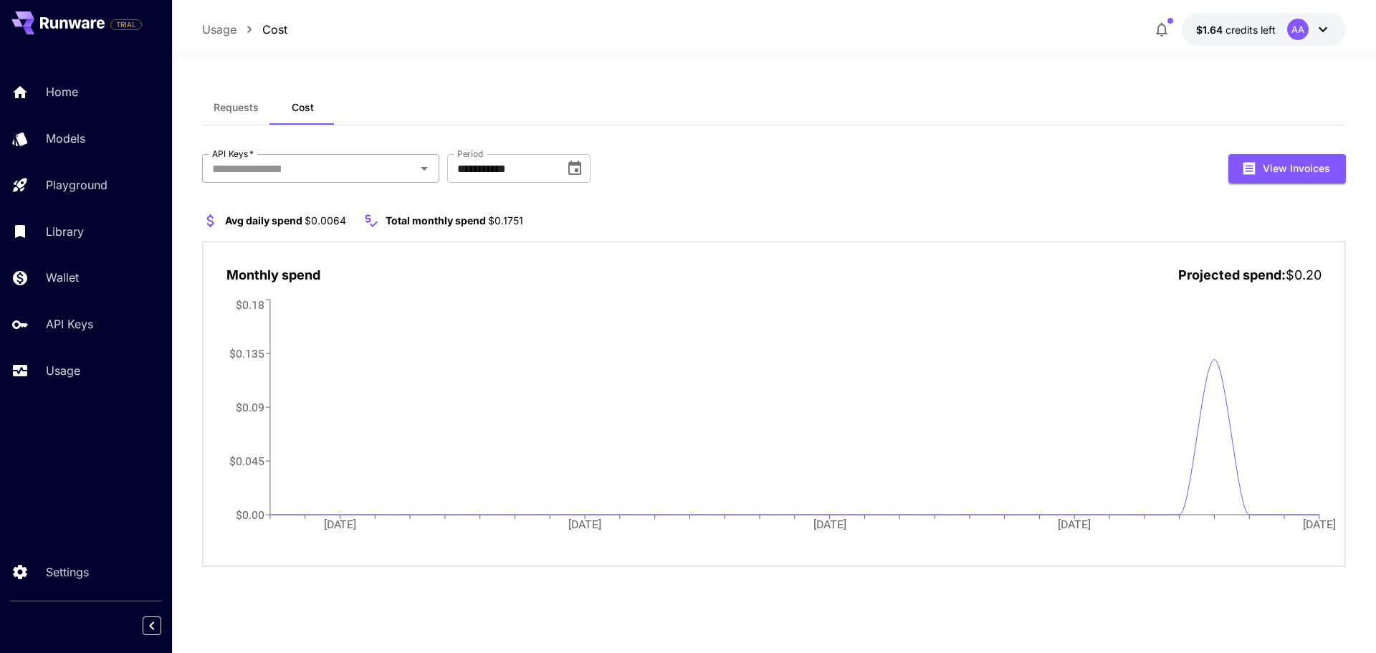
click at [320, 154] on div "API Keys   *" at bounding box center [320, 168] width 237 height 29
click at [295, 249] on li "N8N-test1" at bounding box center [320, 242] width 237 height 36
click at [1311, 38] on div "AA" at bounding box center [1309, 29] width 44 height 21
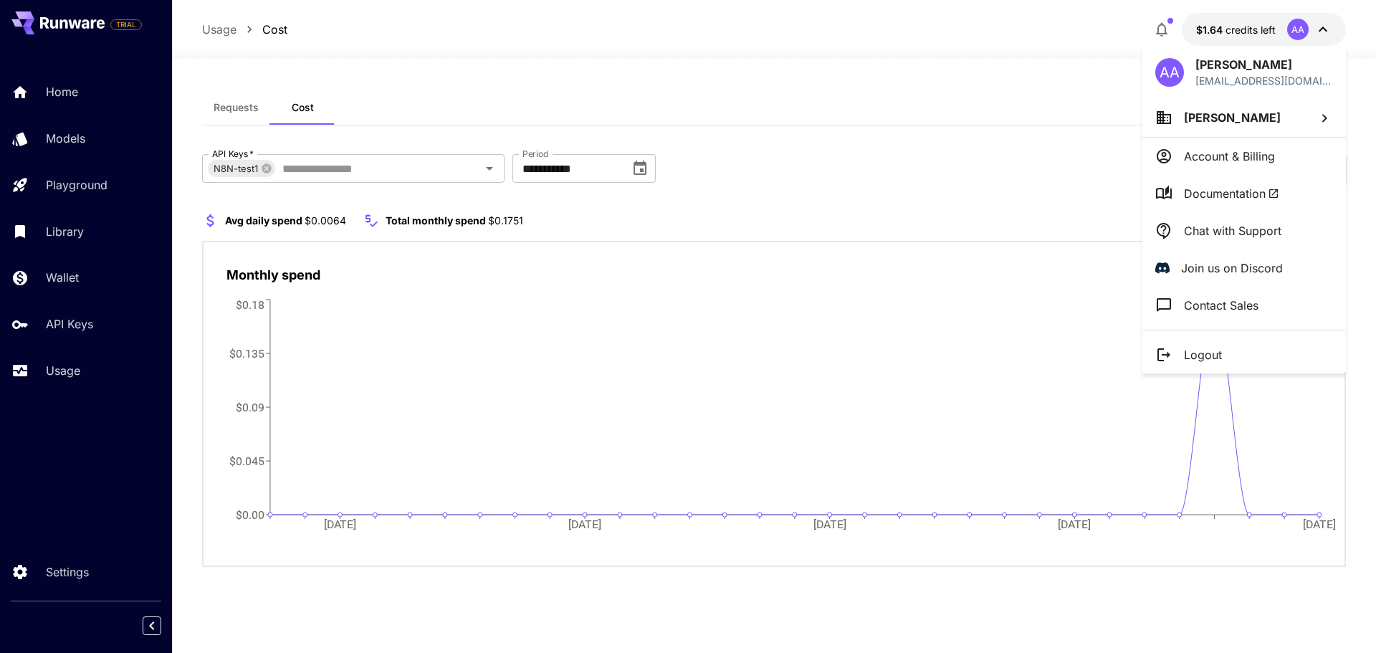
drag, startPoint x: 539, startPoint y: 214, endPoint x: 355, endPoint y: 207, distance: 184.3
click at [355, 207] on div at bounding box center [688, 326] width 1376 height 653
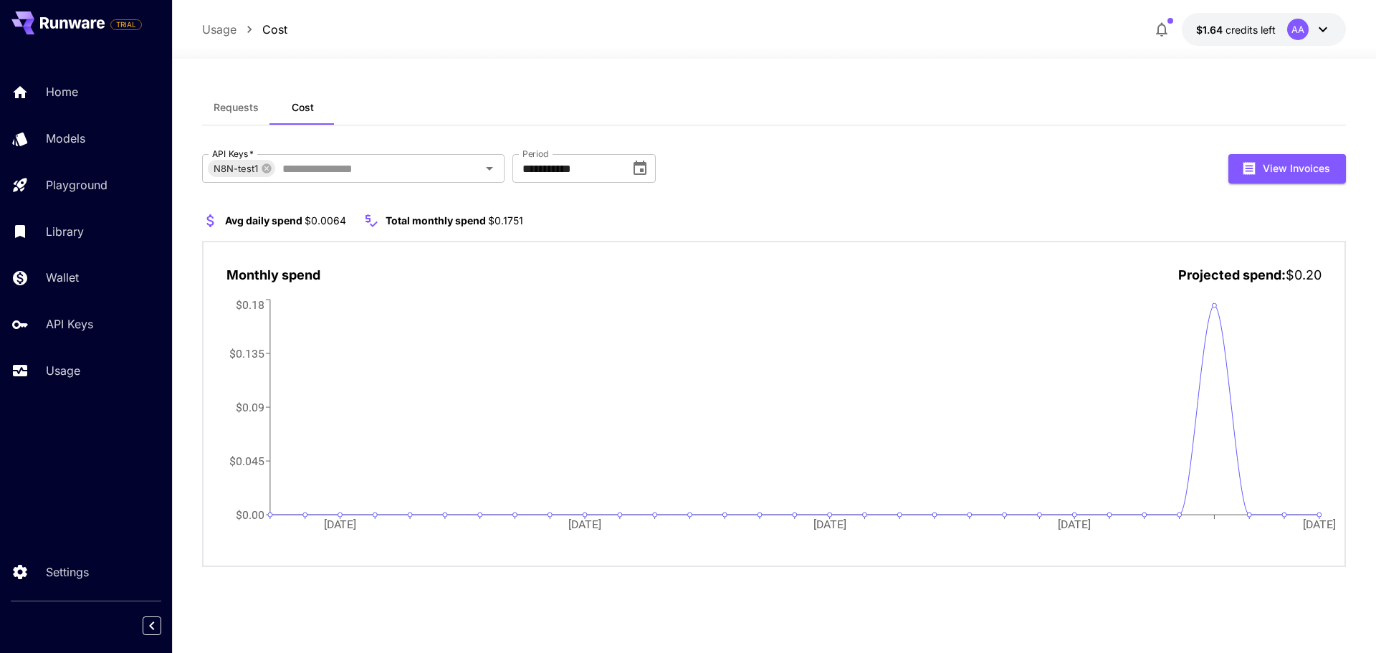
click at [281, 222] on span "Avg daily spend" at bounding box center [263, 220] width 77 height 12
click at [1326, 179] on button "View Invoices" at bounding box center [1287, 168] width 118 height 29
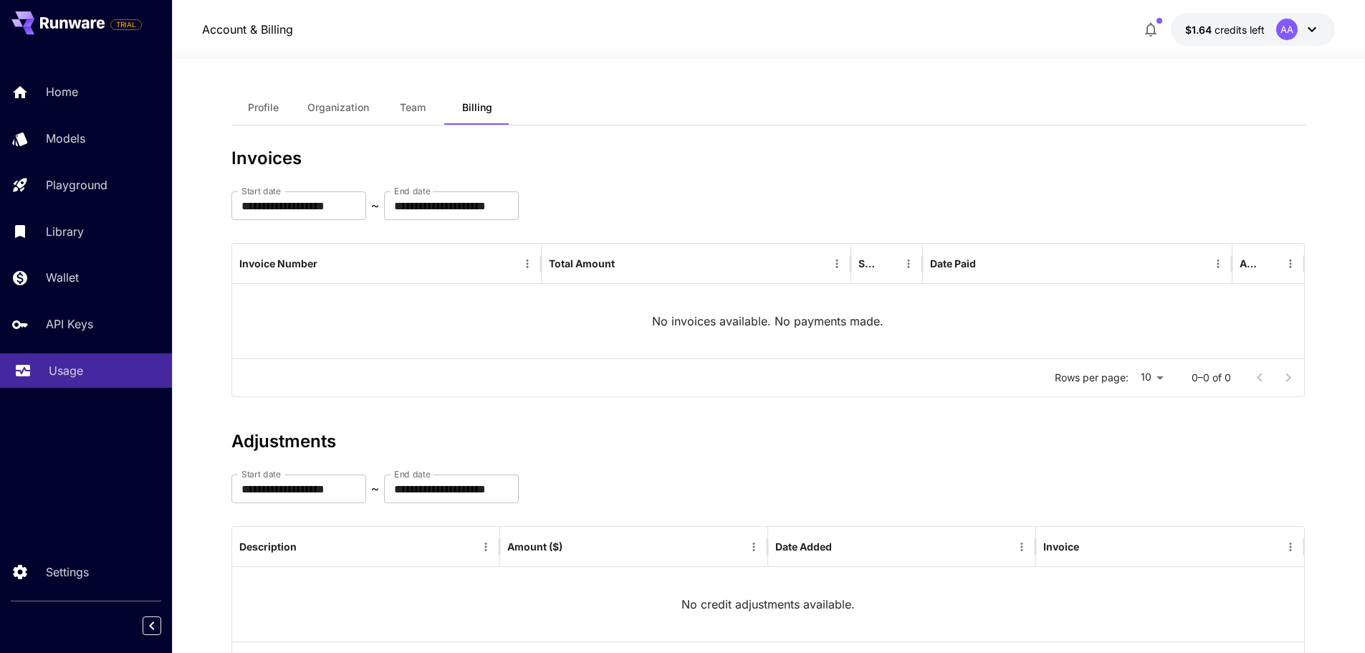
click at [81, 376] on p "Usage" at bounding box center [66, 370] width 34 height 17
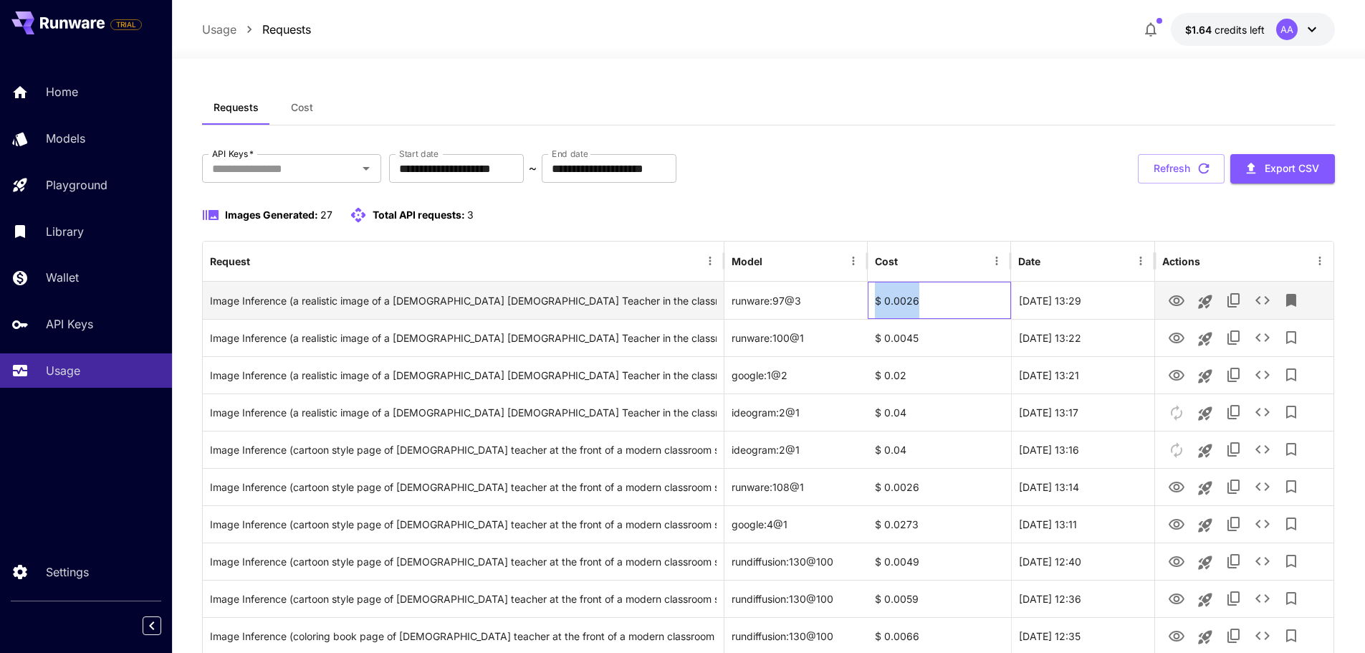
drag, startPoint x: 952, startPoint y: 302, endPoint x: 874, endPoint y: 300, distance: 77.4
click at [874, 300] on div "$ 0.0026" at bounding box center [939, 300] width 143 height 37
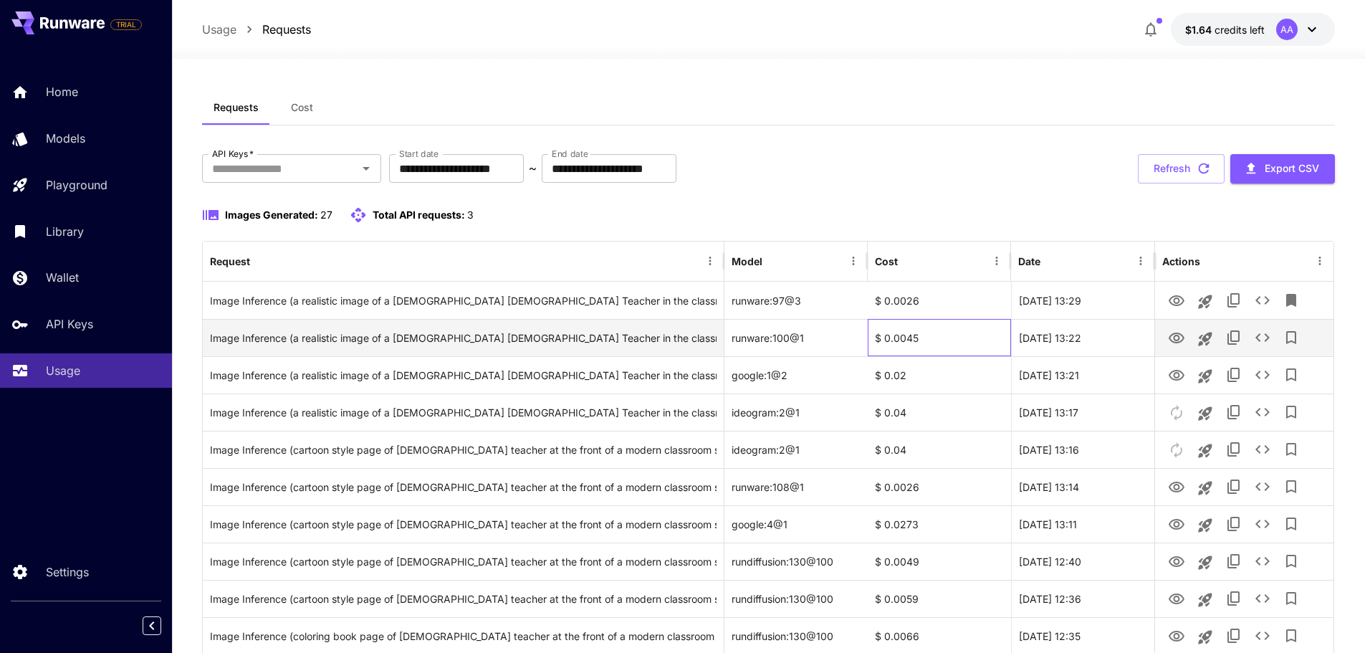
click at [906, 338] on div "$ 0.0045" at bounding box center [939, 337] width 143 height 37
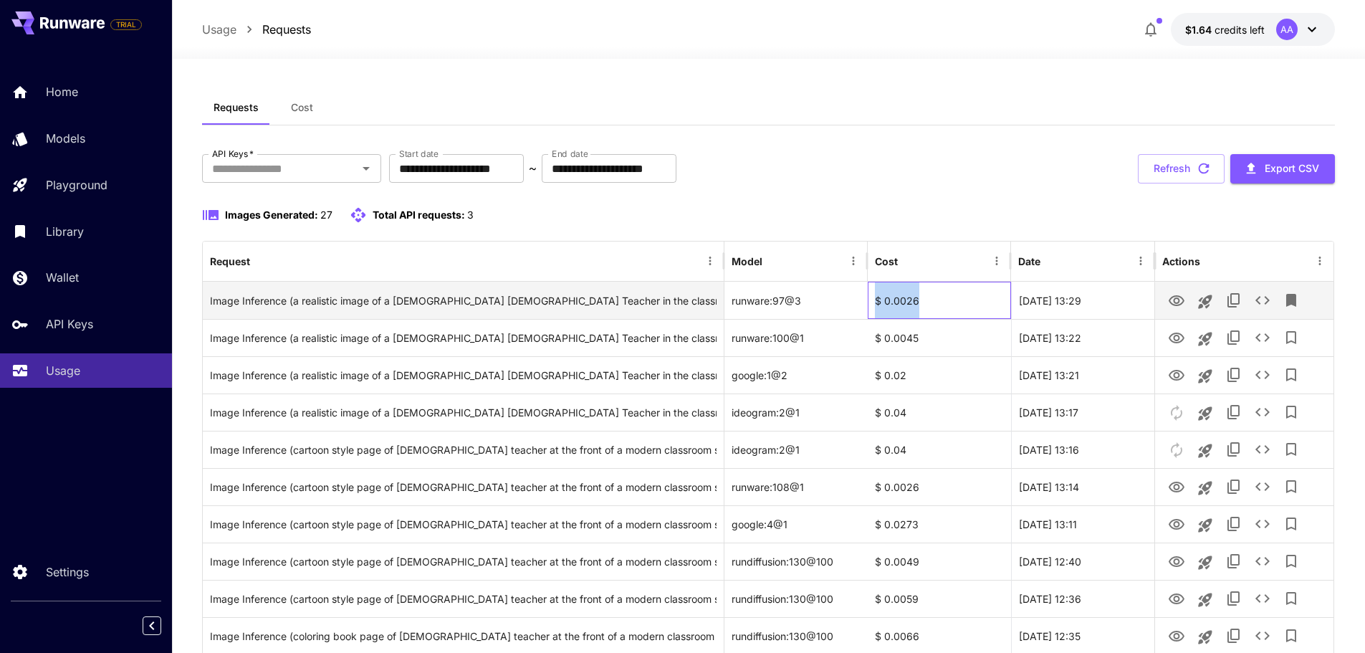
drag, startPoint x: 935, startPoint y: 299, endPoint x: 869, endPoint y: 307, distance: 66.4
click at [869, 307] on div "$ 0.0026" at bounding box center [939, 300] width 143 height 37
